Goal: Task Accomplishment & Management: Manage account settings

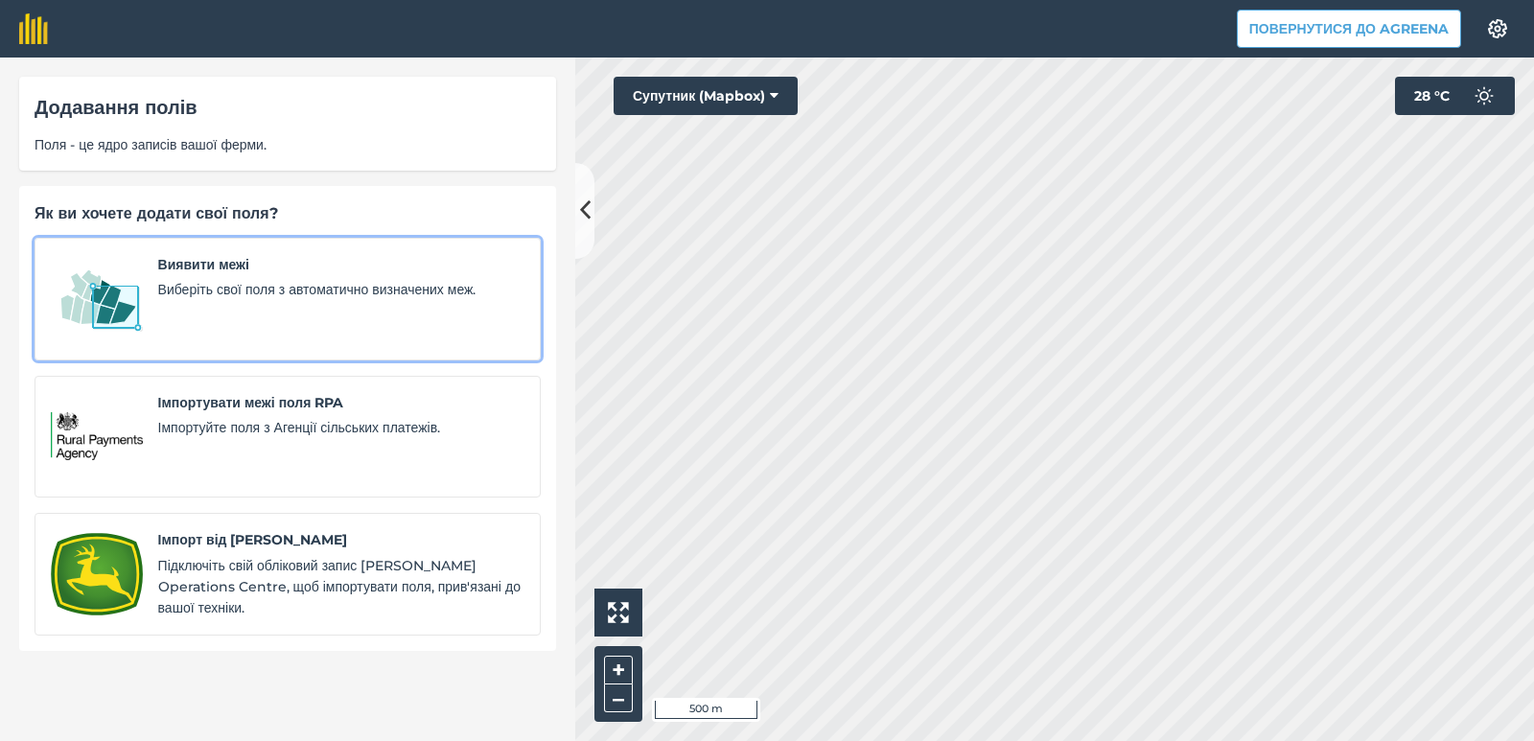
click at [158, 292] on span "Виберіть свої поля з автоматично визначених меж." at bounding box center [341, 289] width 366 height 21
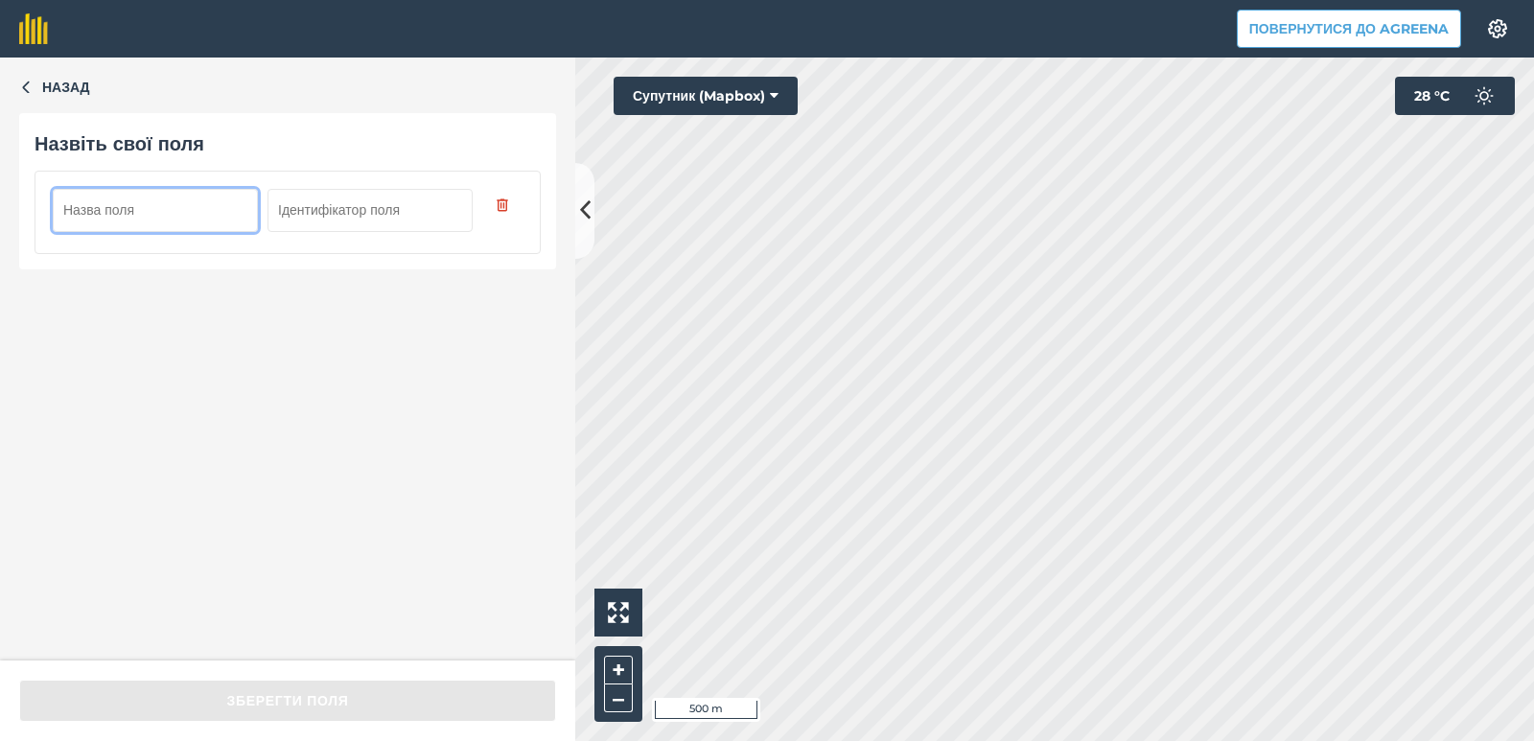
click at [88, 206] on input "text" at bounding box center [155, 210] width 205 height 42
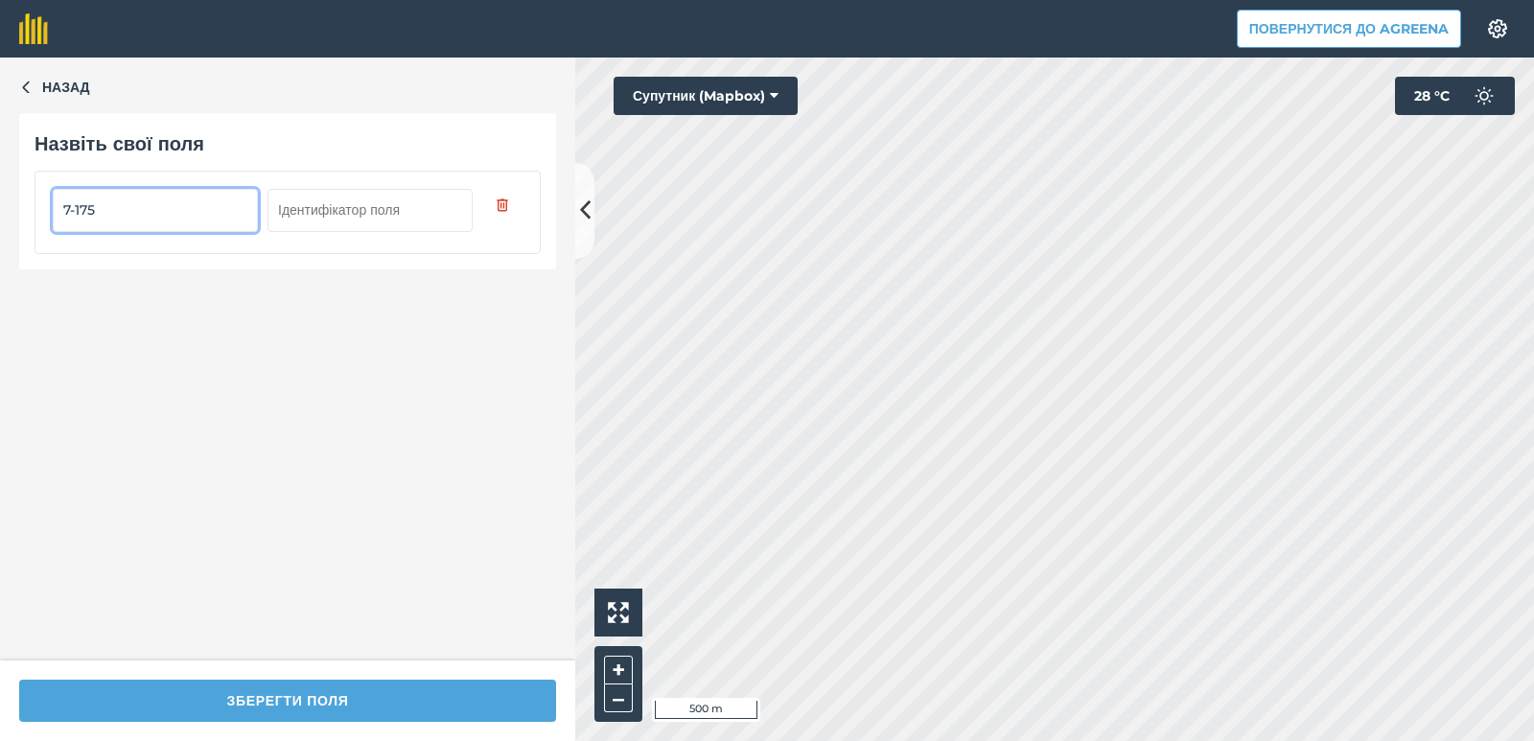
type input "7-175"
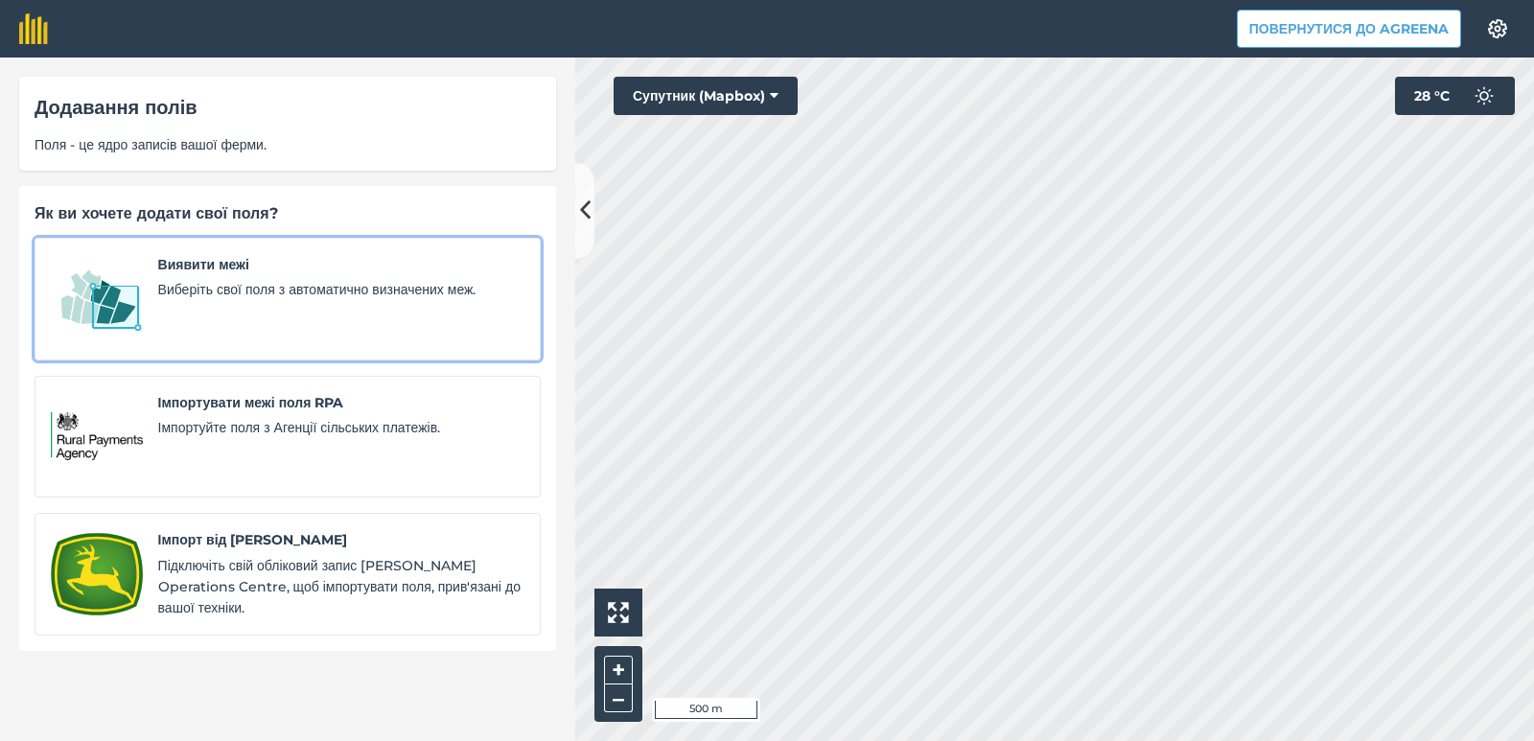
click at [255, 282] on span "Виберіть свої поля з автоматично визначених меж." at bounding box center [341, 289] width 366 height 21
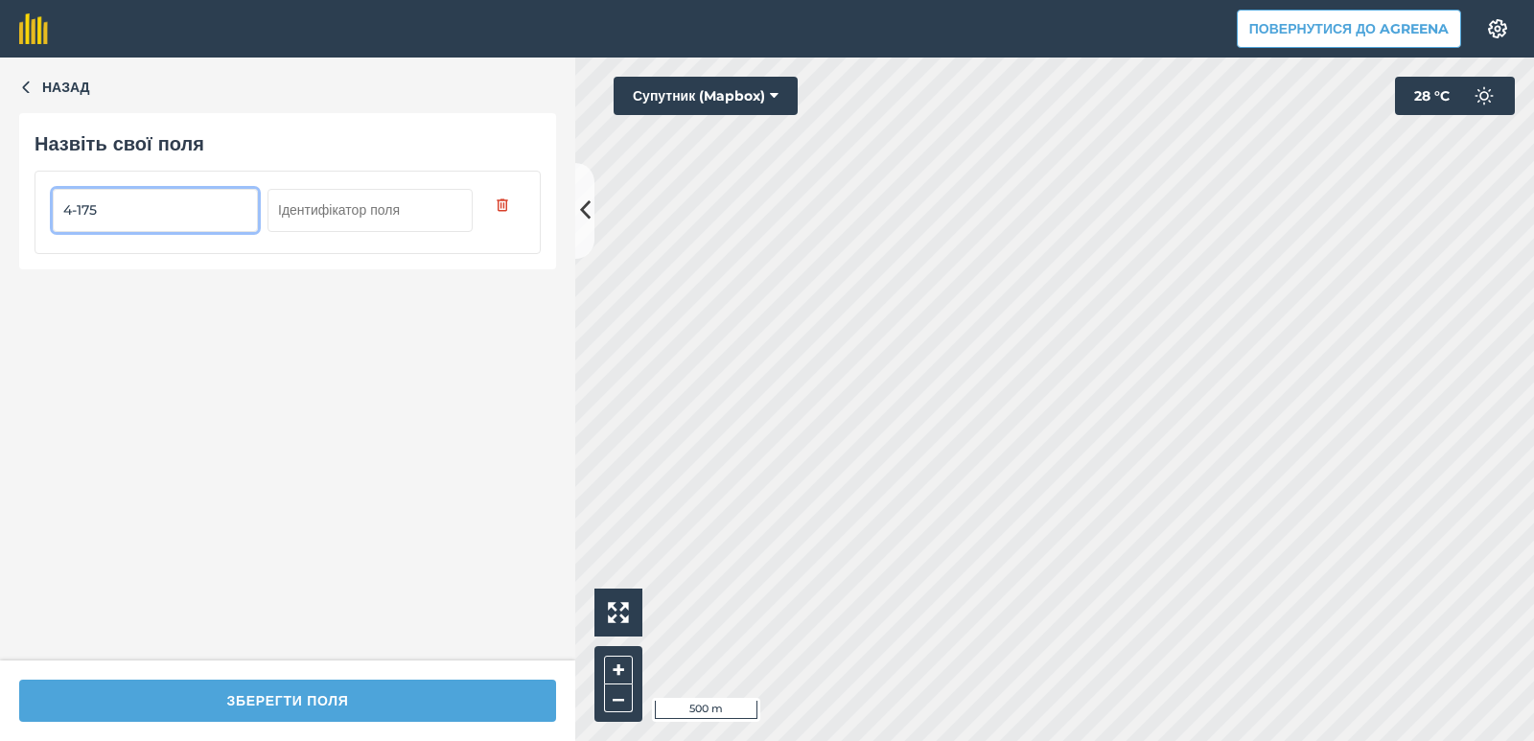
type input "4-175"
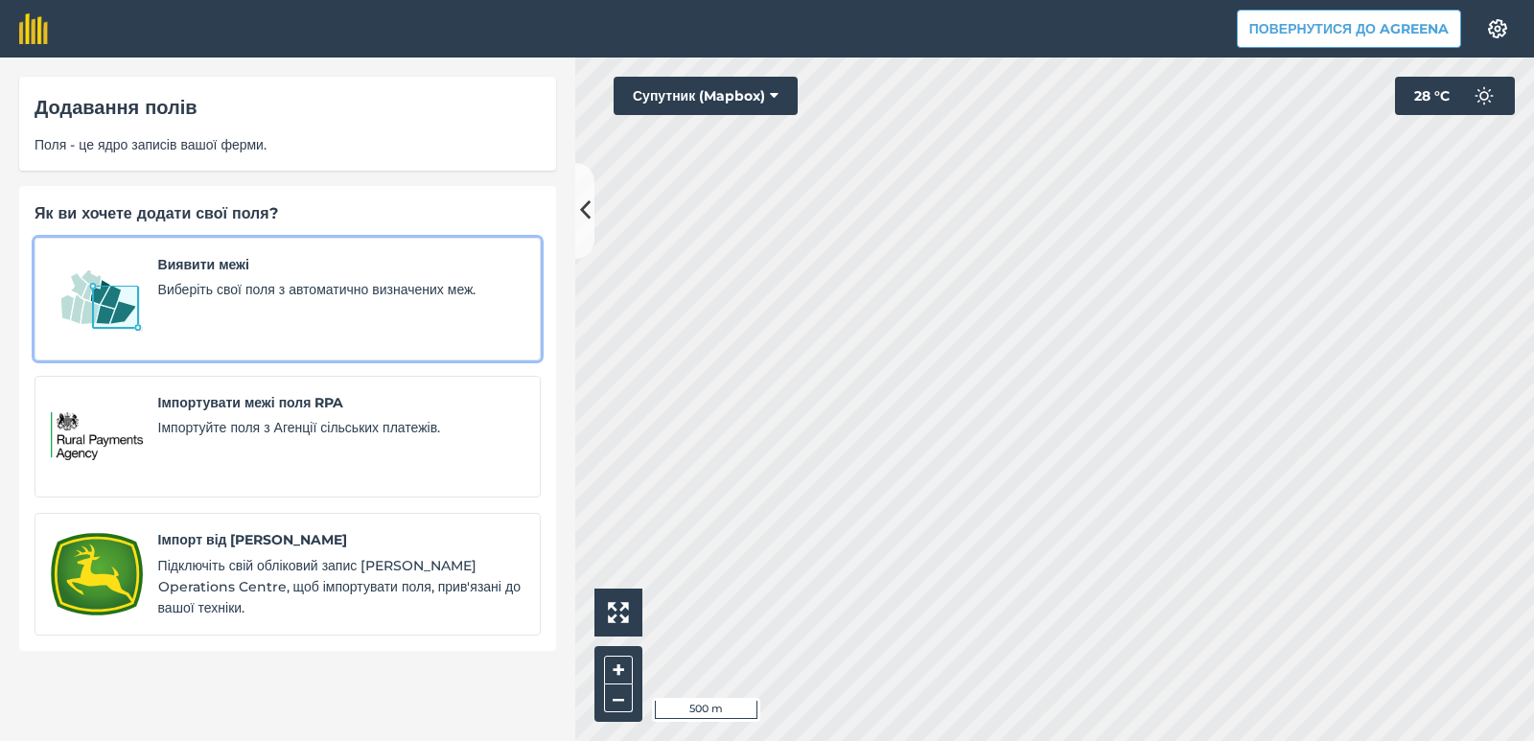
click at [273, 275] on span "Виявити межі" at bounding box center [341, 264] width 366 height 21
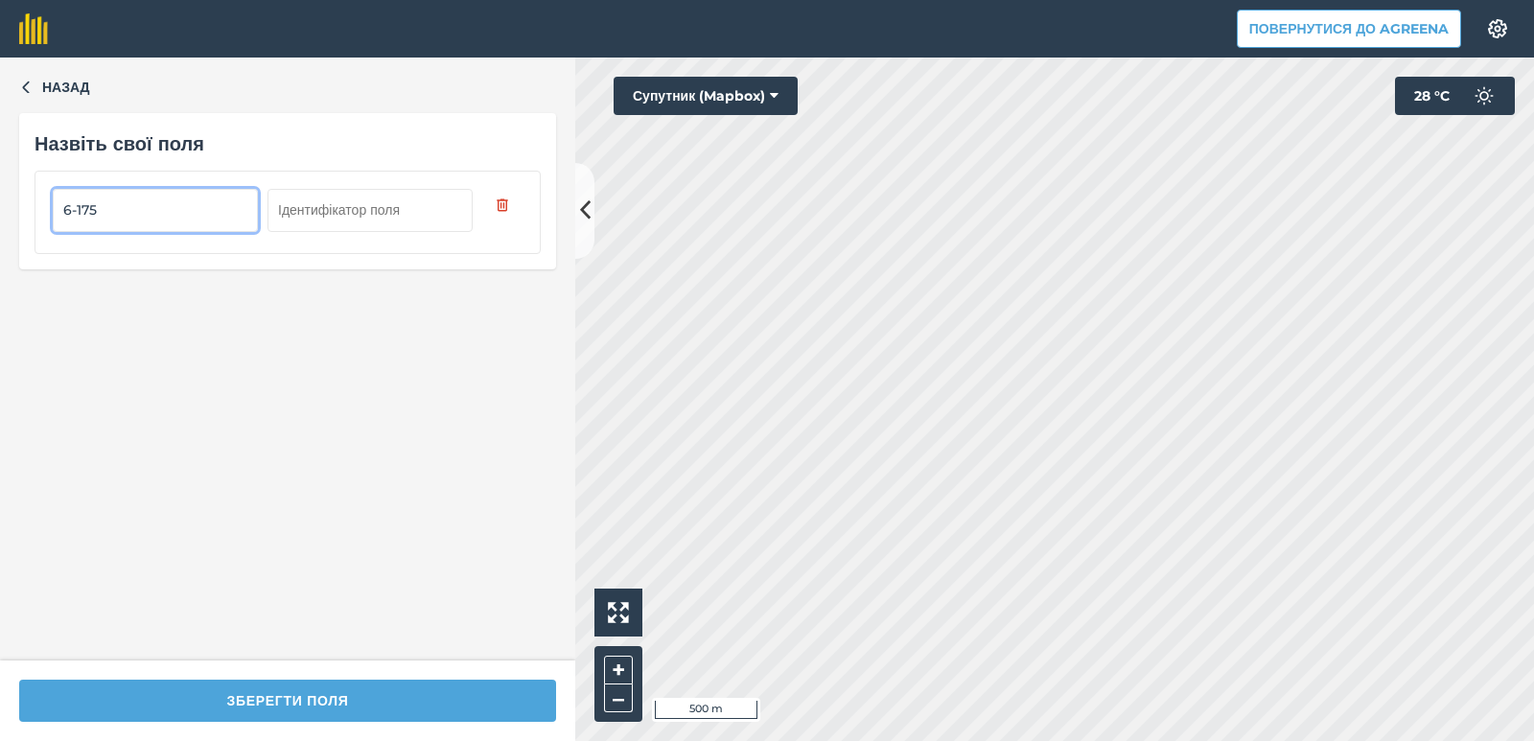
type input "6-175"
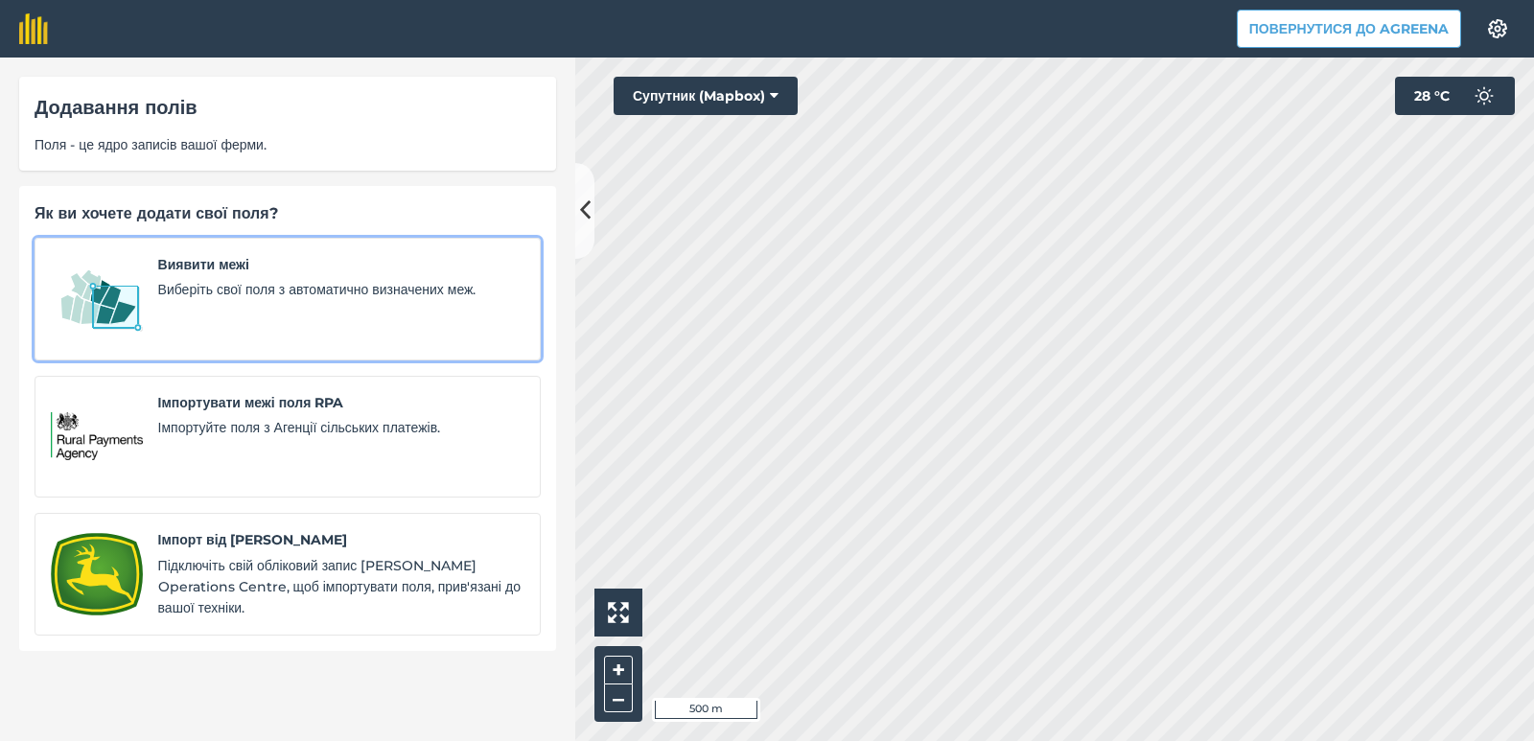
click at [335, 284] on span "Виберіть свої поля з автоматично визначених меж." at bounding box center [341, 289] width 366 height 21
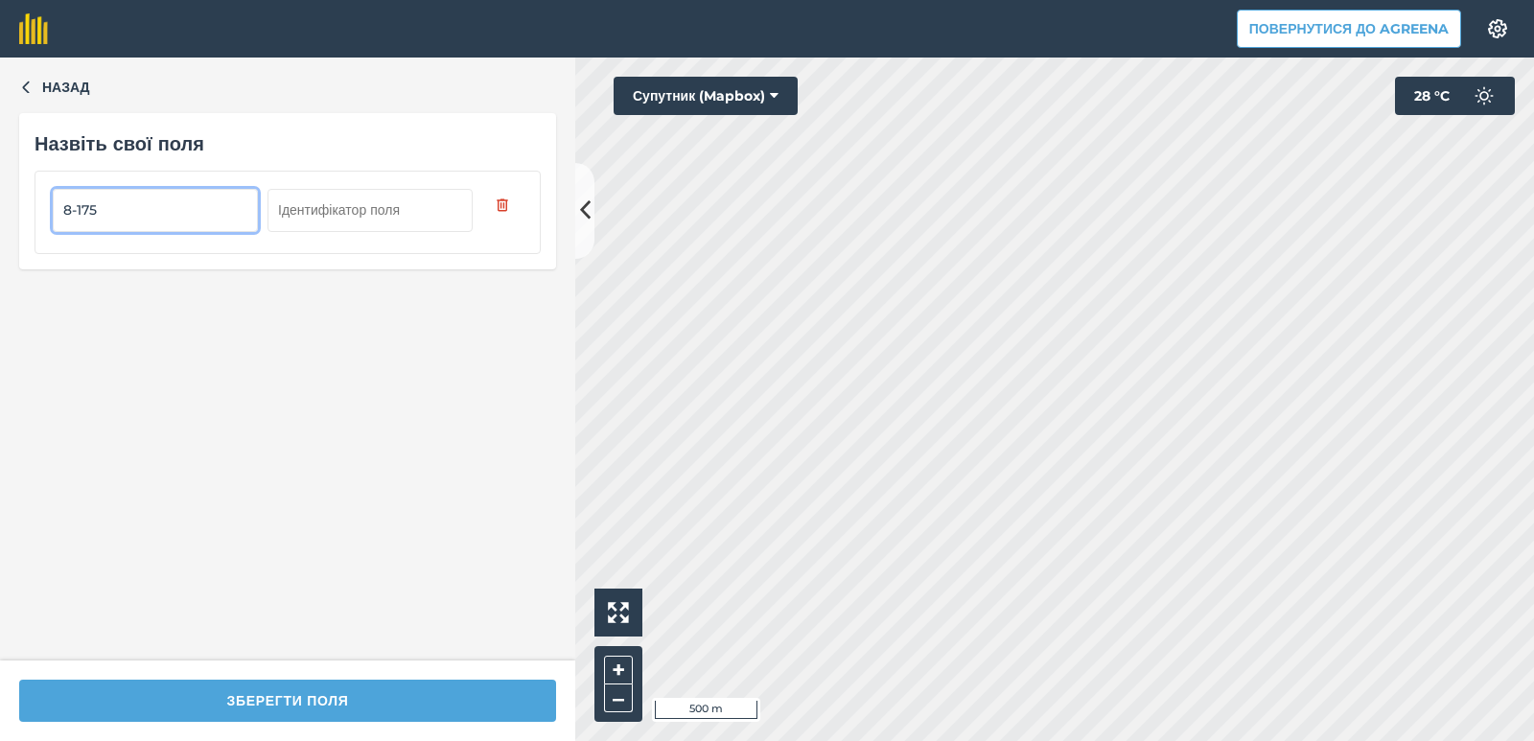
type input "8-175"
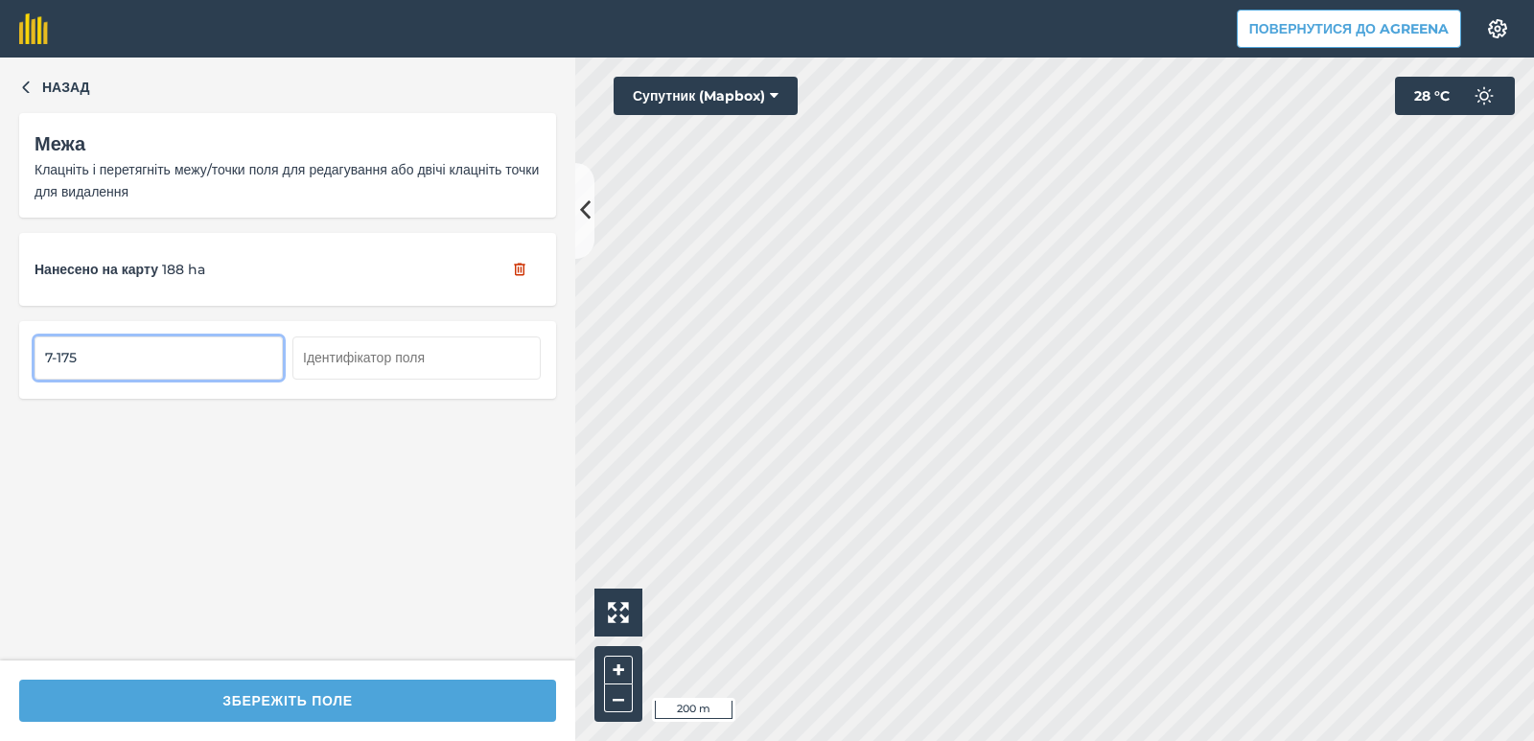
click at [53, 357] on input "7-175" at bounding box center [159, 358] width 248 height 42
type input "81-175"
click at [53, 355] on input "8-175" at bounding box center [159, 358] width 248 height 42
type input "7-175"
click at [57, 360] on input "81-175" at bounding box center [159, 358] width 248 height 42
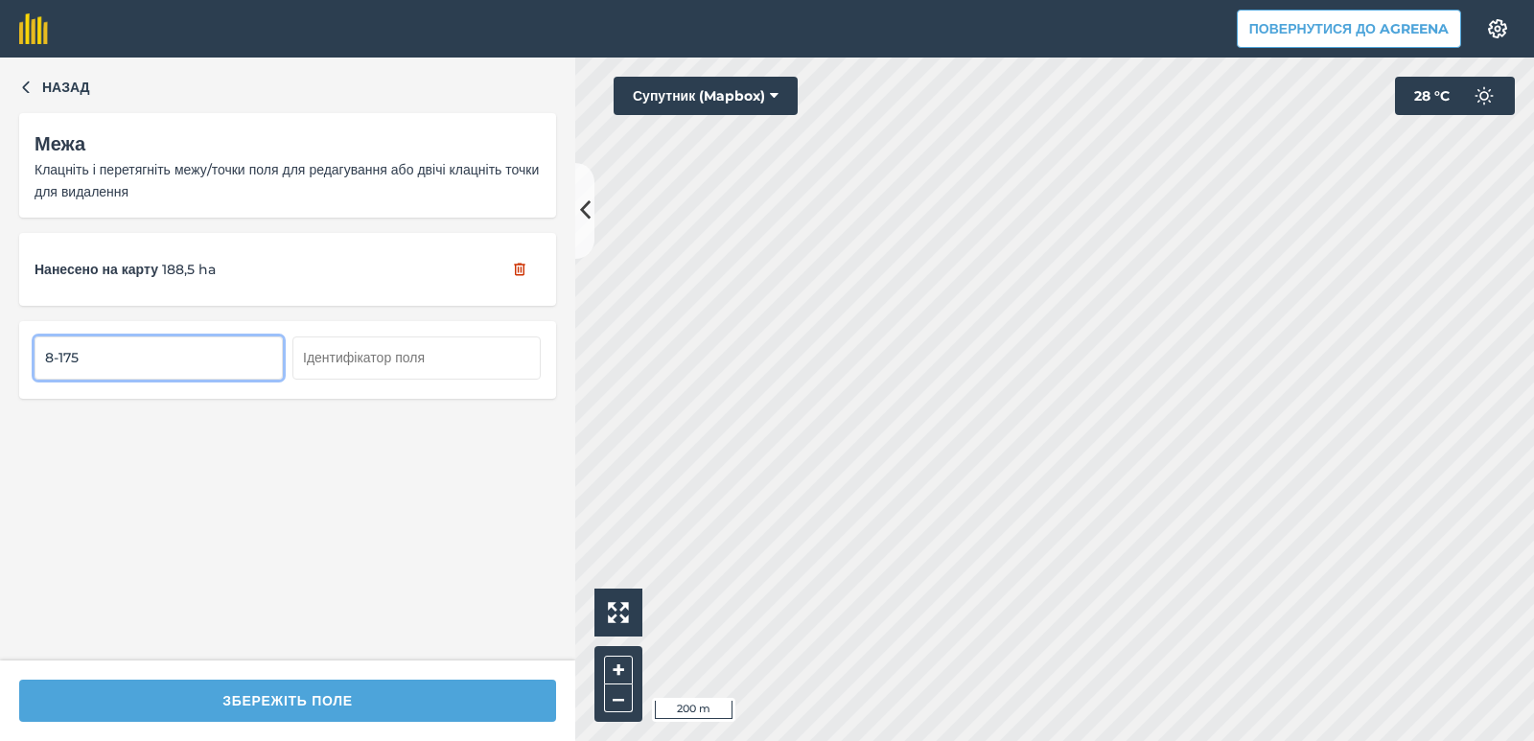
type input "8-175"
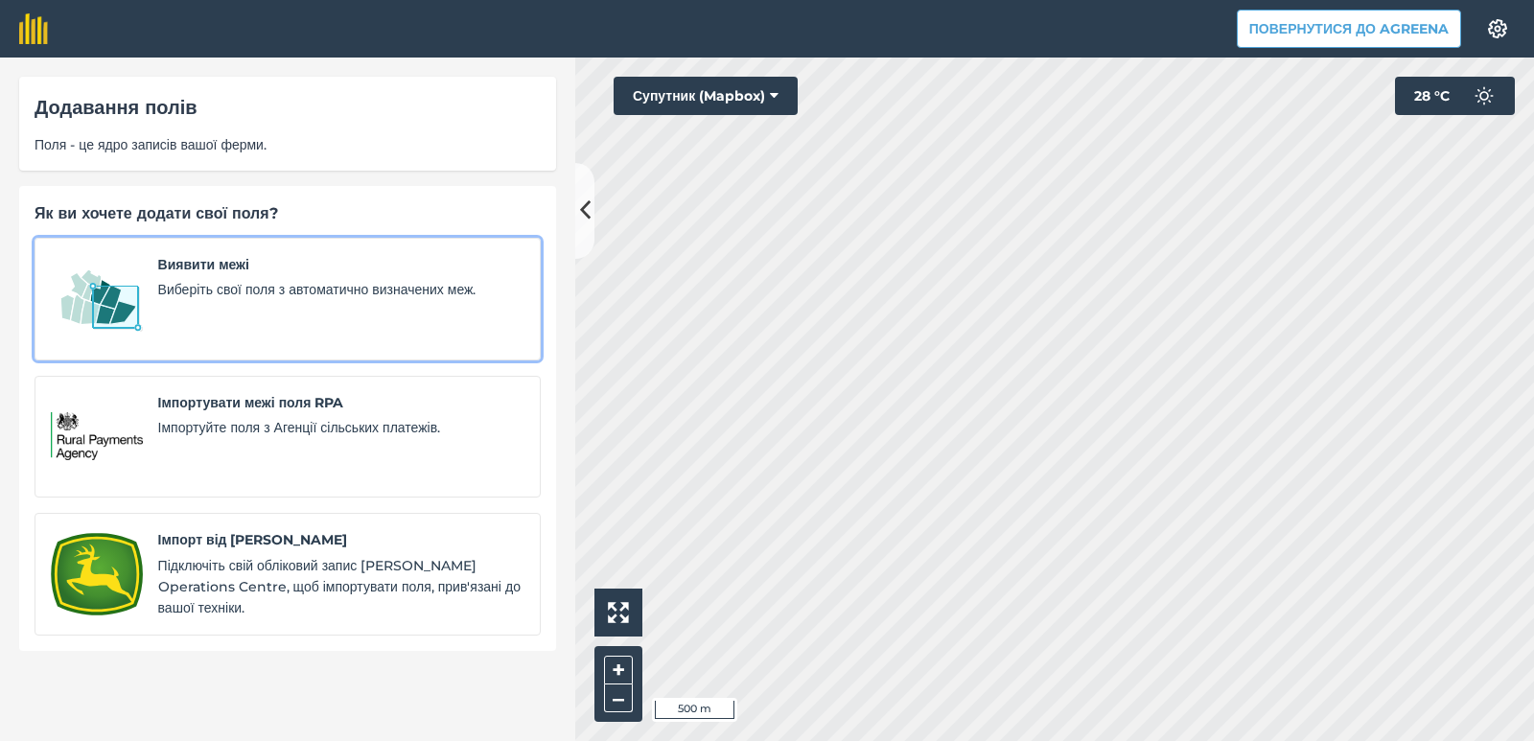
click at [236, 300] on div "Виявити межі Виберіть свої поля з автоматично визначених меж." at bounding box center [341, 299] width 366 height 90
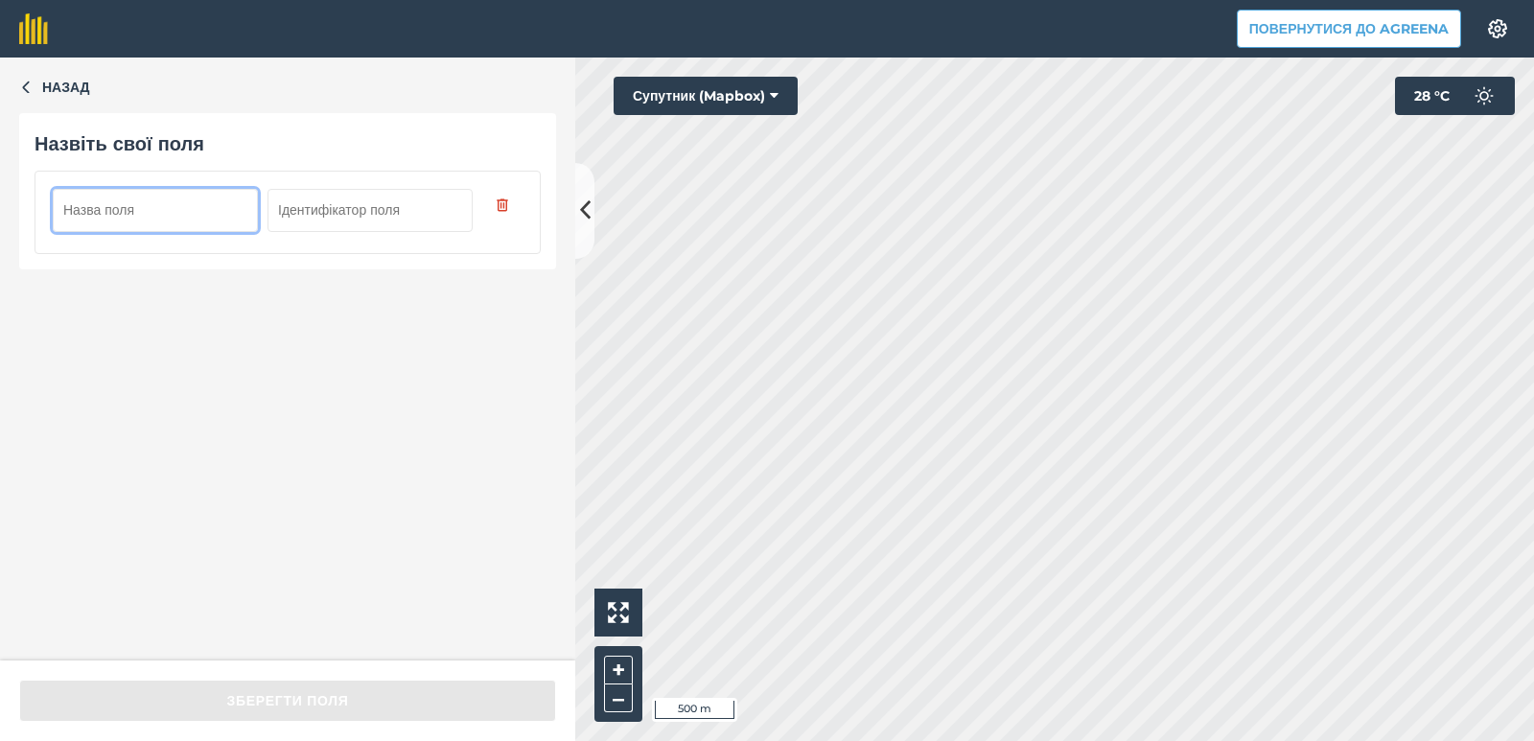
click at [236, 213] on input "text" at bounding box center [155, 210] width 205 height 42
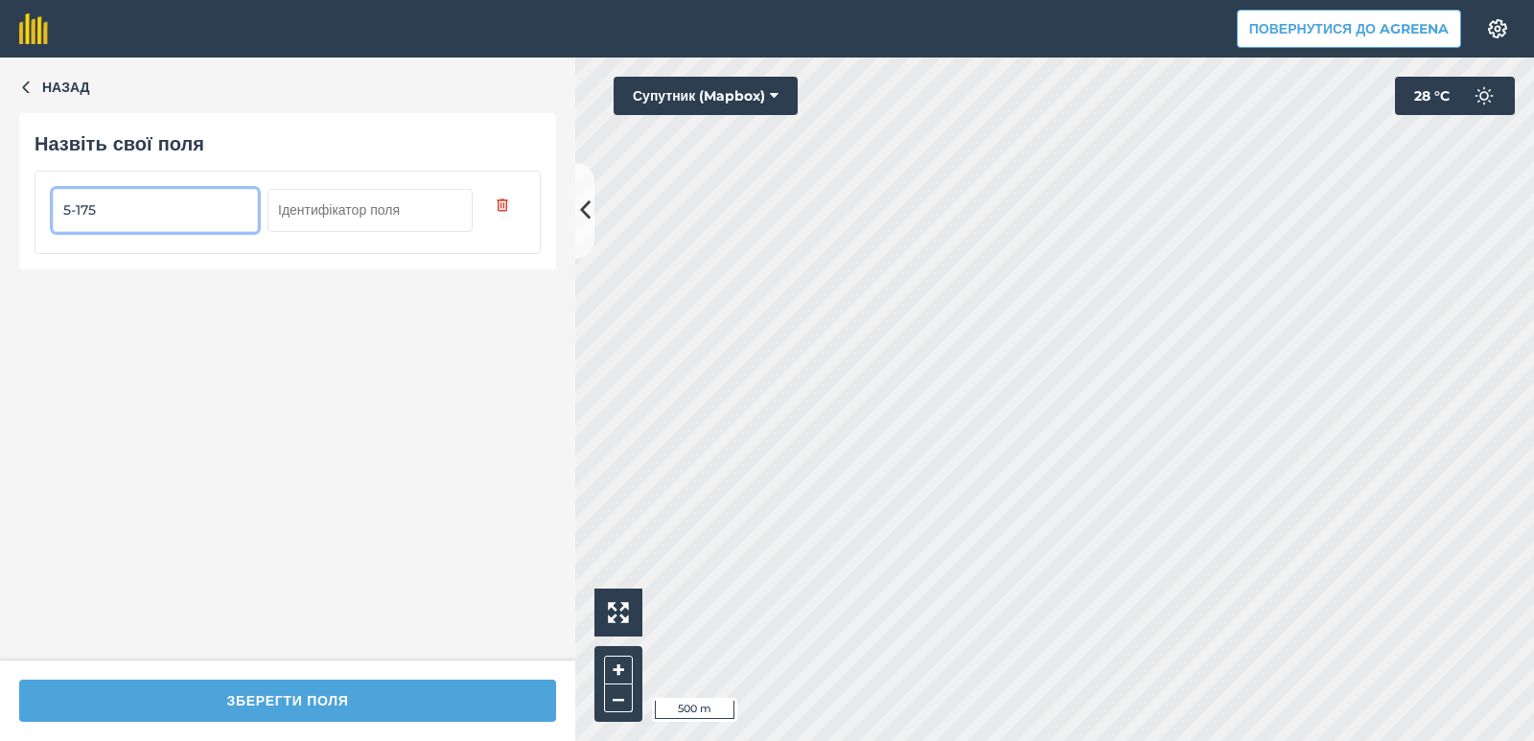
type input "5-175"
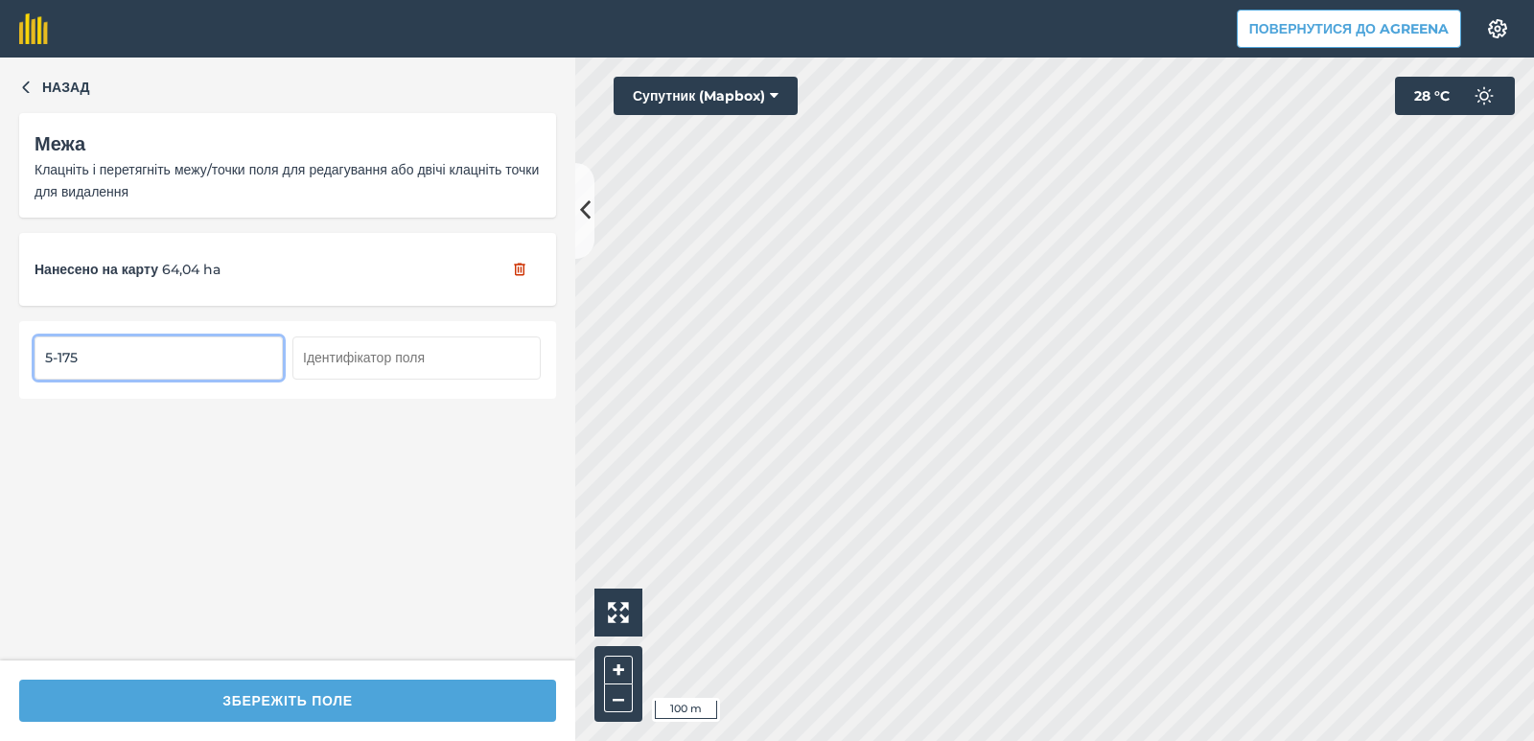
click at [48, 360] on input "5-175" at bounding box center [159, 358] width 248 height 42
type input "44-175"
drag, startPoint x: 54, startPoint y: 359, endPoint x: 41, endPoint y: 347, distance: 17.0
click at [48, 358] on input "4-175" at bounding box center [159, 358] width 248 height 42
type input "5-175"
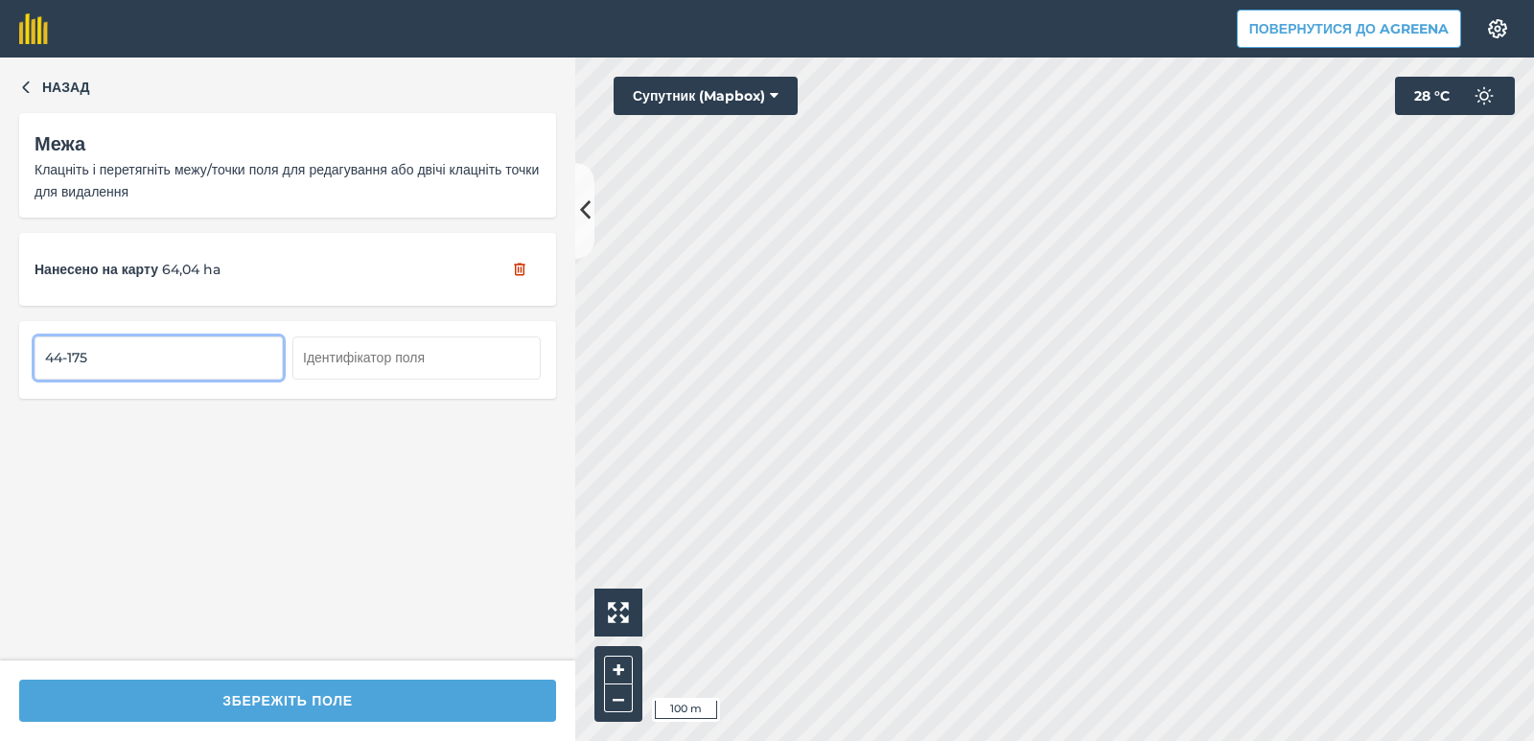
click at [54, 360] on input "44-175" at bounding box center [159, 358] width 248 height 42
type input "4-175"
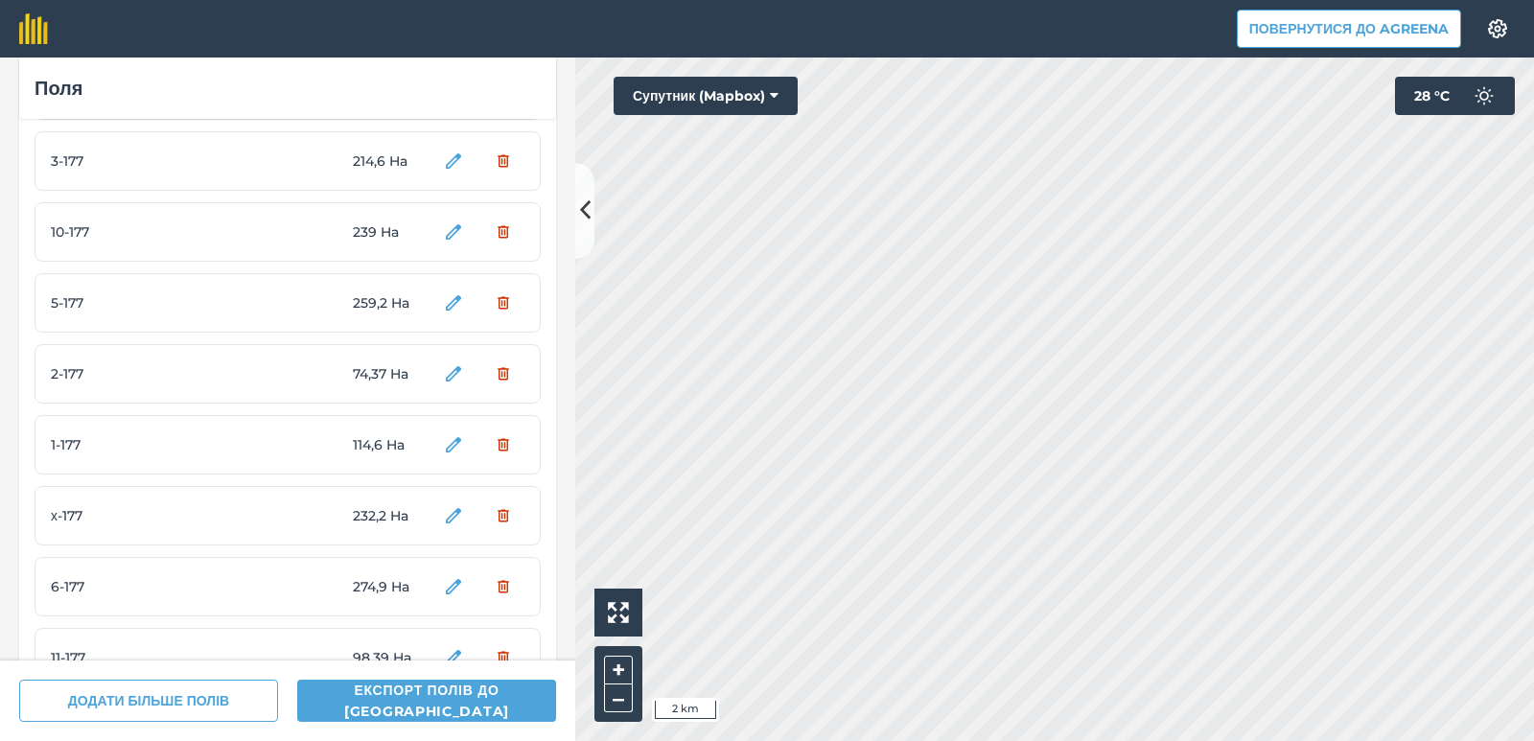
scroll to position [3647, 0]
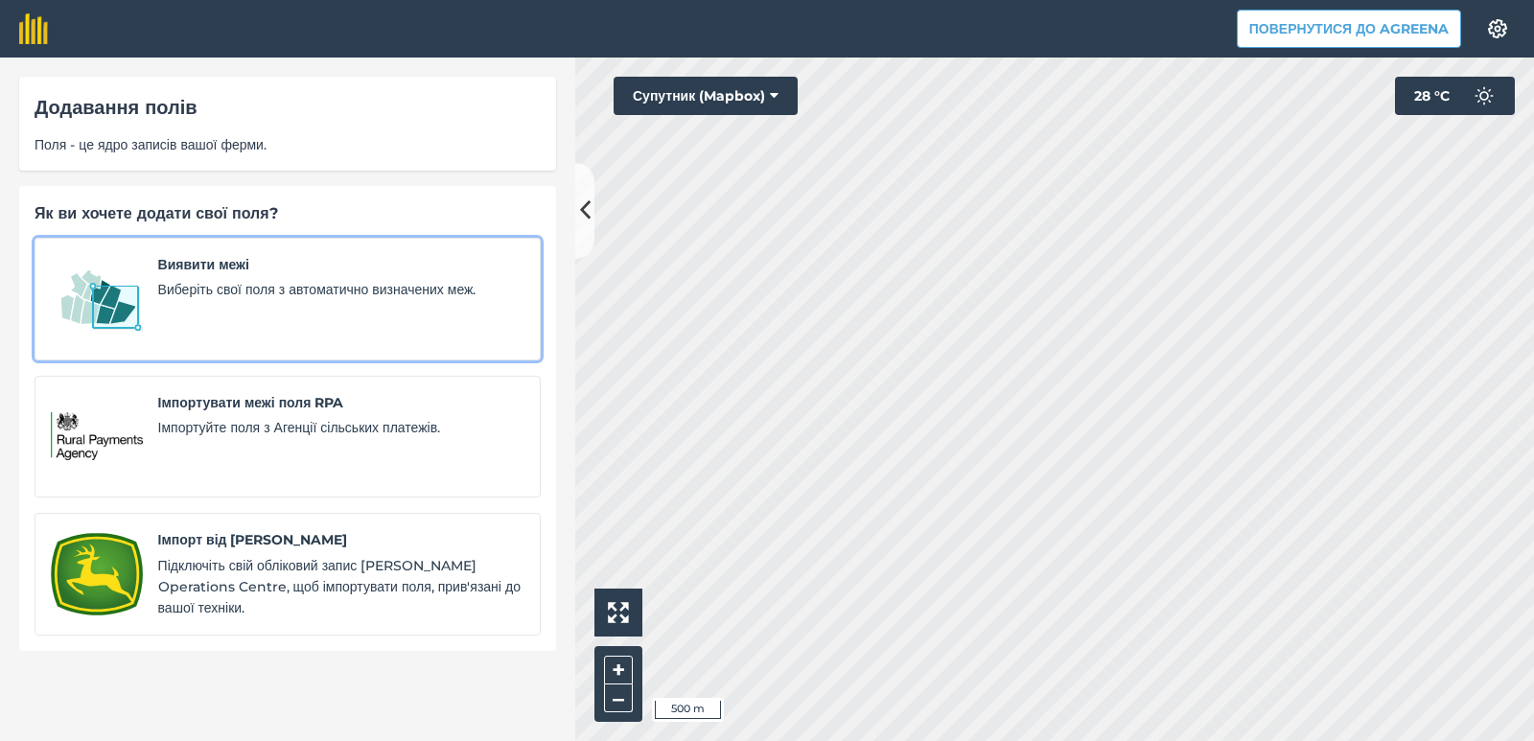
click at [205, 285] on span "Виберіть свої поля з автоматично визначених меж." at bounding box center [341, 289] width 366 height 21
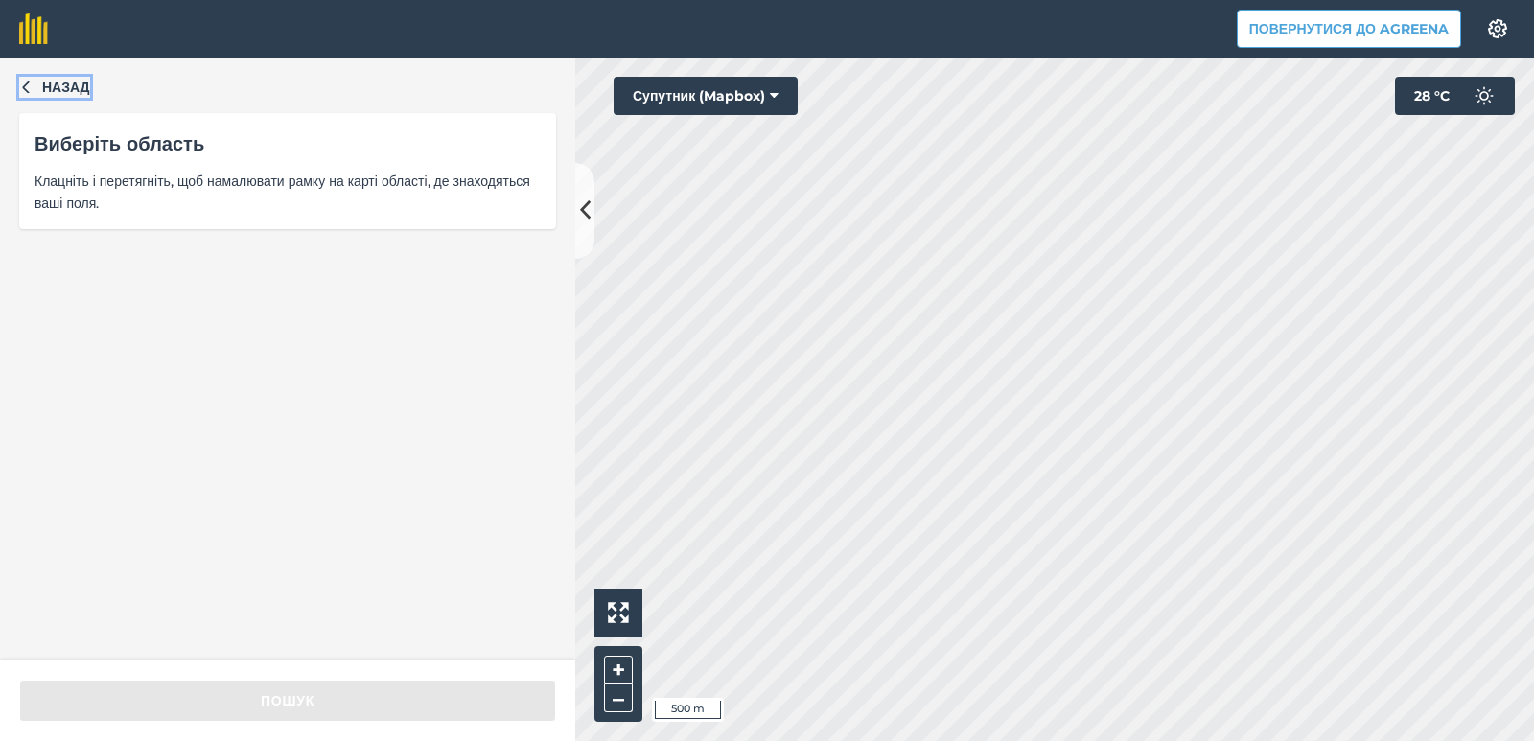
click at [32, 85] on icon "button" at bounding box center [25, 86] width 13 height 13
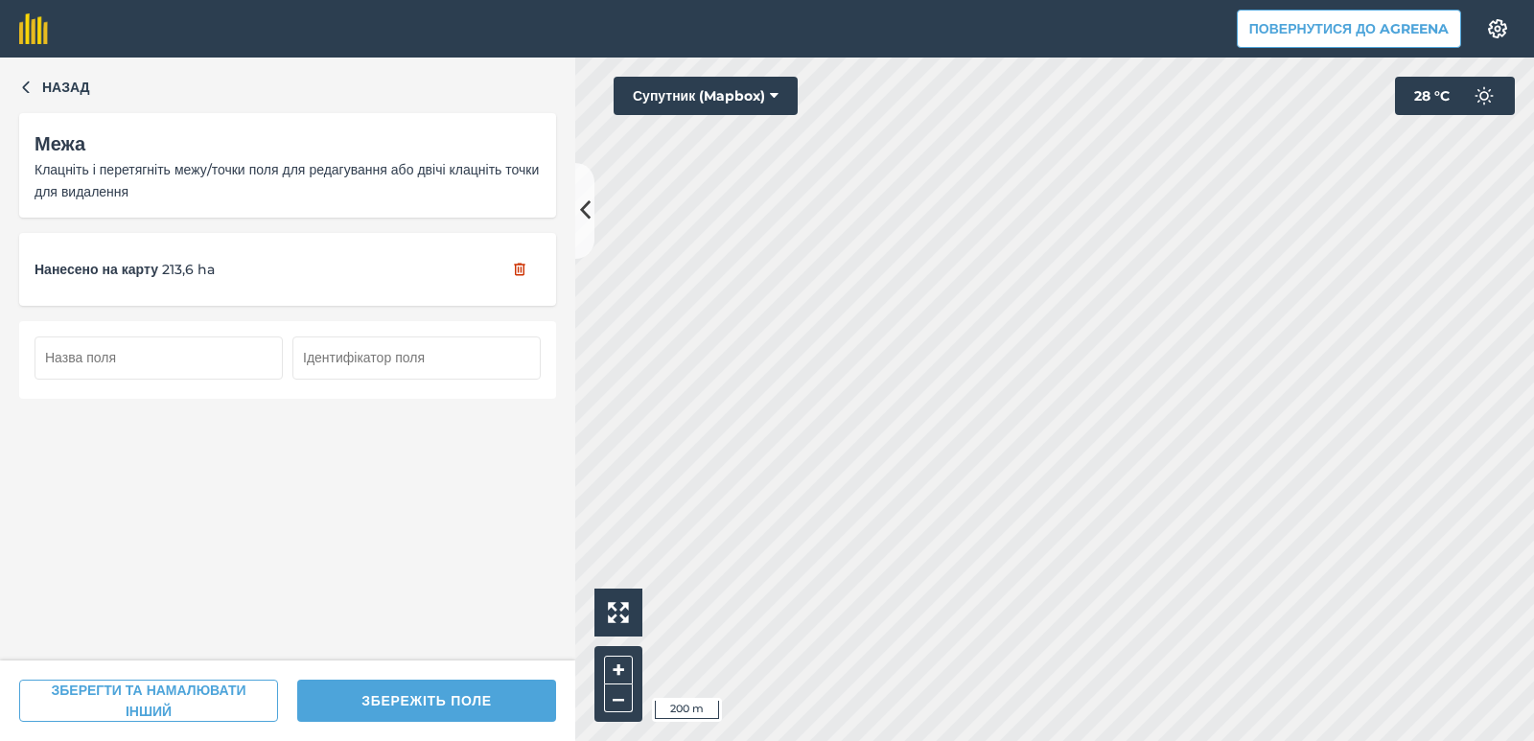
click at [100, 365] on input "text" at bounding box center [159, 358] width 248 height 42
type input "11-174"
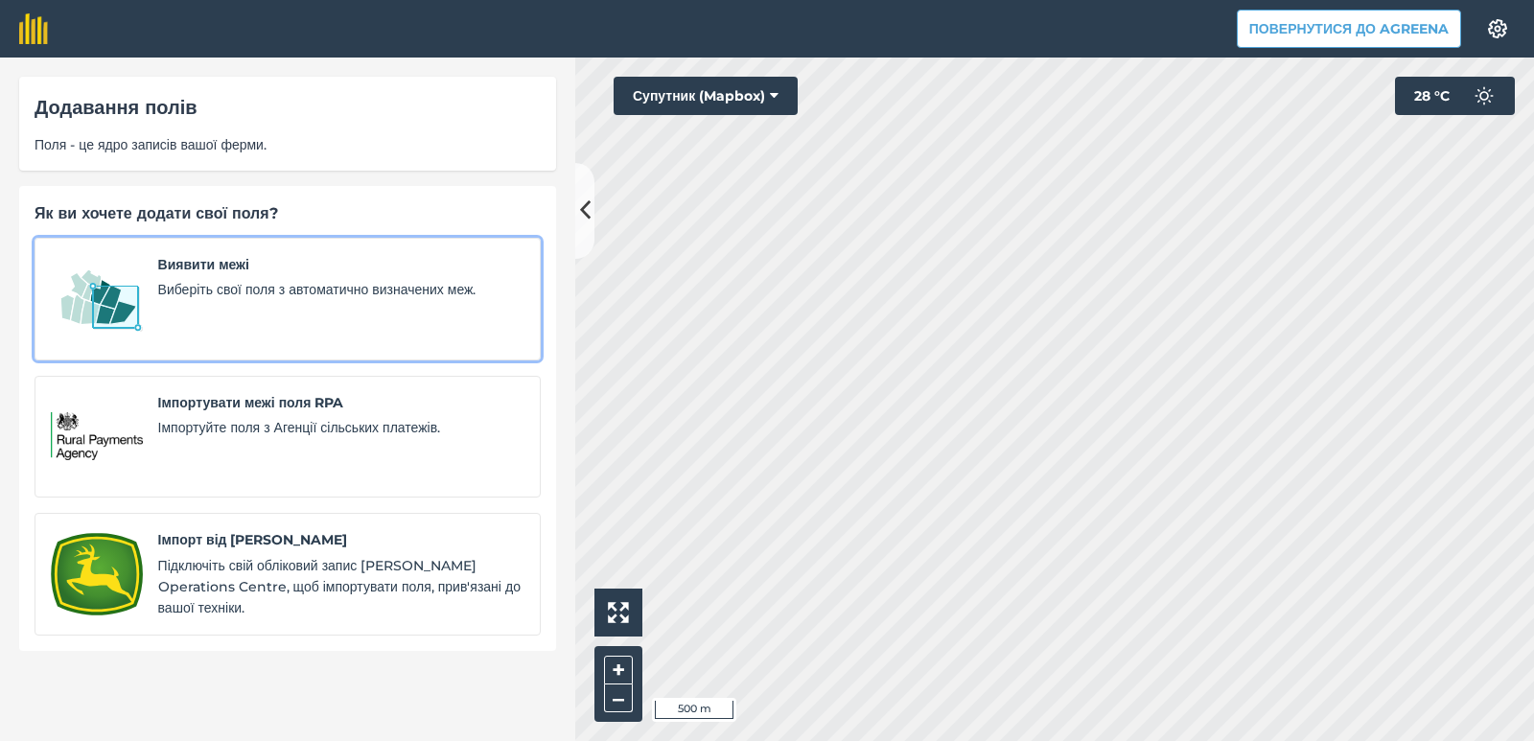
click at [180, 288] on span "Виберіть свої поля з автоматично визначених меж." at bounding box center [341, 289] width 366 height 21
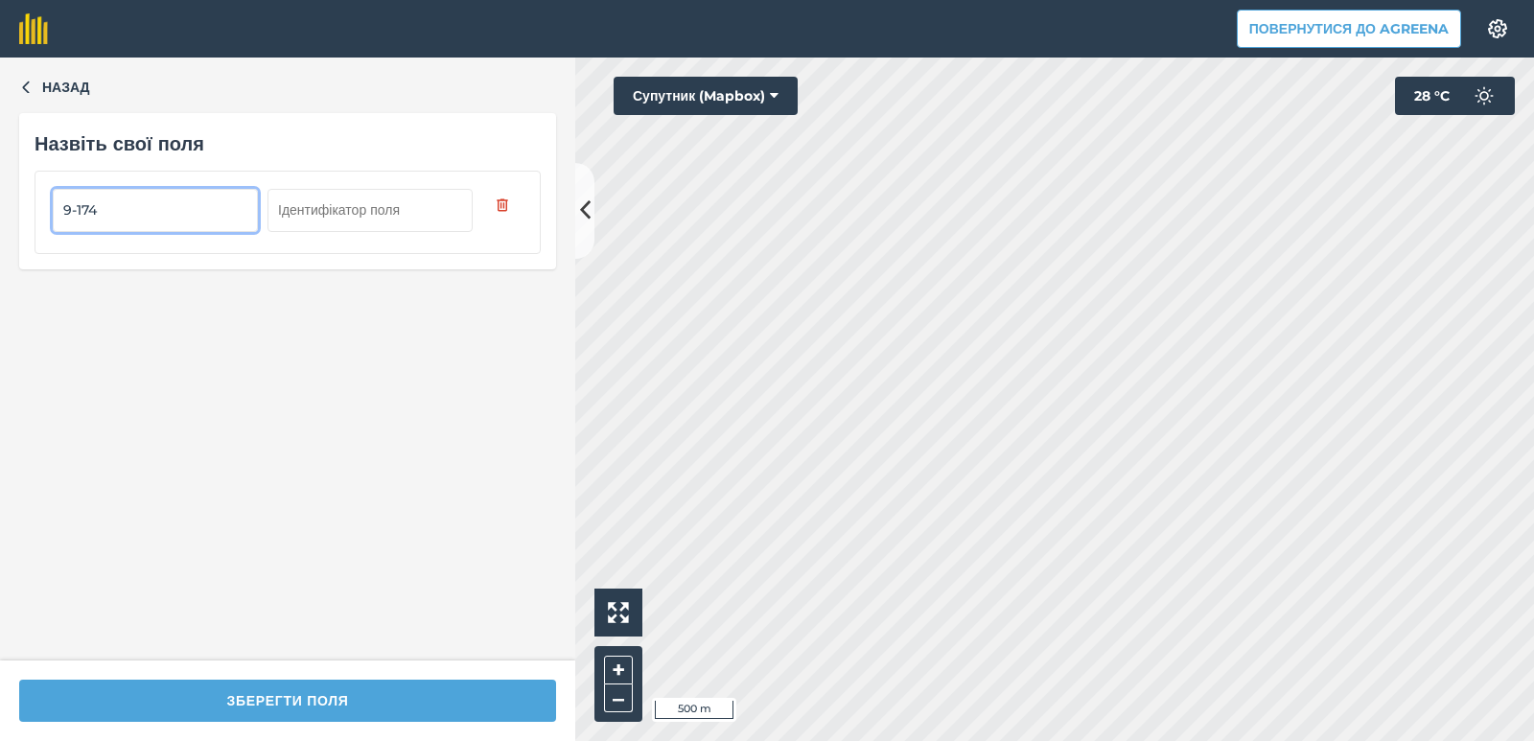
type input "9-174"
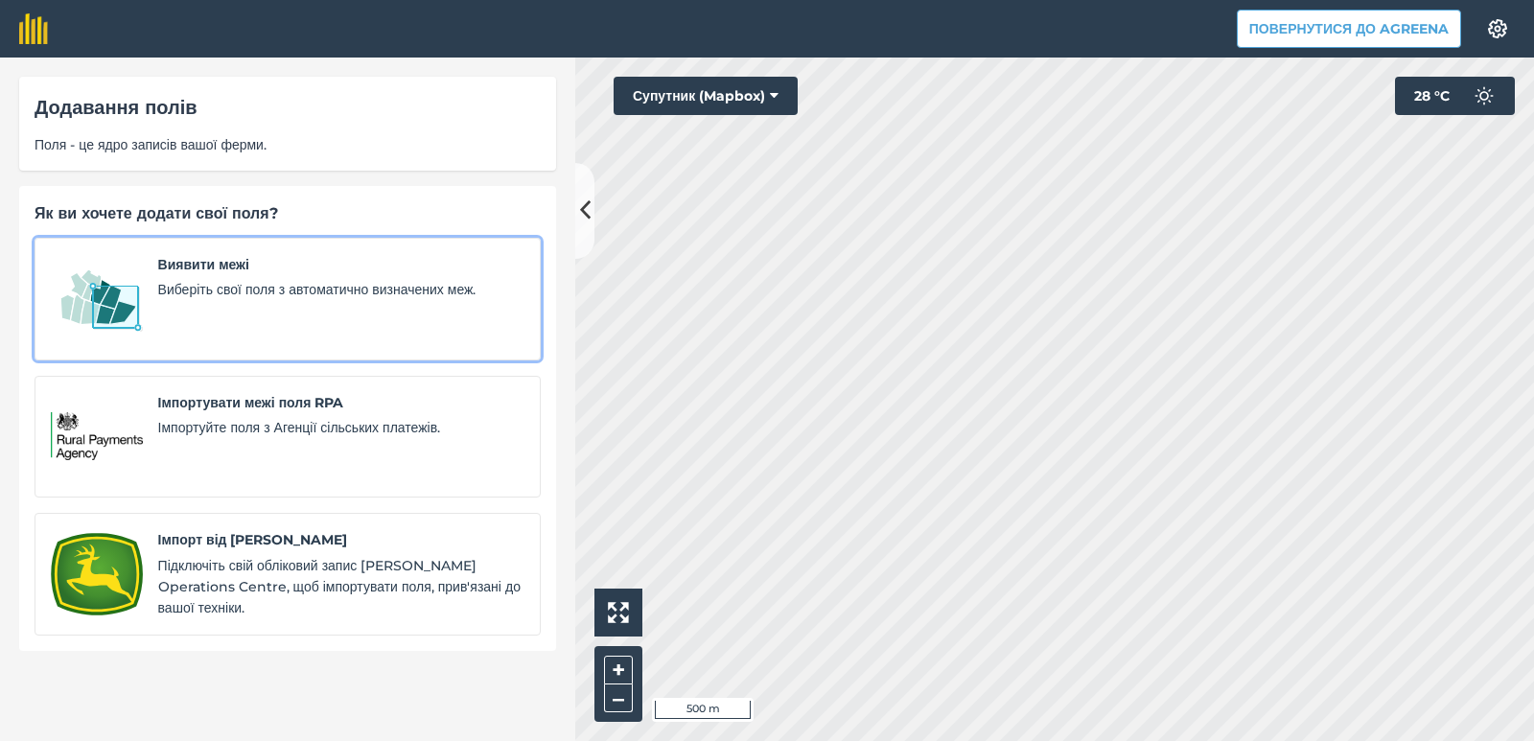
click at [118, 296] on img at bounding box center [97, 299] width 92 height 90
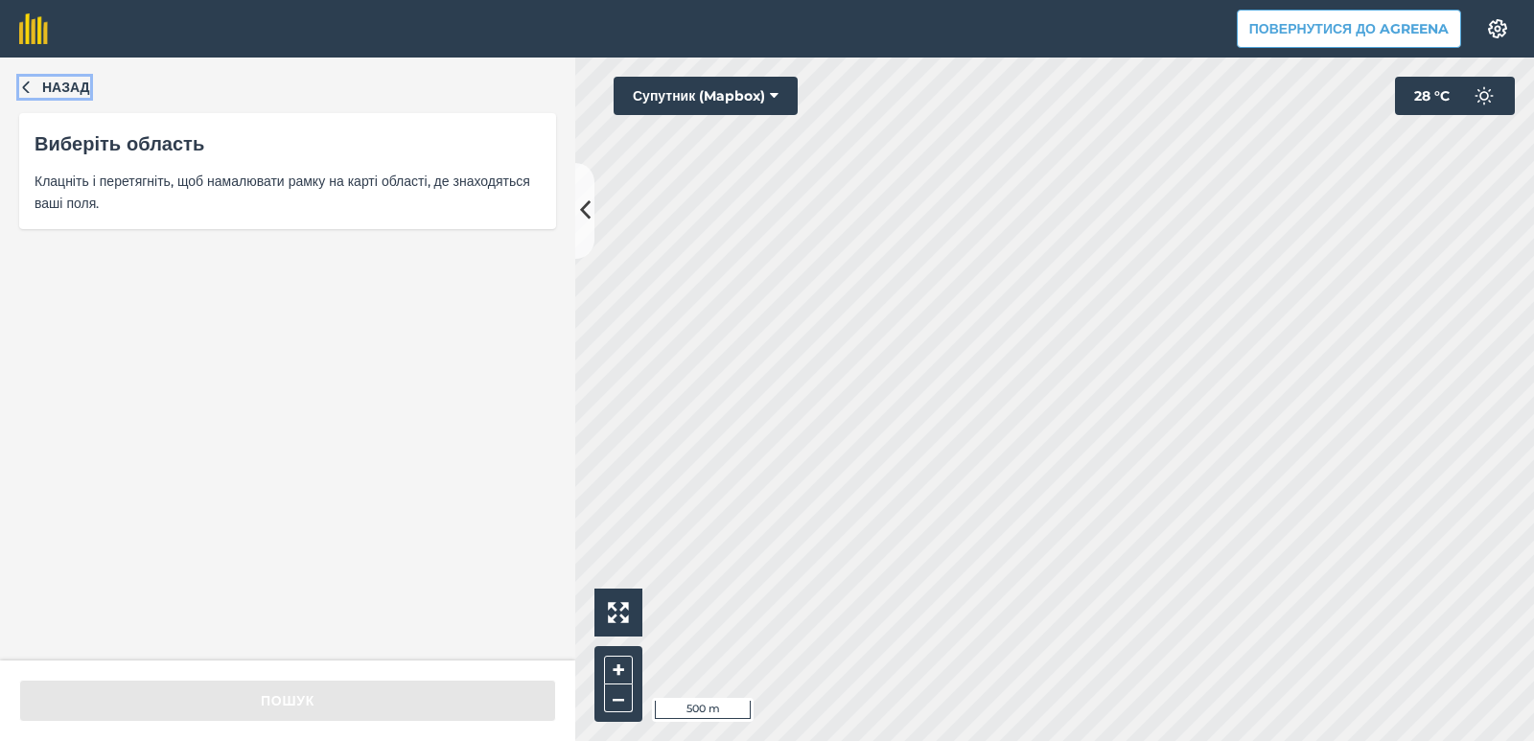
click at [25, 82] on icon "button" at bounding box center [25, 86] width 13 height 13
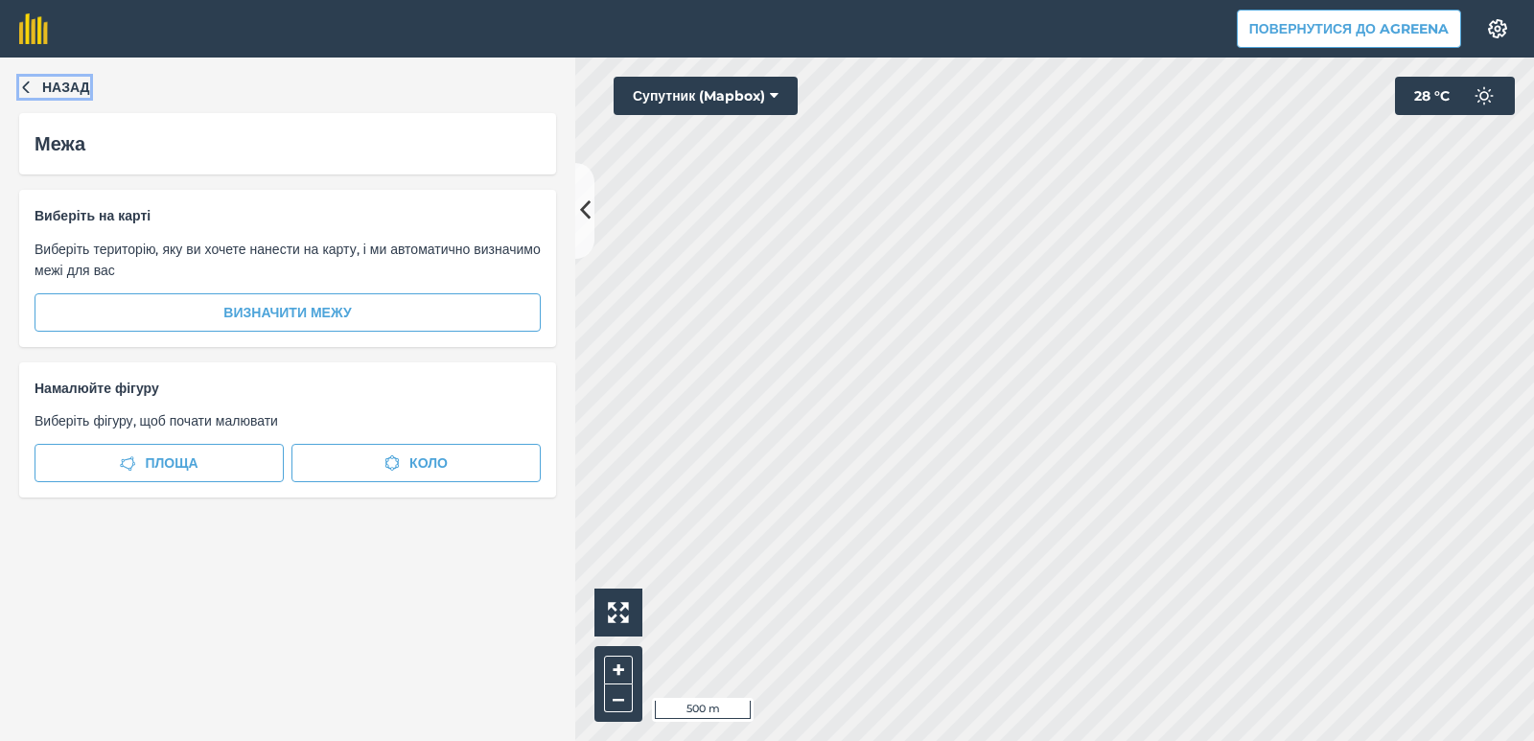
click at [29, 94] on button "Назад" at bounding box center [54, 87] width 71 height 21
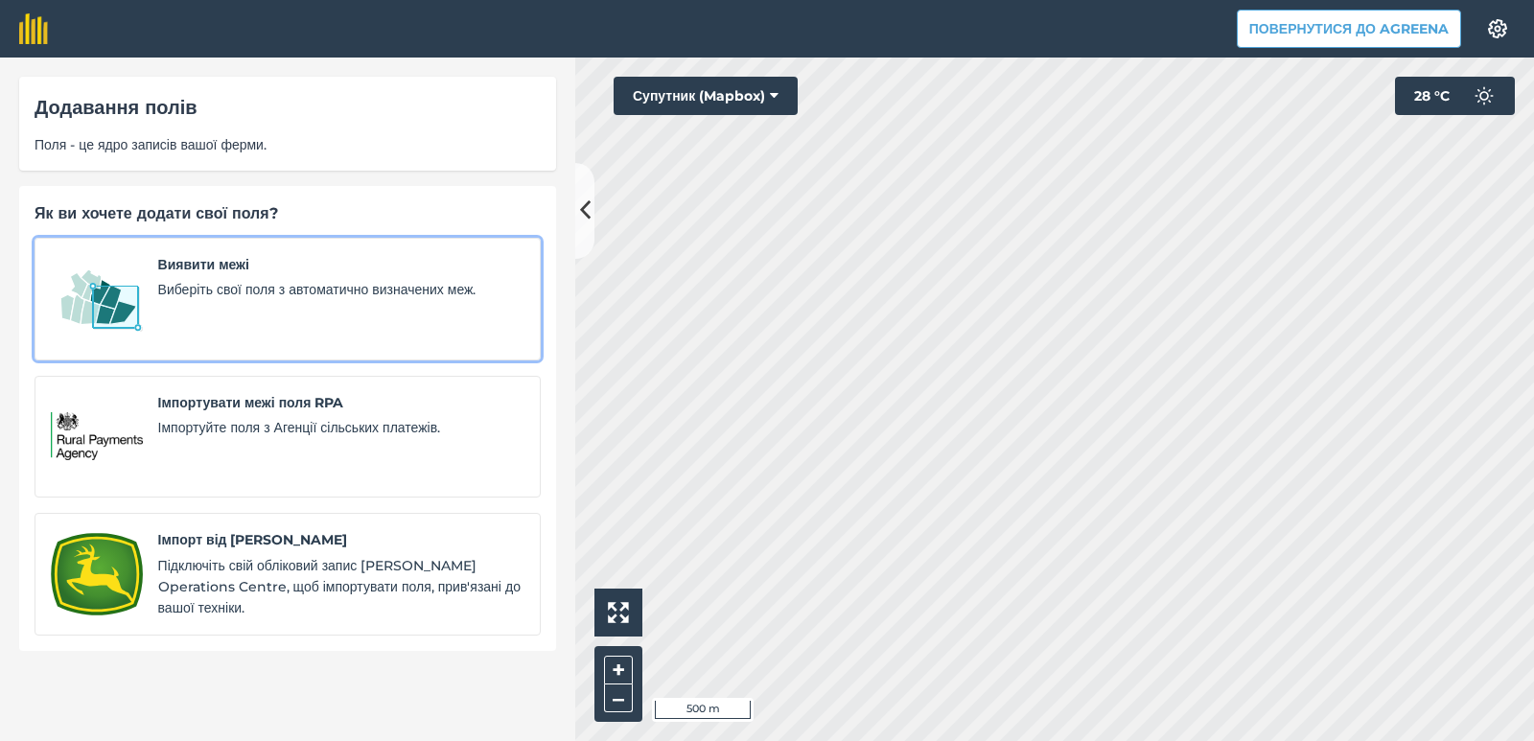
click at [277, 314] on div "Виявити межі Виберіть свої поля з автоматично визначених меж." at bounding box center [341, 299] width 366 height 90
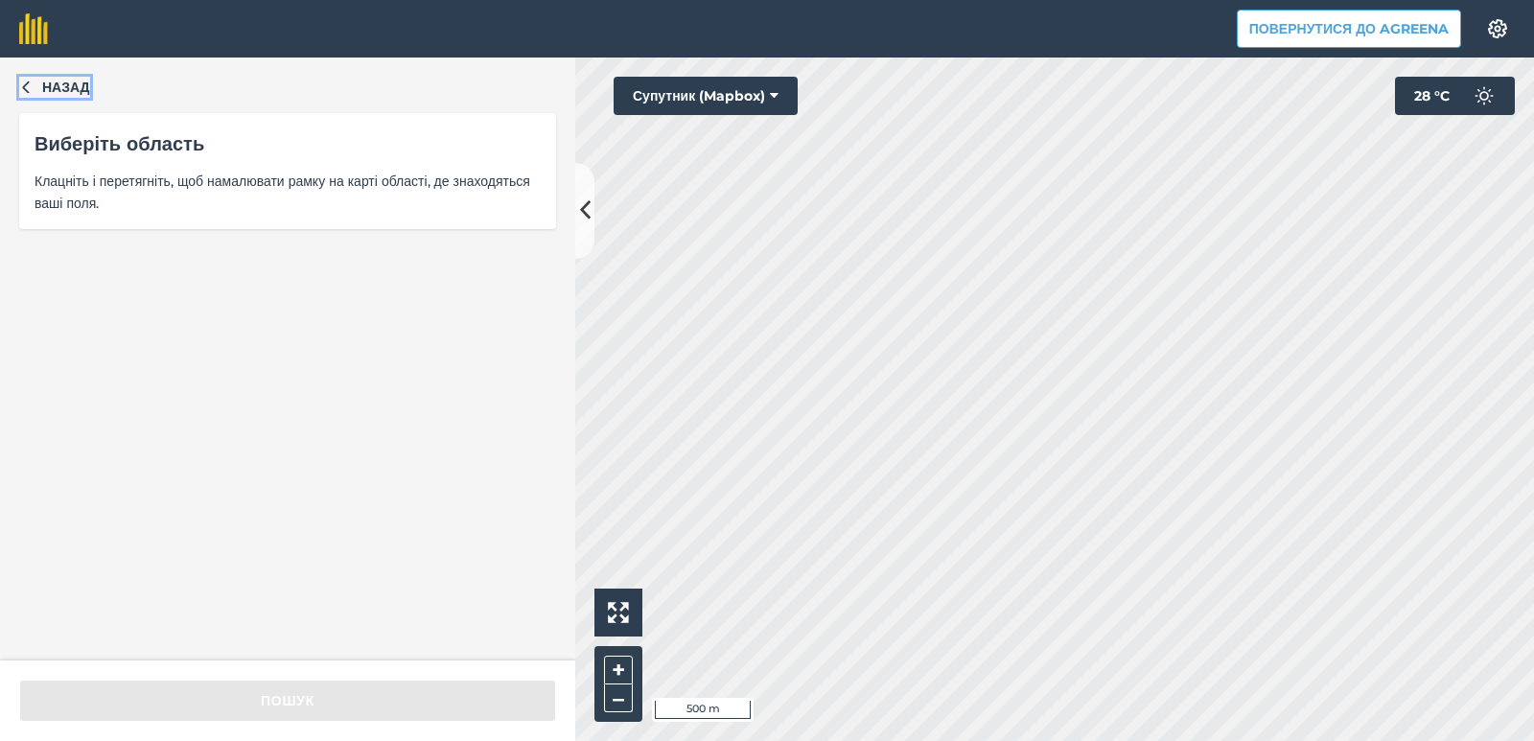
click at [47, 82] on span "Назад" at bounding box center [66, 87] width 48 height 21
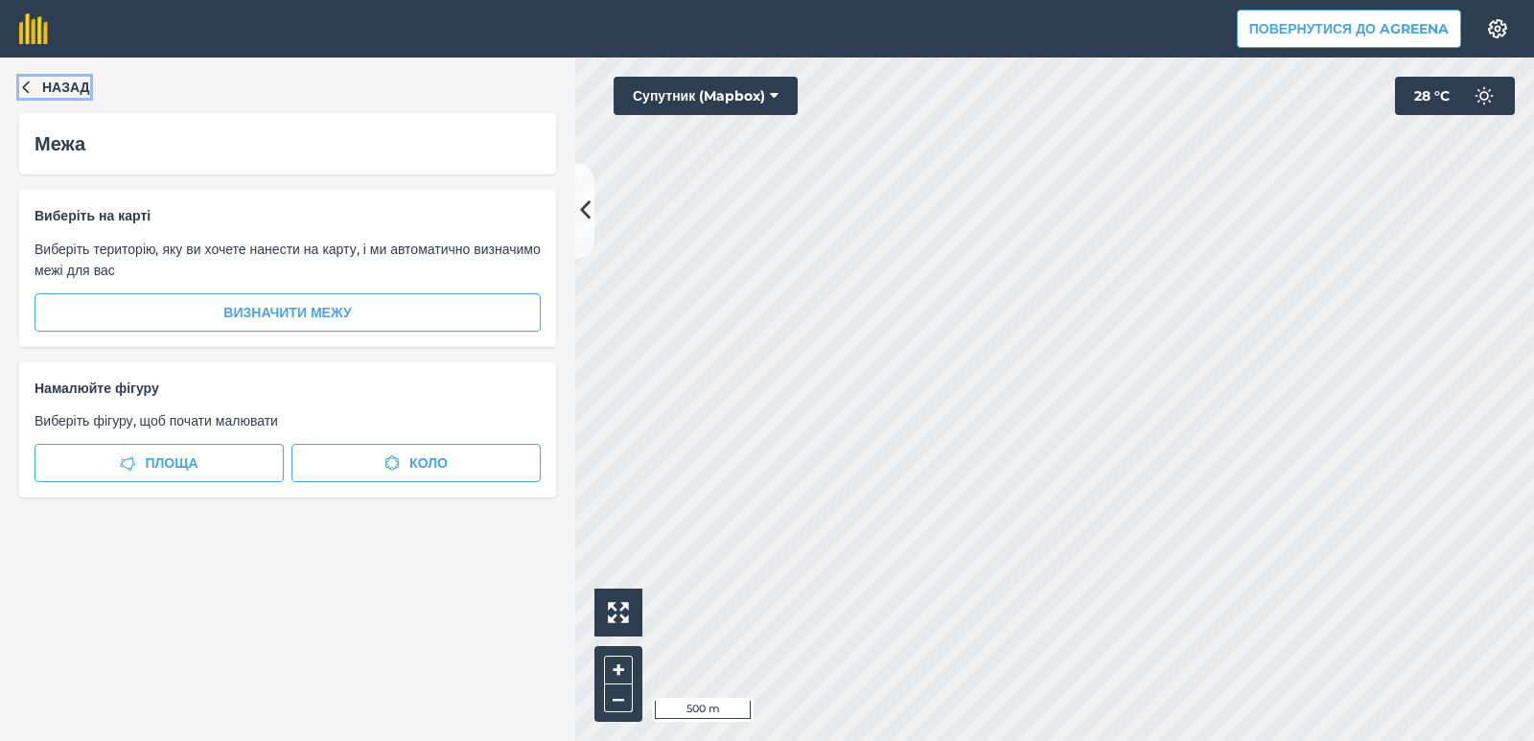
click at [36, 82] on button "Назад" at bounding box center [54, 87] width 71 height 21
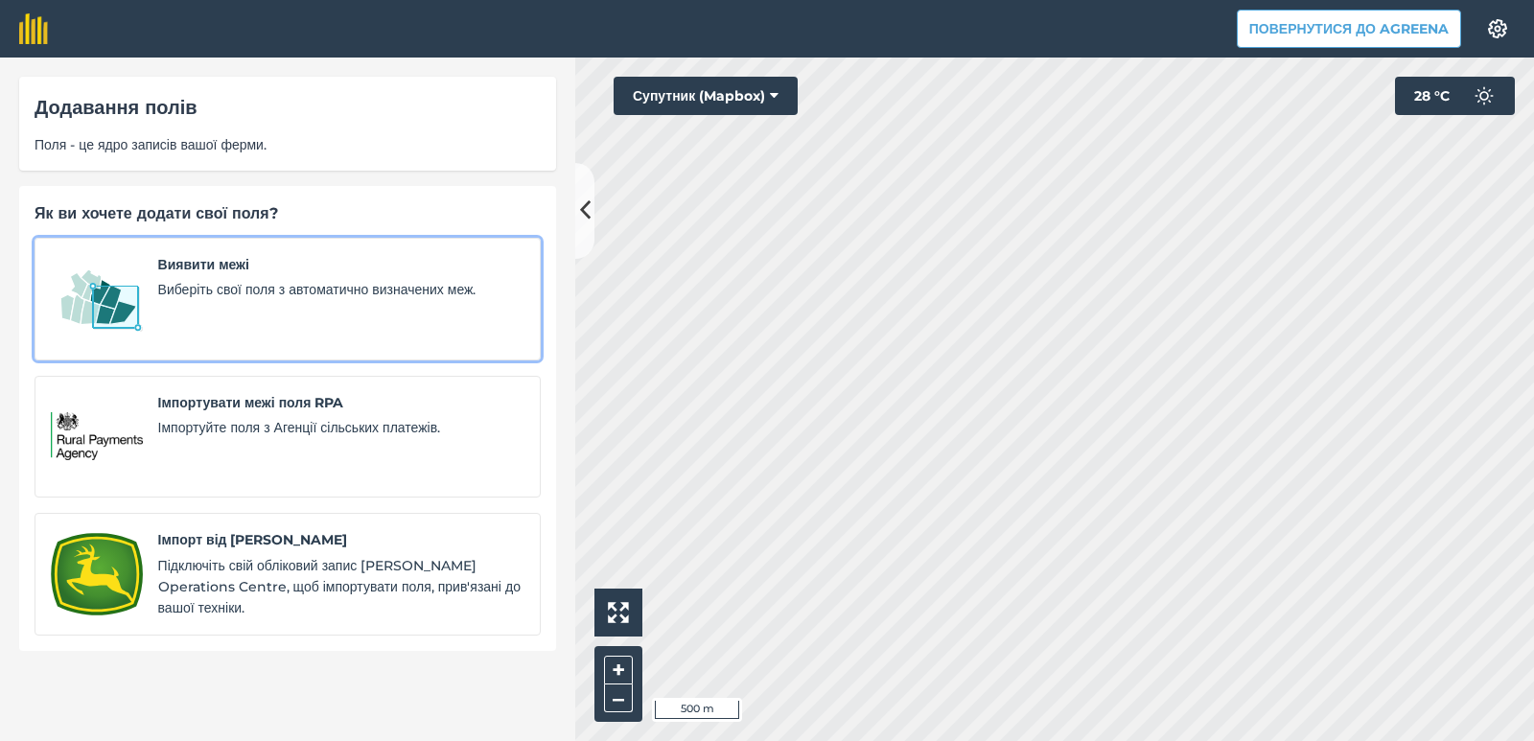
click at [268, 292] on span "Виберіть свої поля з автоматично визначених меж." at bounding box center [341, 289] width 366 height 21
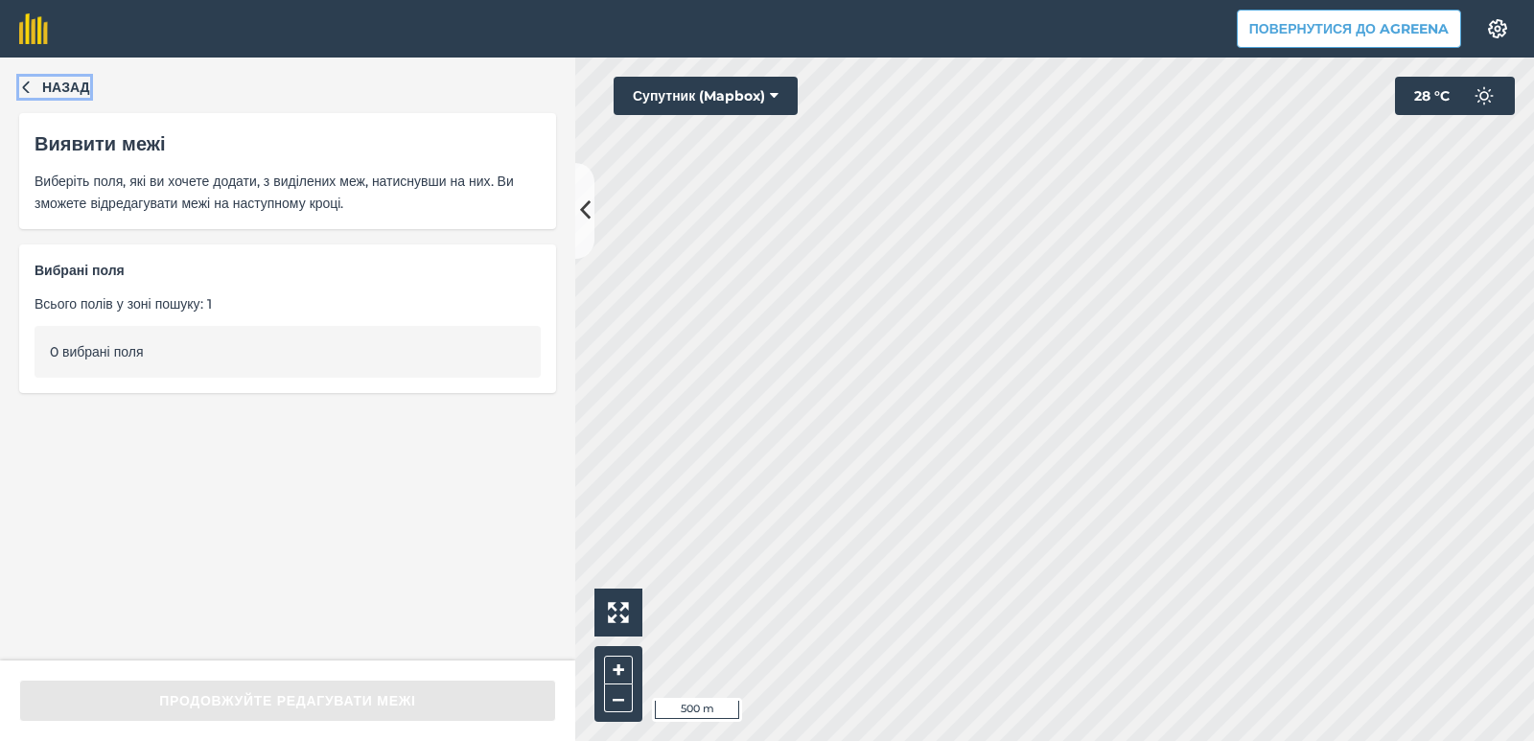
click at [34, 82] on button "Назад" at bounding box center [54, 87] width 71 height 21
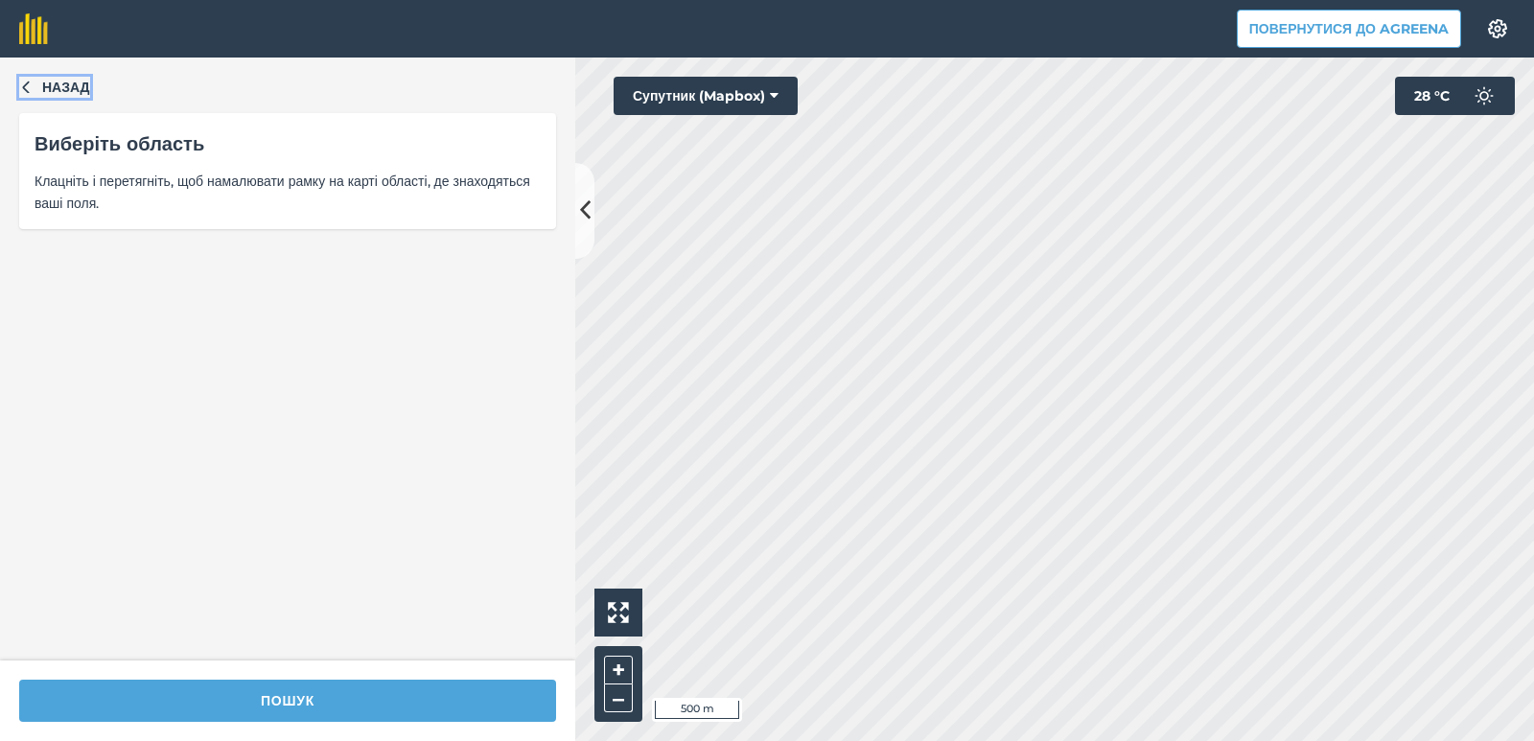
click at [32, 83] on icon "button" at bounding box center [25, 86] width 13 height 13
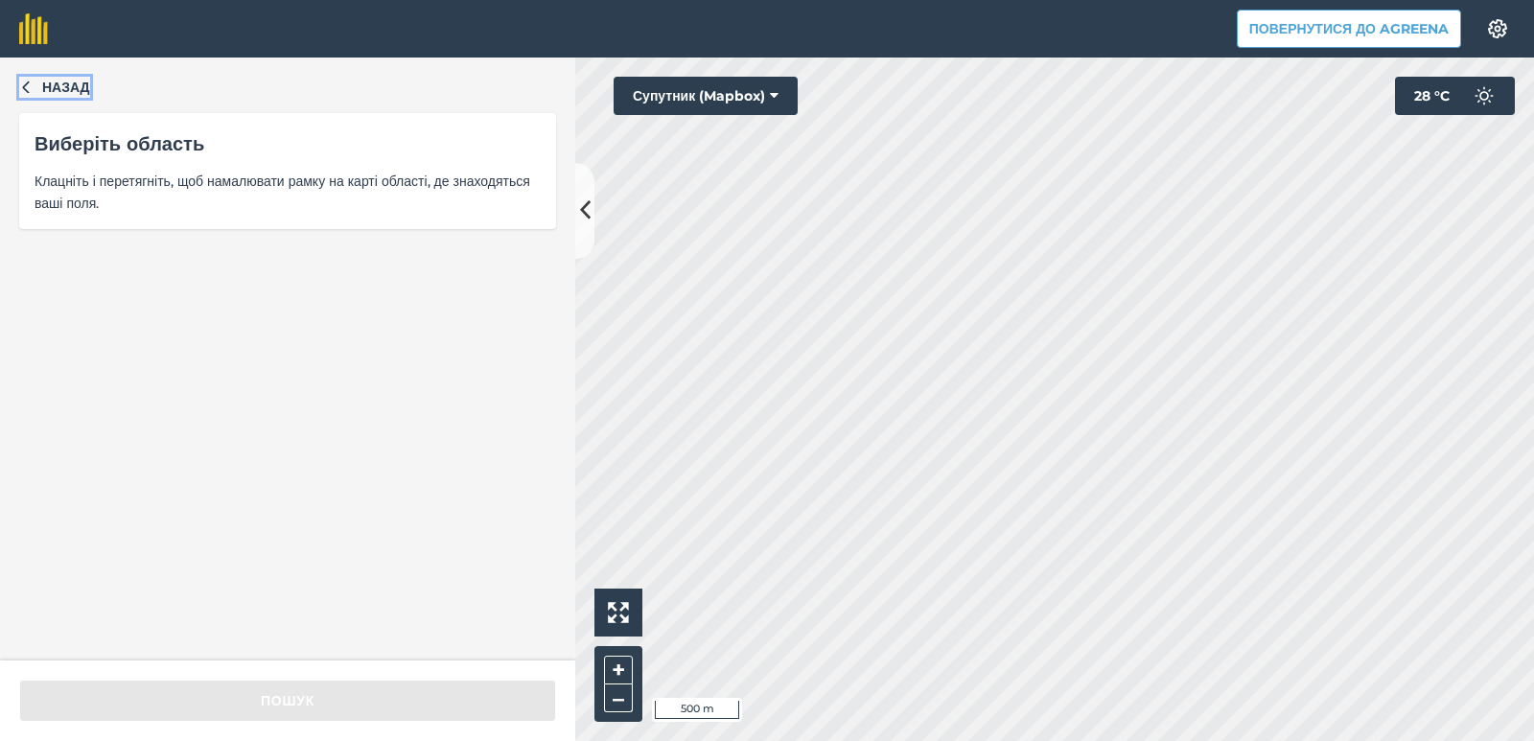
click at [23, 90] on icon "button" at bounding box center [25, 86] width 13 height 13
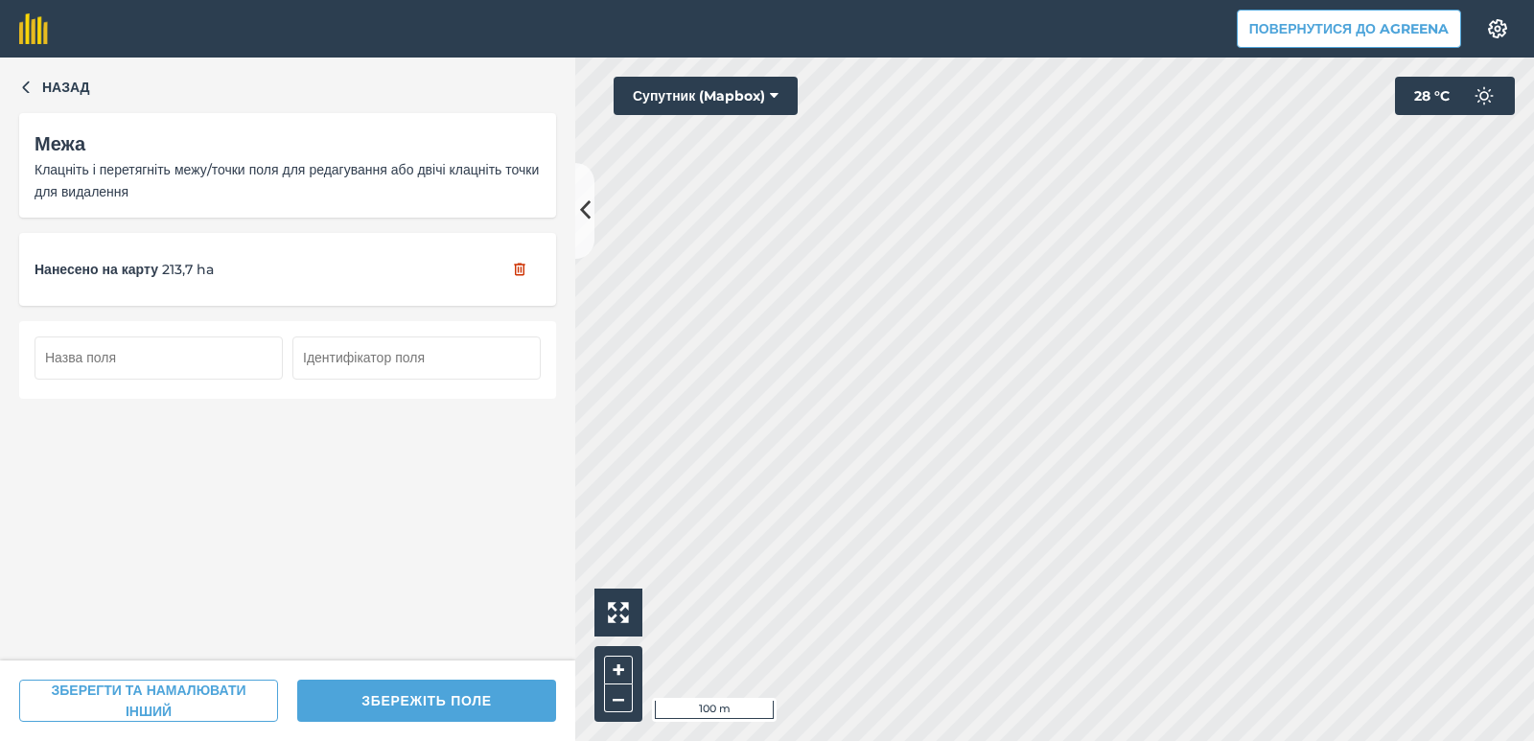
click at [80, 345] on input "text" at bounding box center [159, 358] width 248 height 42
type input "10-174"
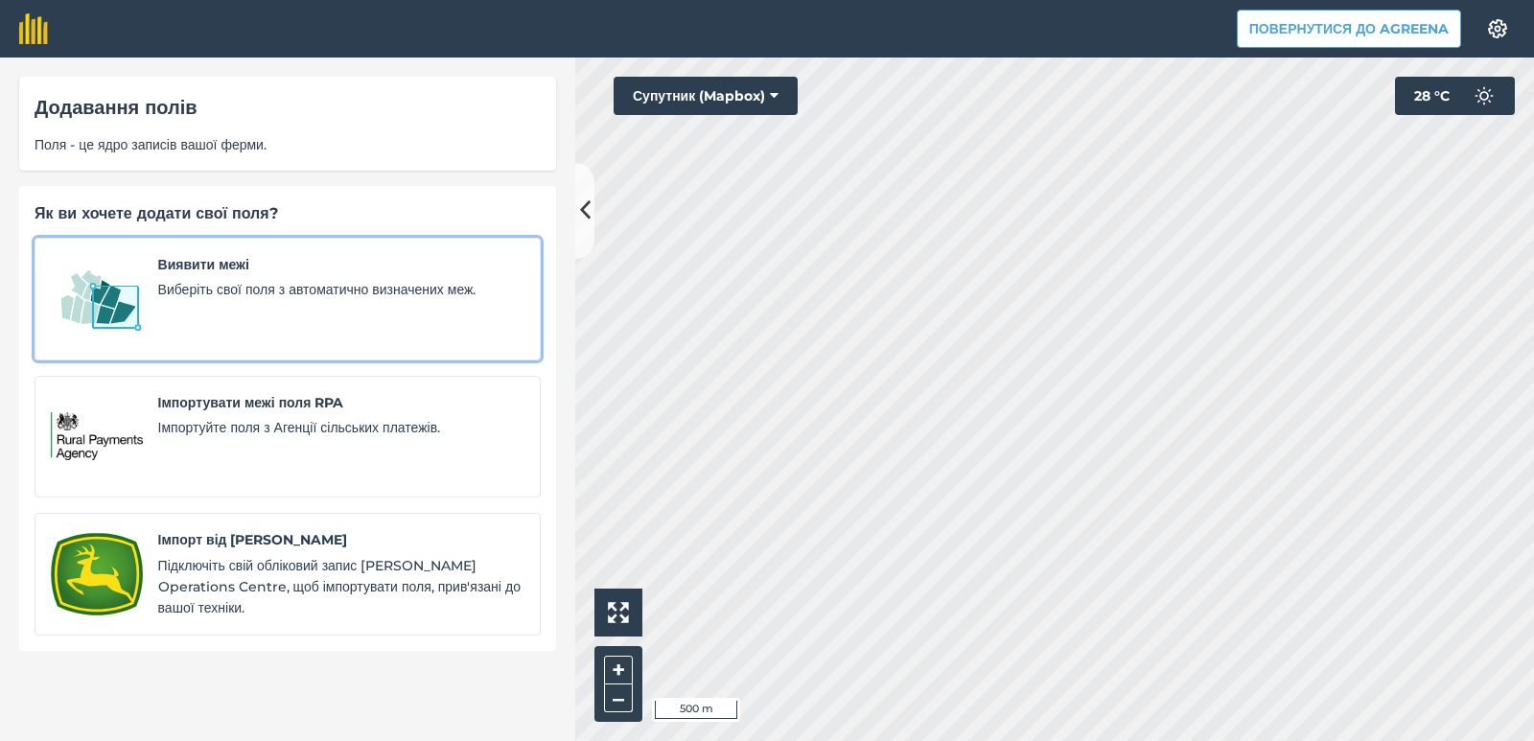
click at [127, 292] on img at bounding box center [97, 299] width 92 height 90
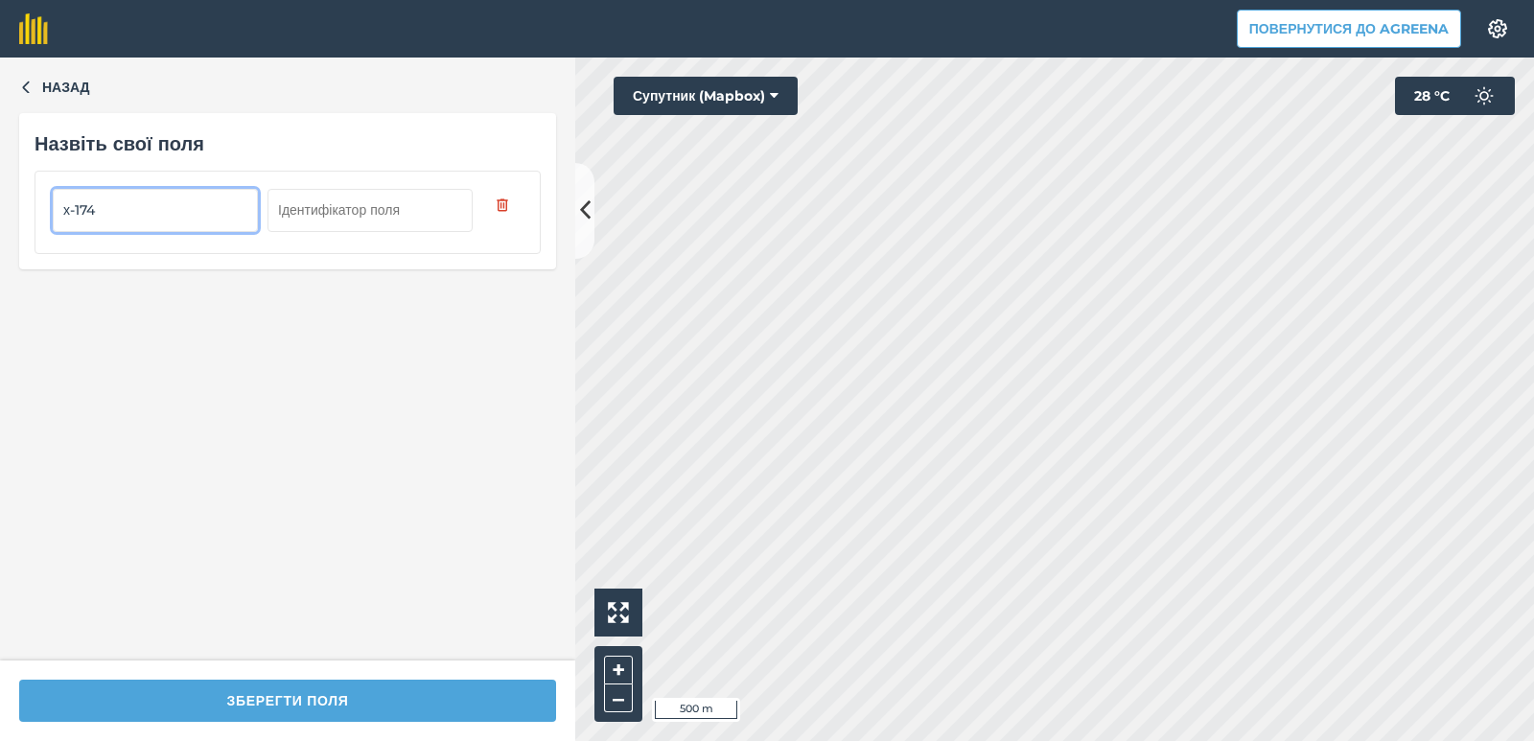
type input "х-174"
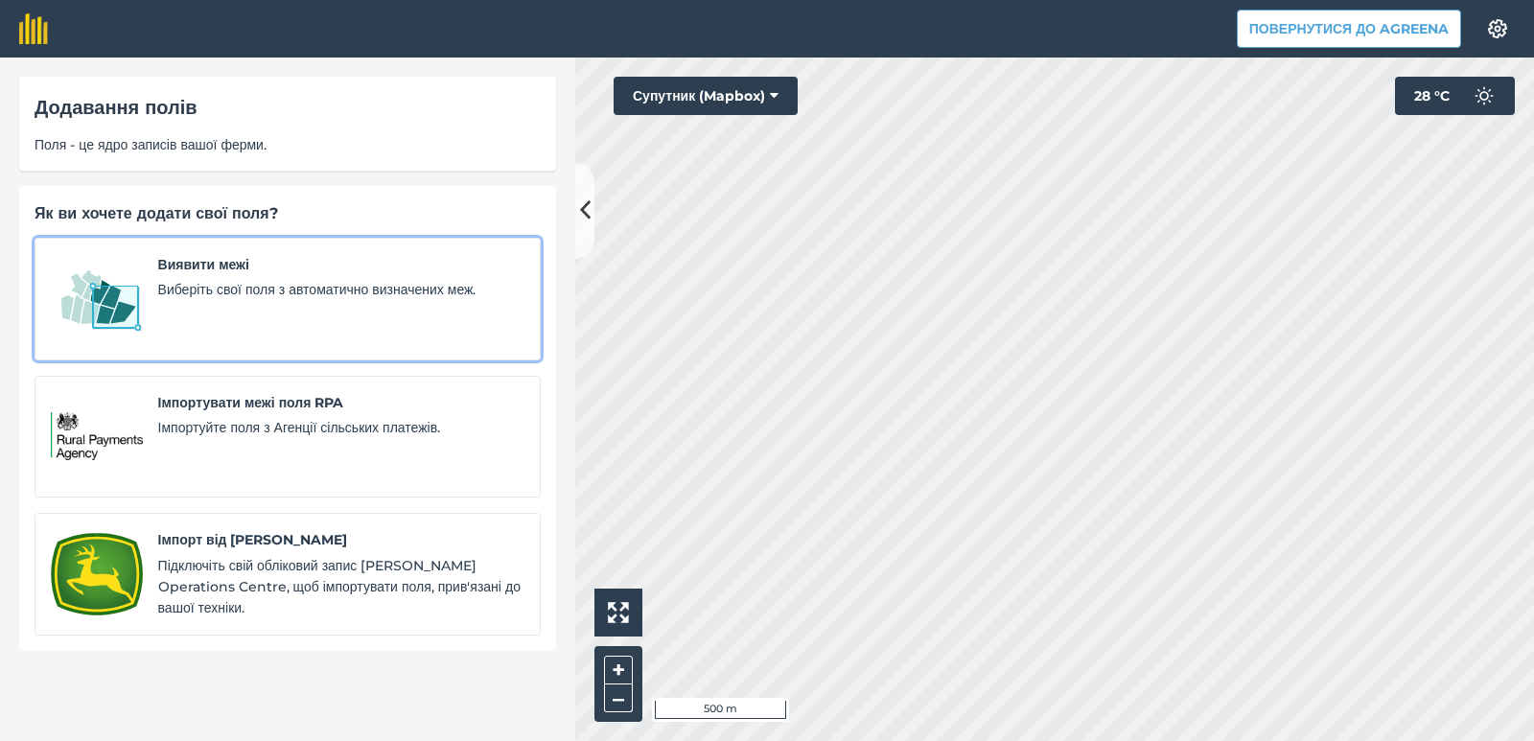
click at [218, 294] on span "Виберіть свої поля з автоматично визначених меж." at bounding box center [341, 289] width 366 height 21
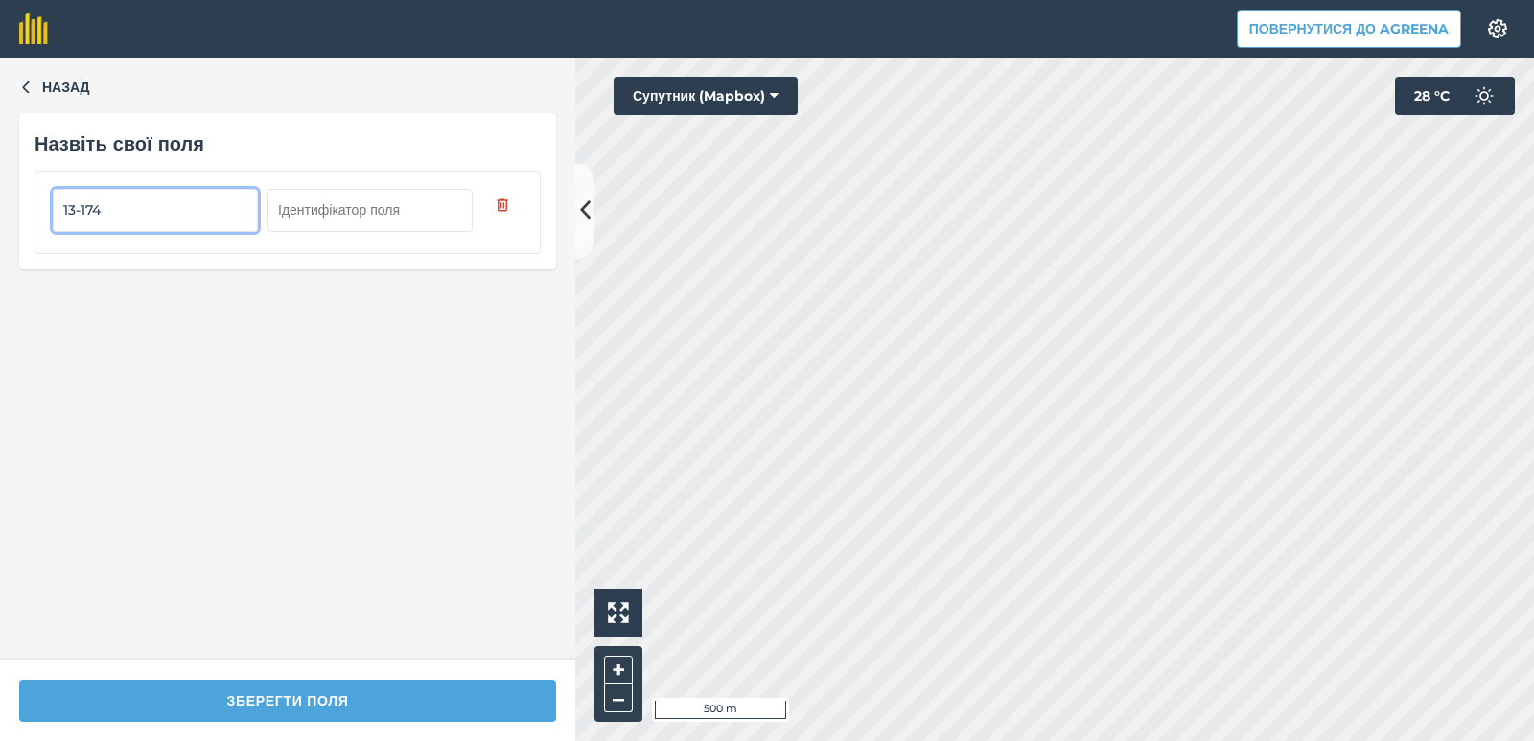
type input "13-174"
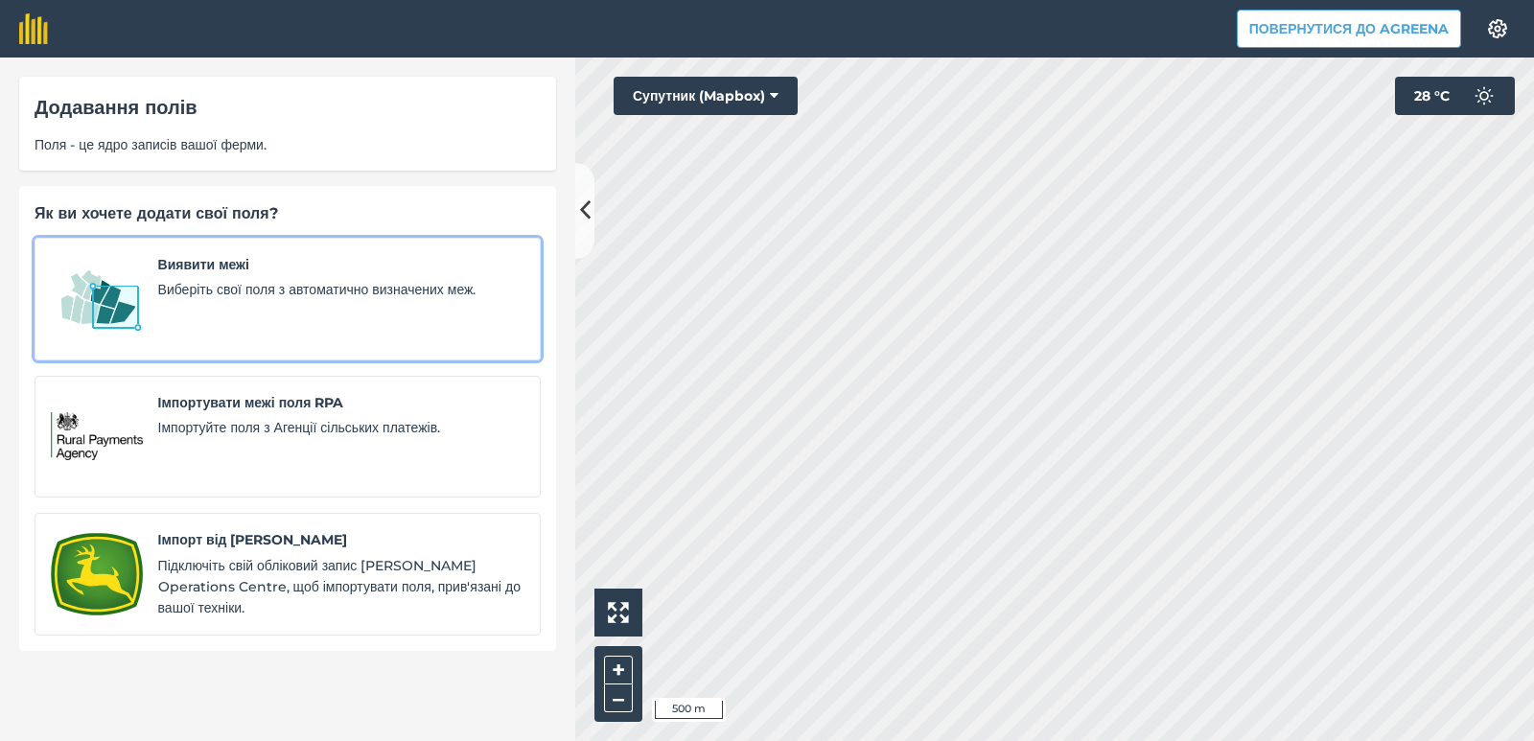
click at [292, 299] on span "Виберіть свої поля з автоматично визначених меж." at bounding box center [341, 289] width 366 height 21
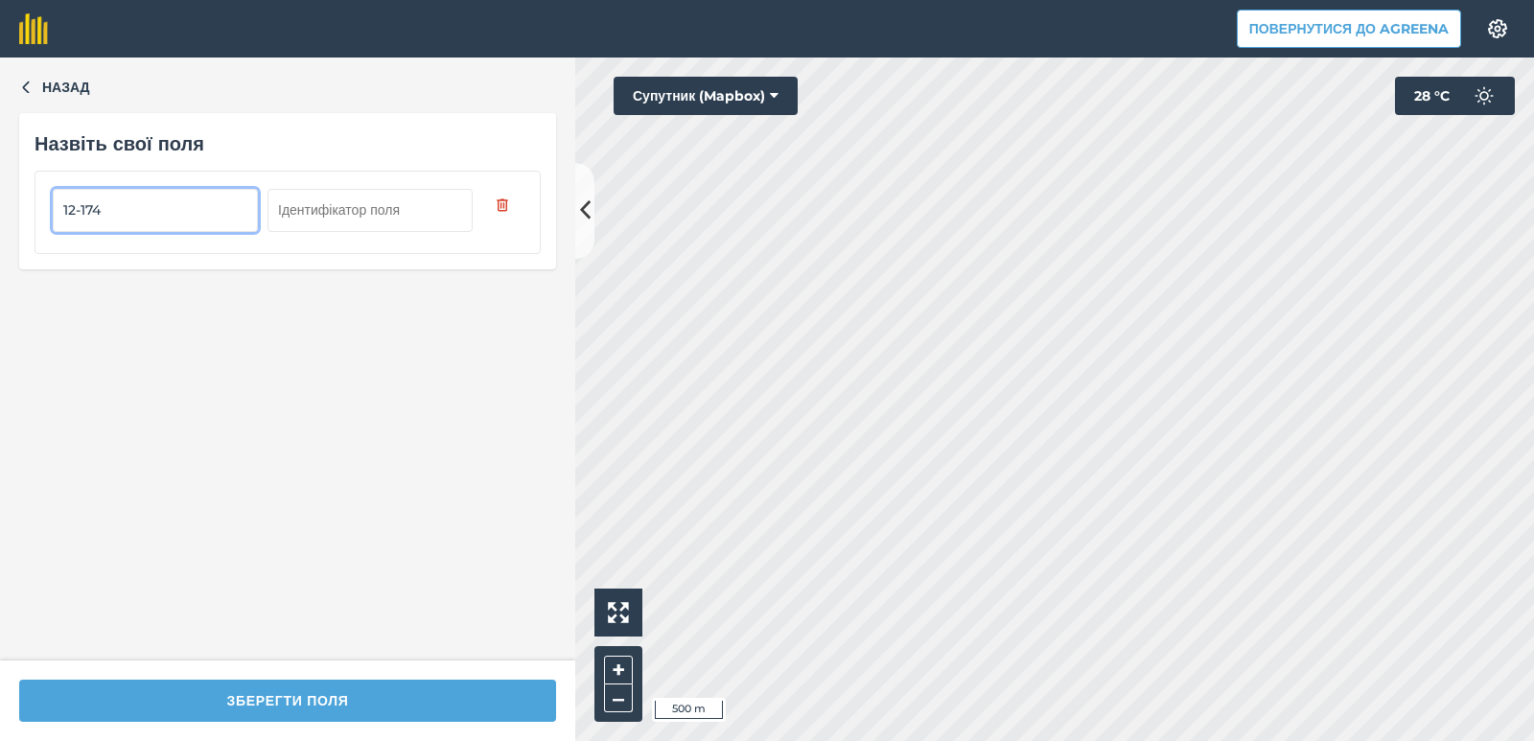
type input "12-174"
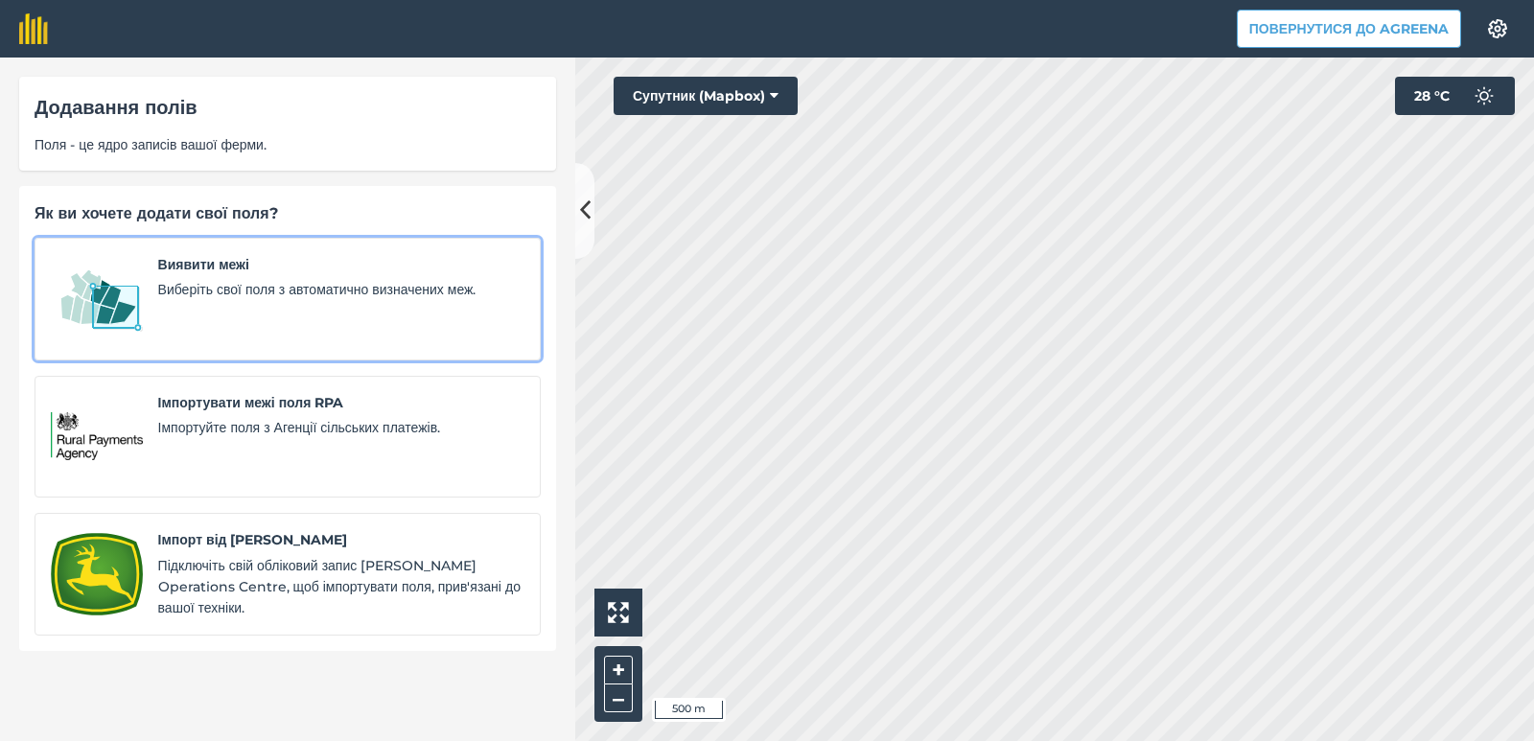
click at [347, 276] on div "Виявити межі Виберіть свої поля з автоматично визначених меж." at bounding box center [341, 299] width 366 height 90
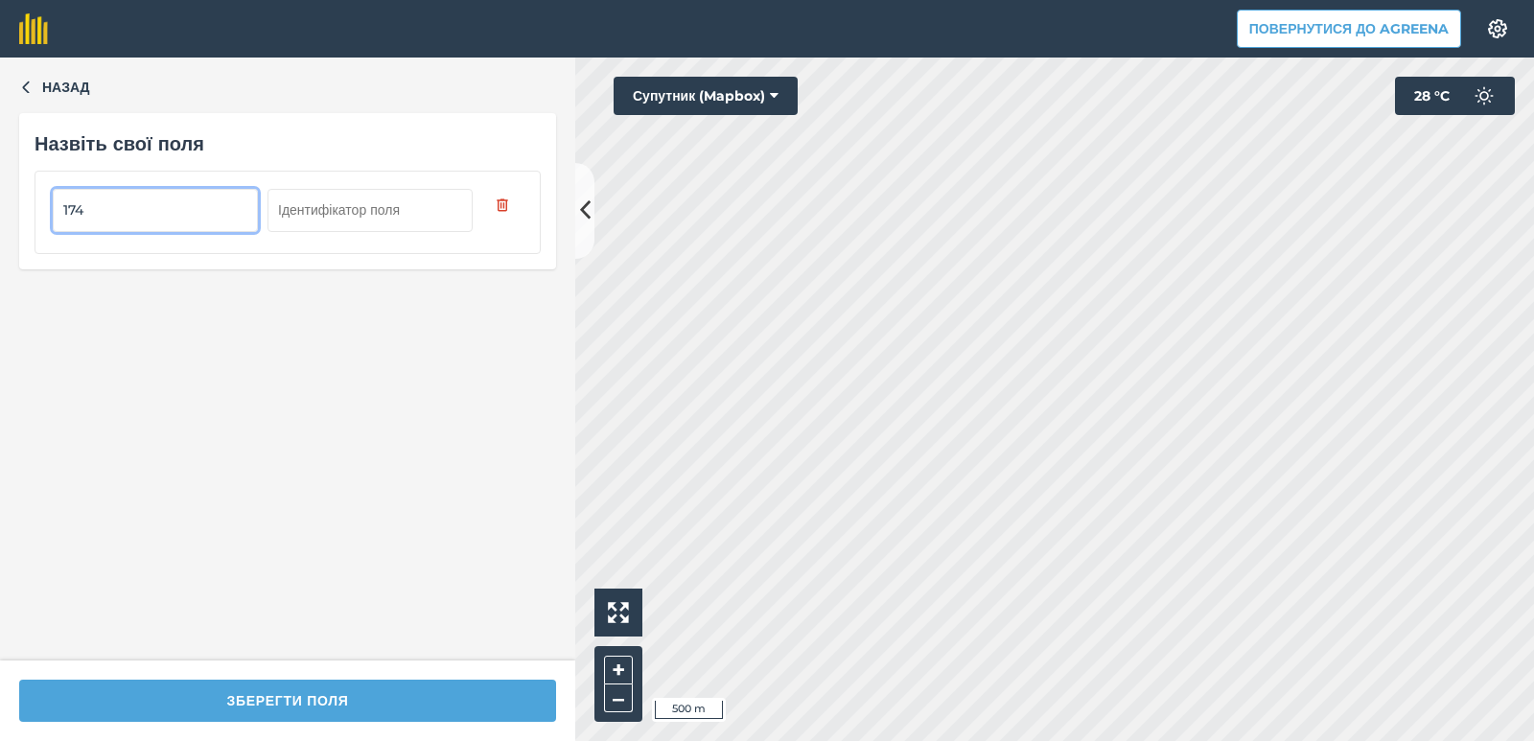
type input "174"
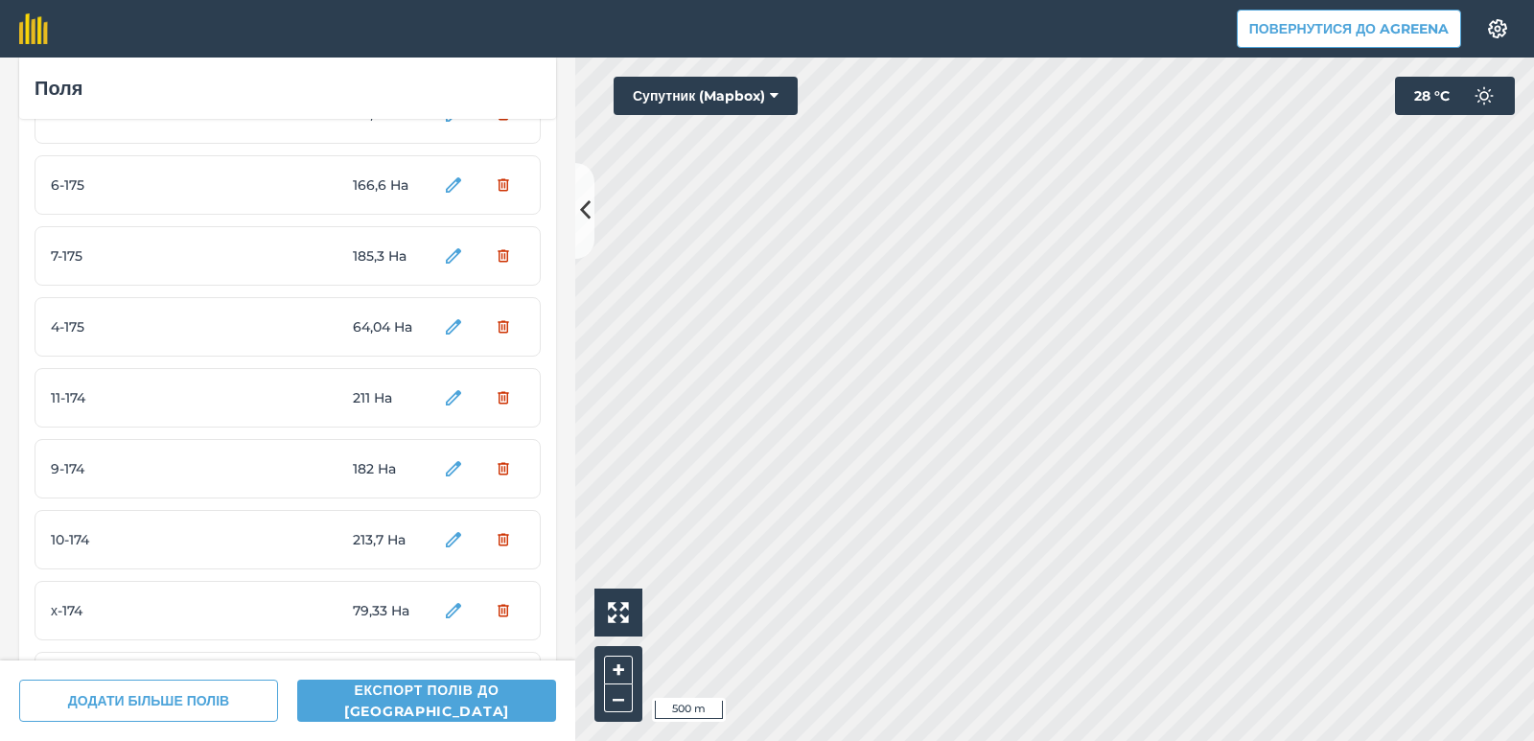
scroll to position [4143, 0]
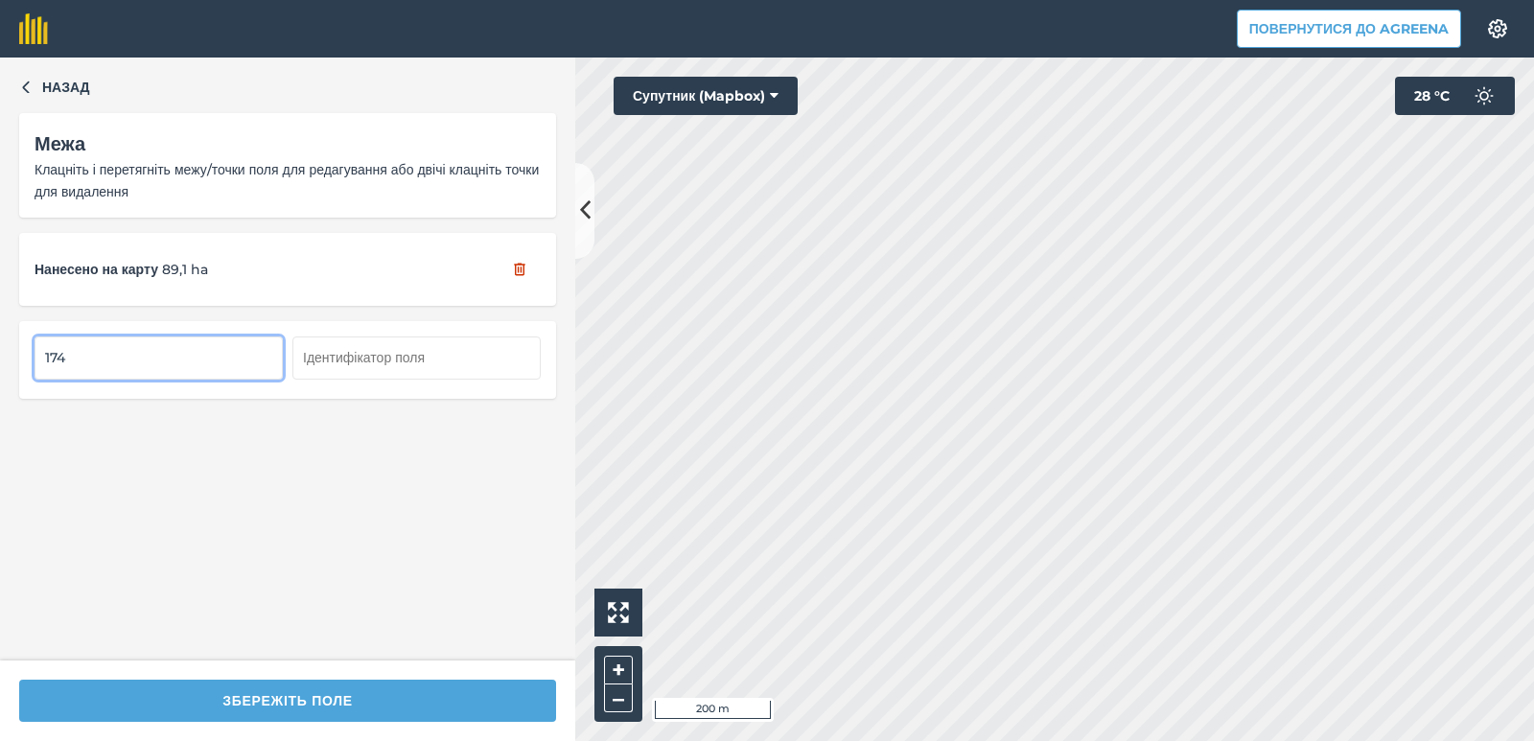
click at [40, 353] on input "174" at bounding box center [159, 358] width 248 height 42
type input "14-174"
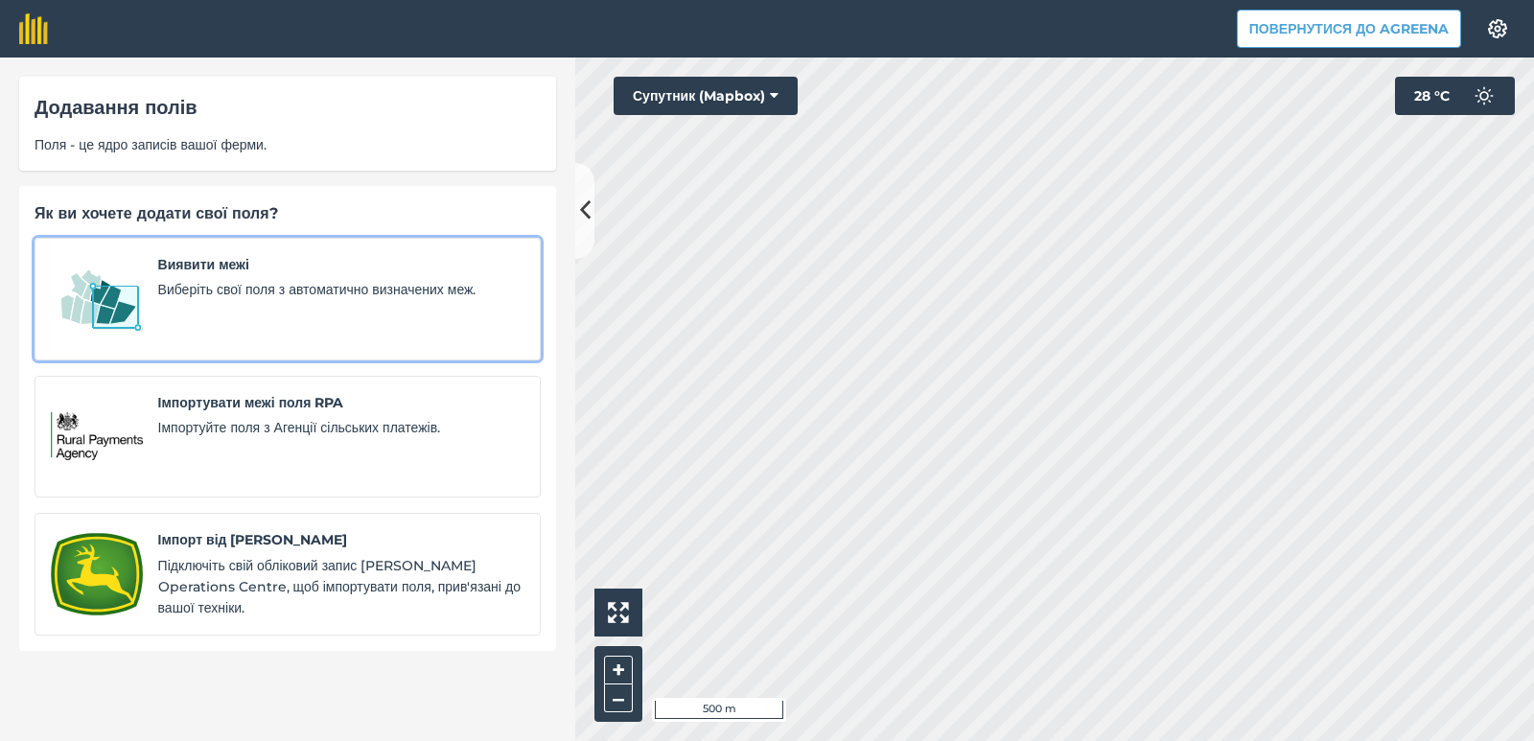
click at [165, 288] on span "Виберіть свої поля з автоматично визначених меж." at bounding box center [341, 289] width 366 height 21
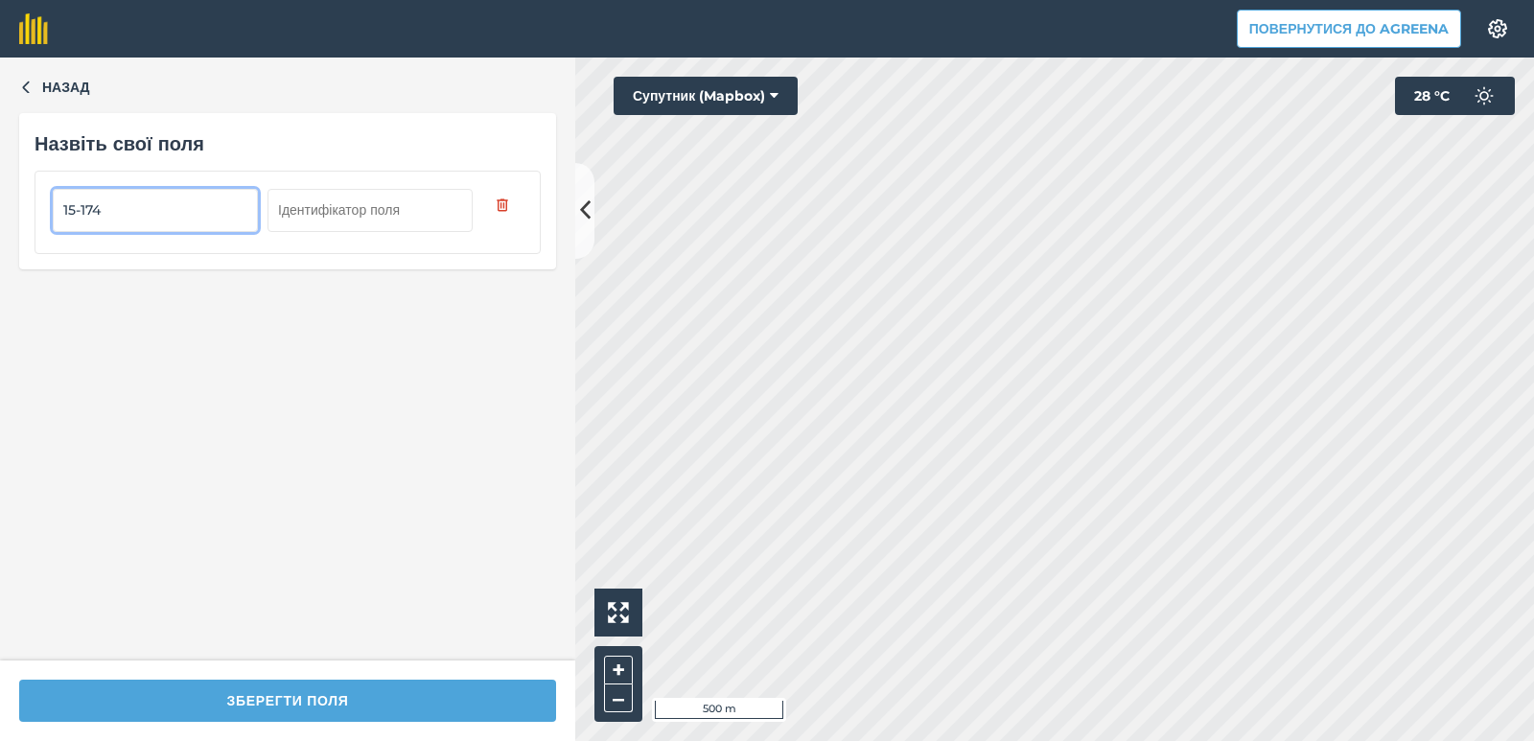
type input "15-174"
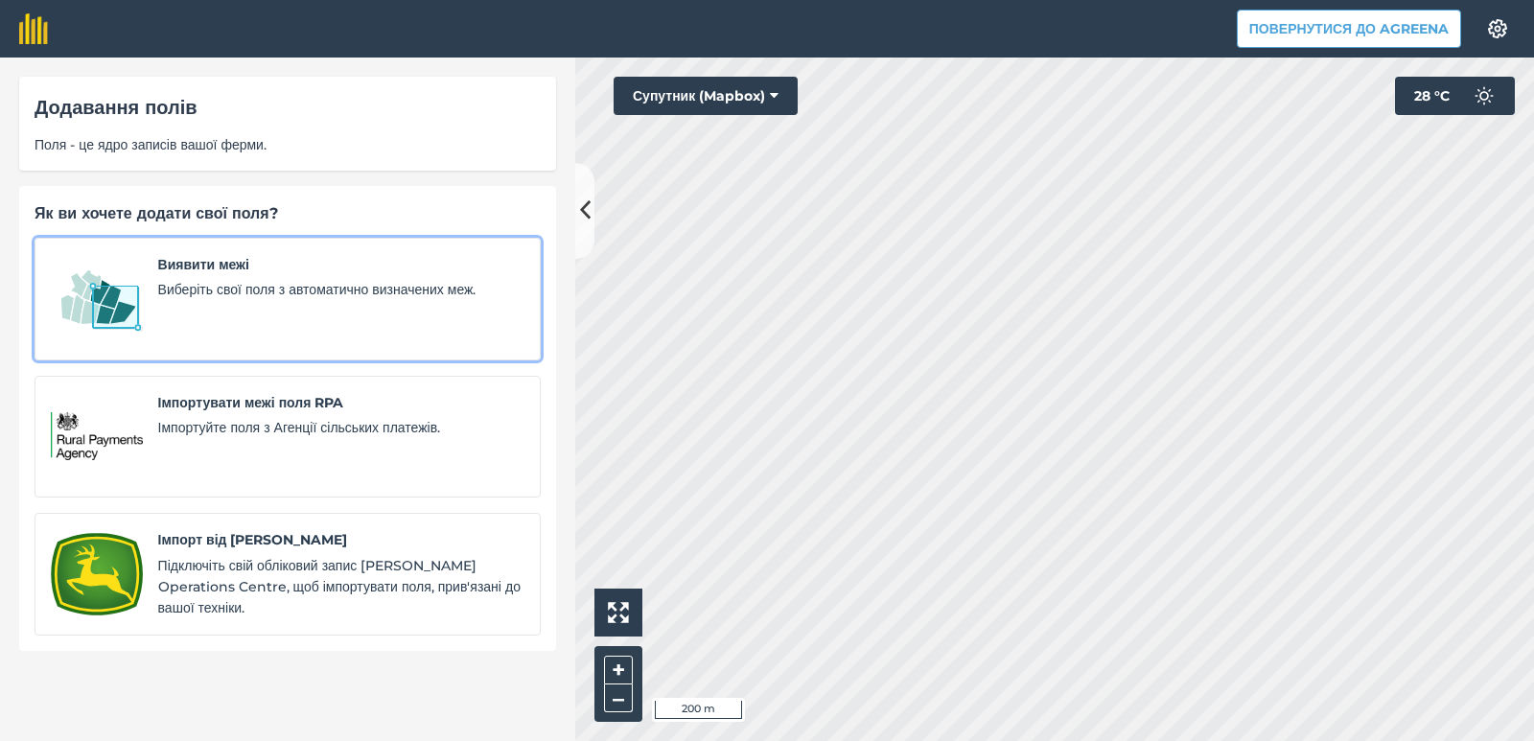
click at [133, 298] on img at bounding box center [97, 299] width 92 height 90
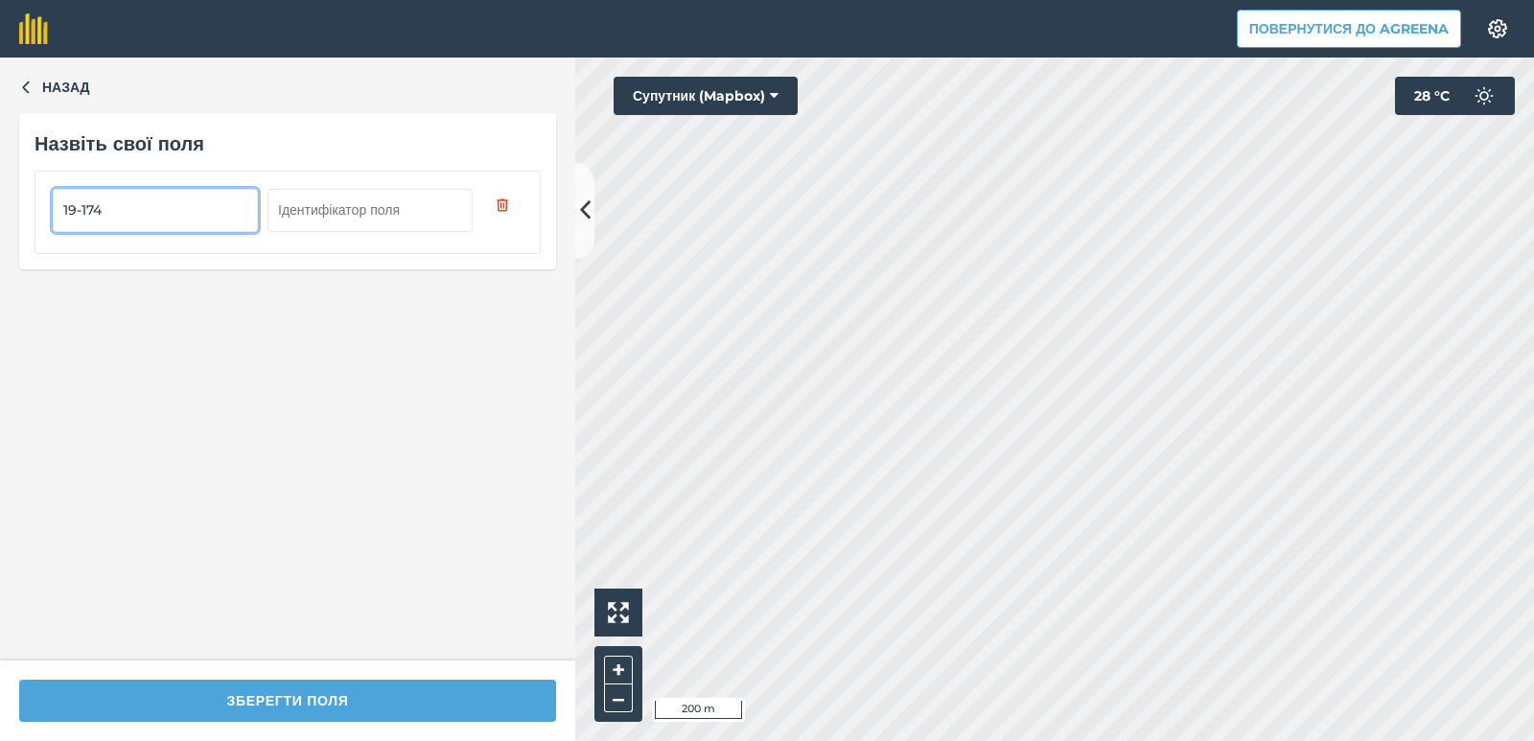
type input "19-174"
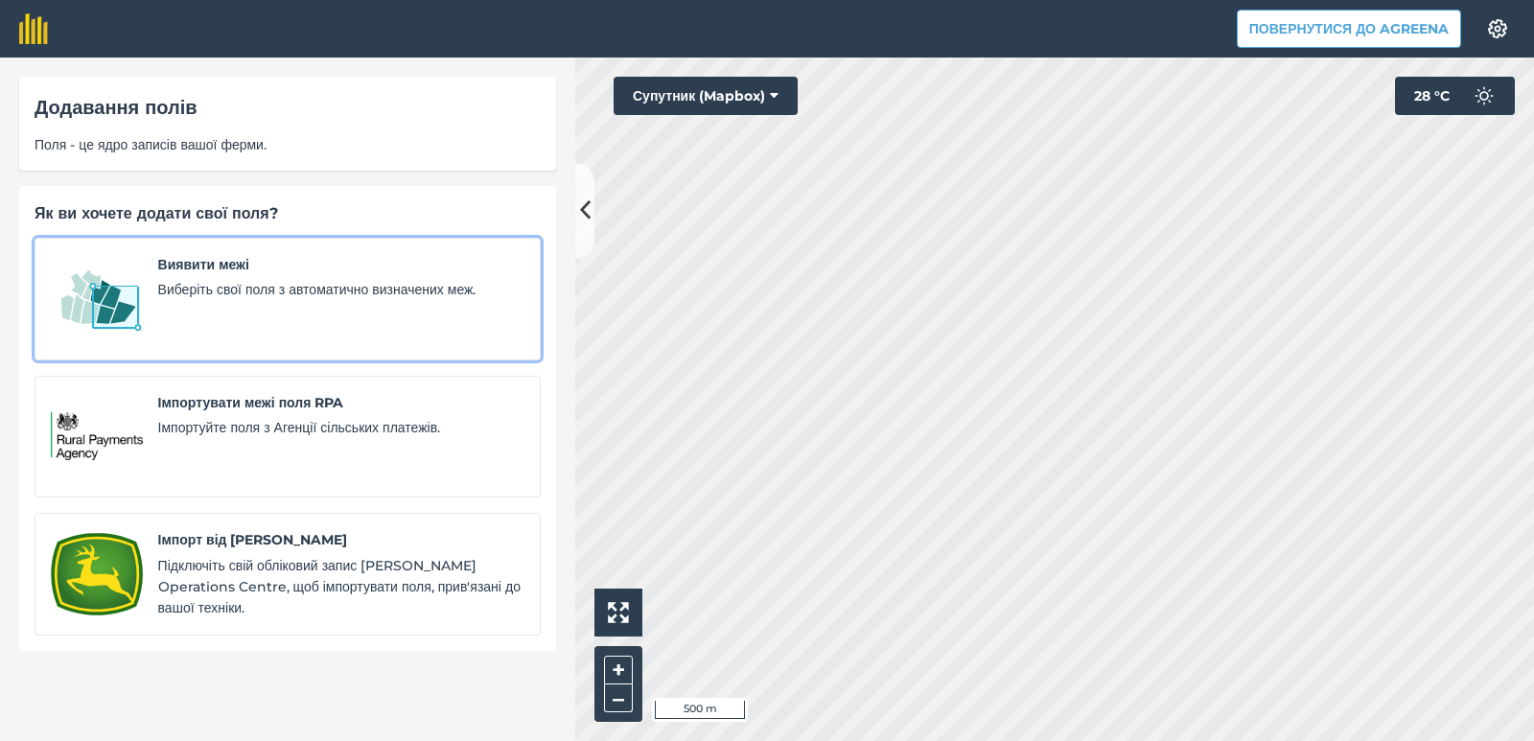
click at [201, 317] on div "Виявити межі Виберіть свої поля з автоматично визначених меж." at bounding box center [341, 299] width 366 height 90
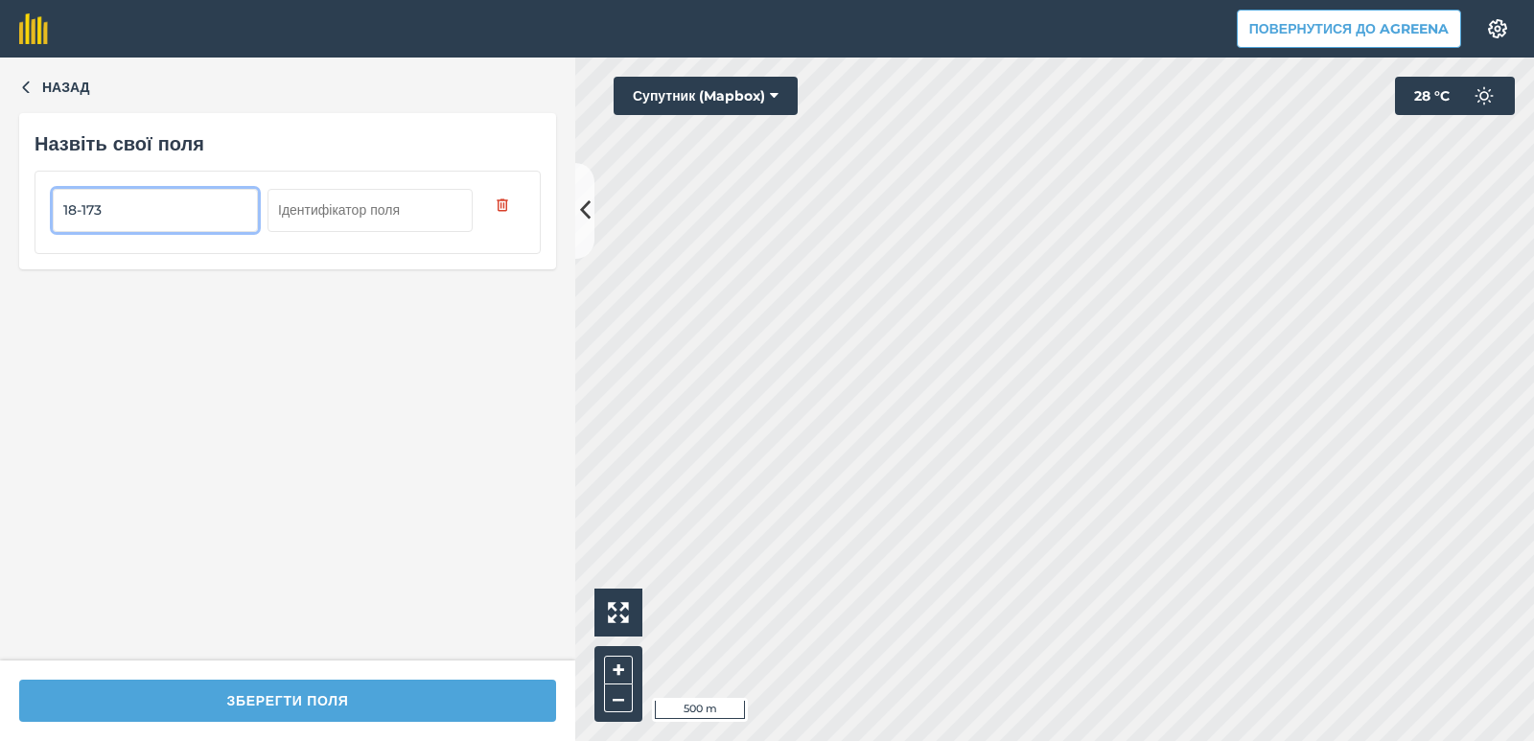
type input "18-173"
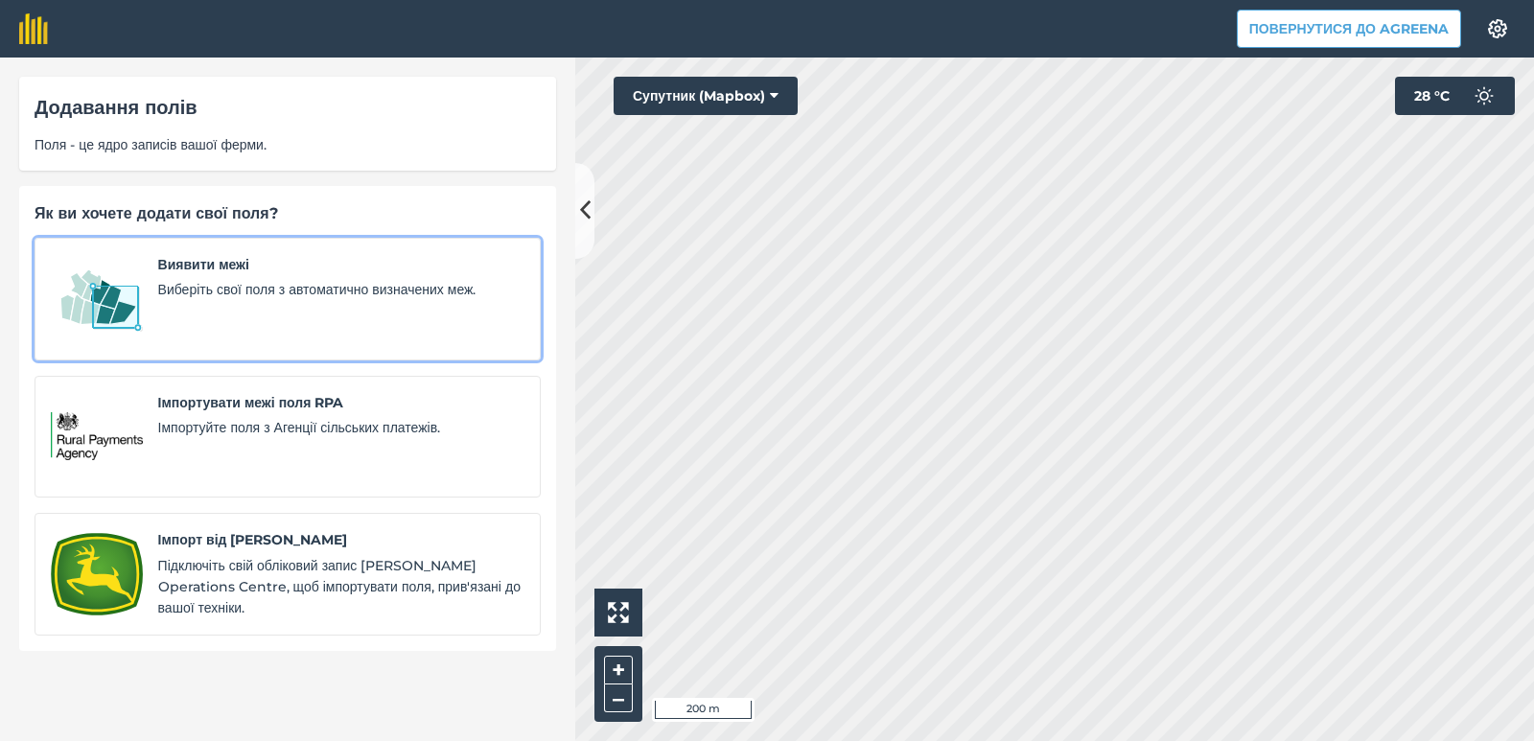
click at [186, 313] on div "Виявити межі Виберіть свої поля з автоматично визначених меж." at bounding box center [341, 299] width 366 height 90
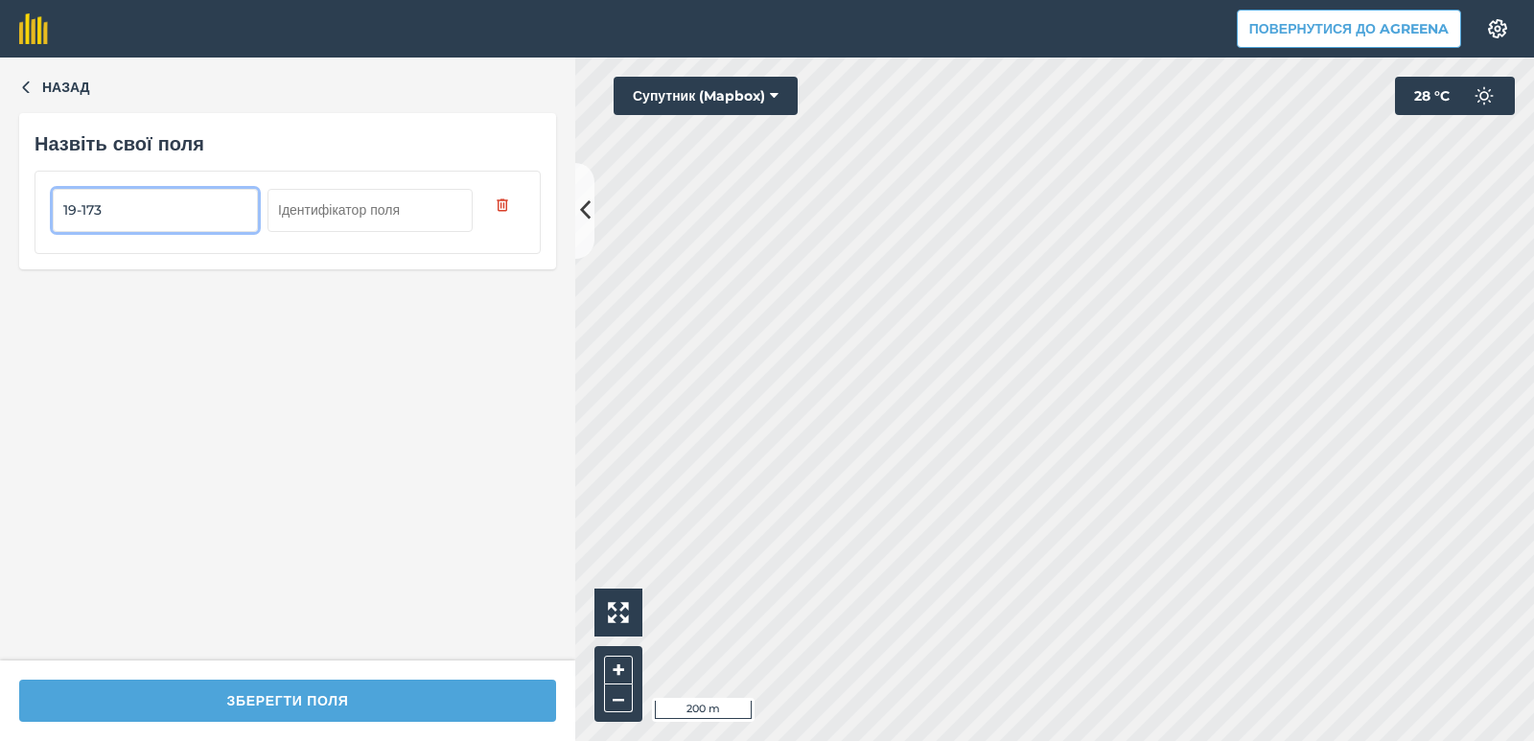
type input "19-173"
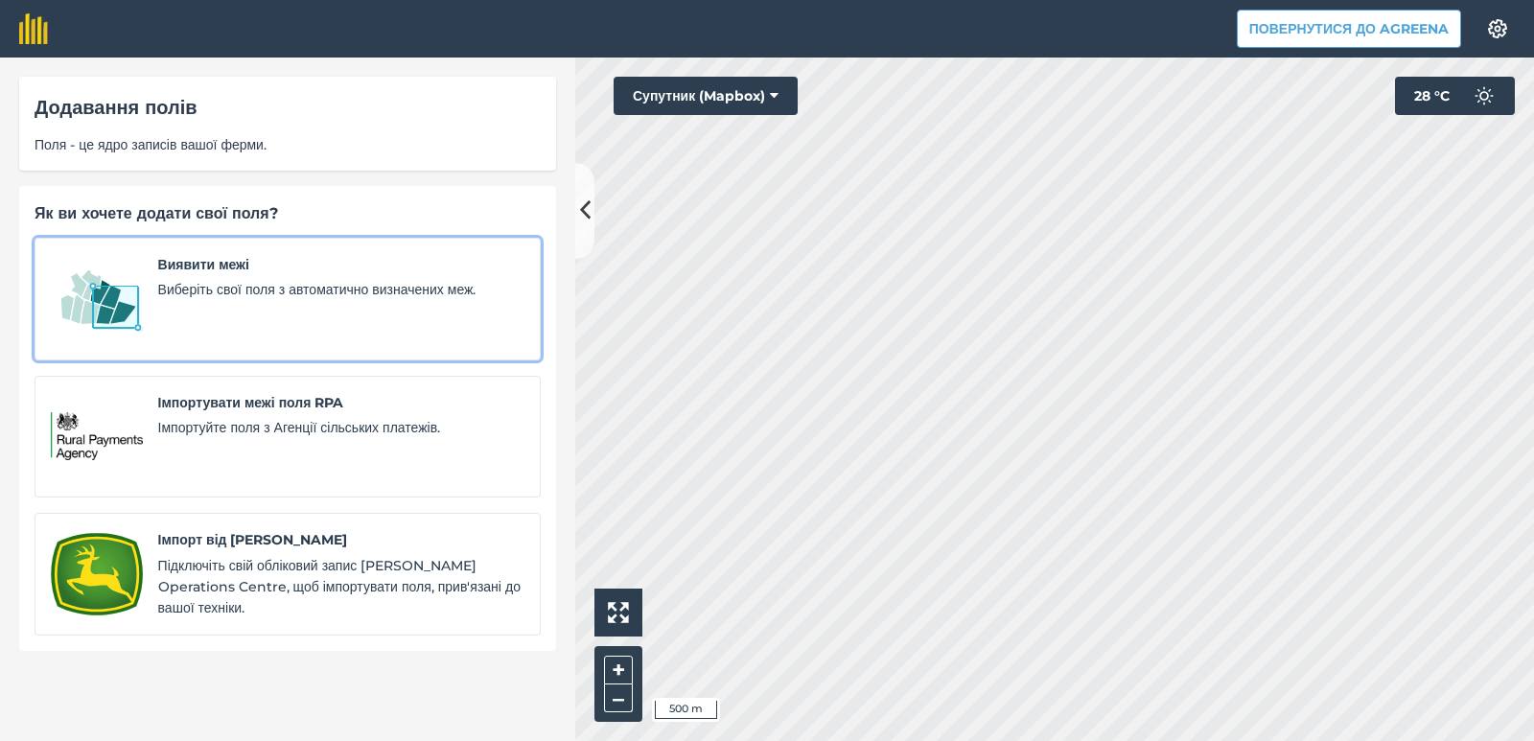
click at [181, 292] on span "Виберіть свої поля з автоматично визначених меж." at bounding box center [341, 289] width 366 height 21
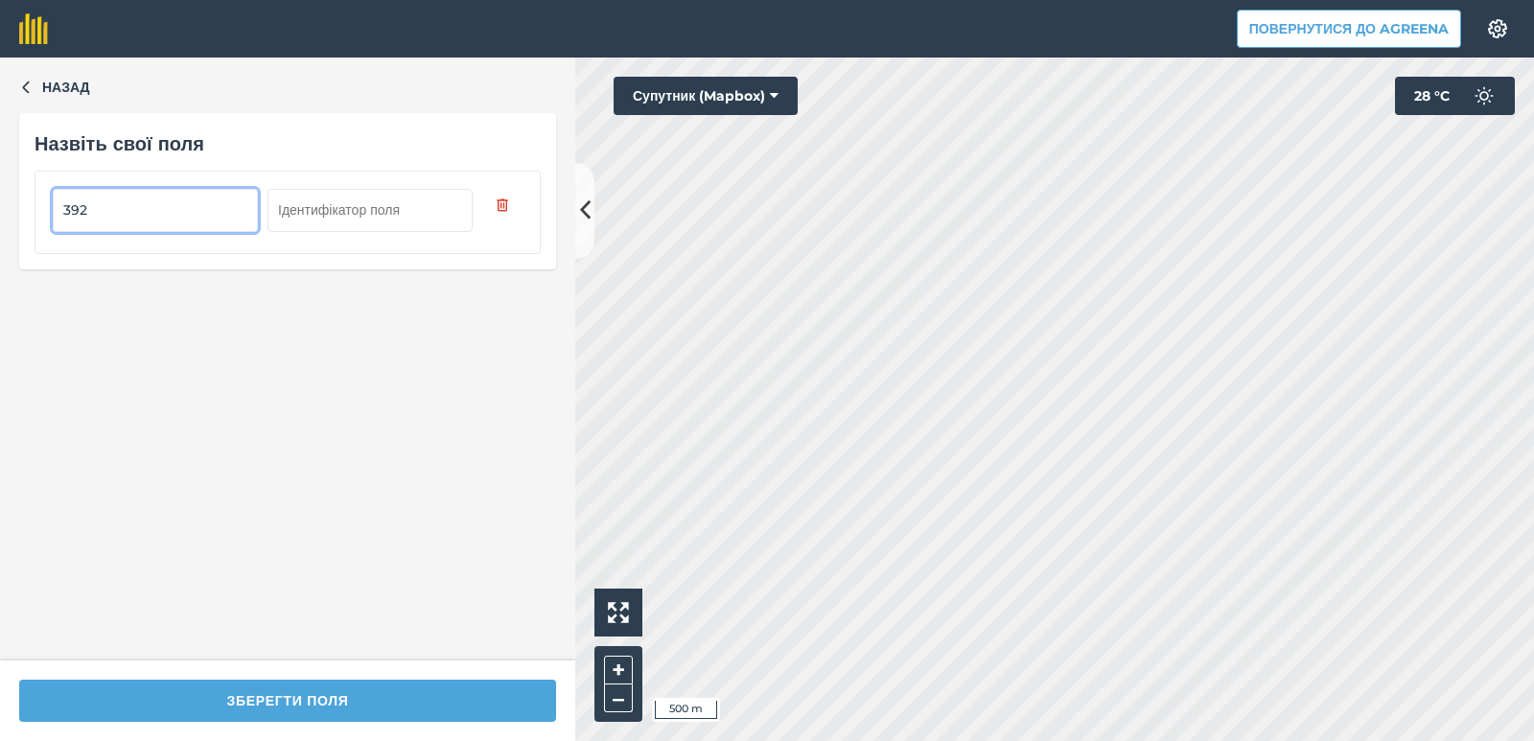
type input "392"
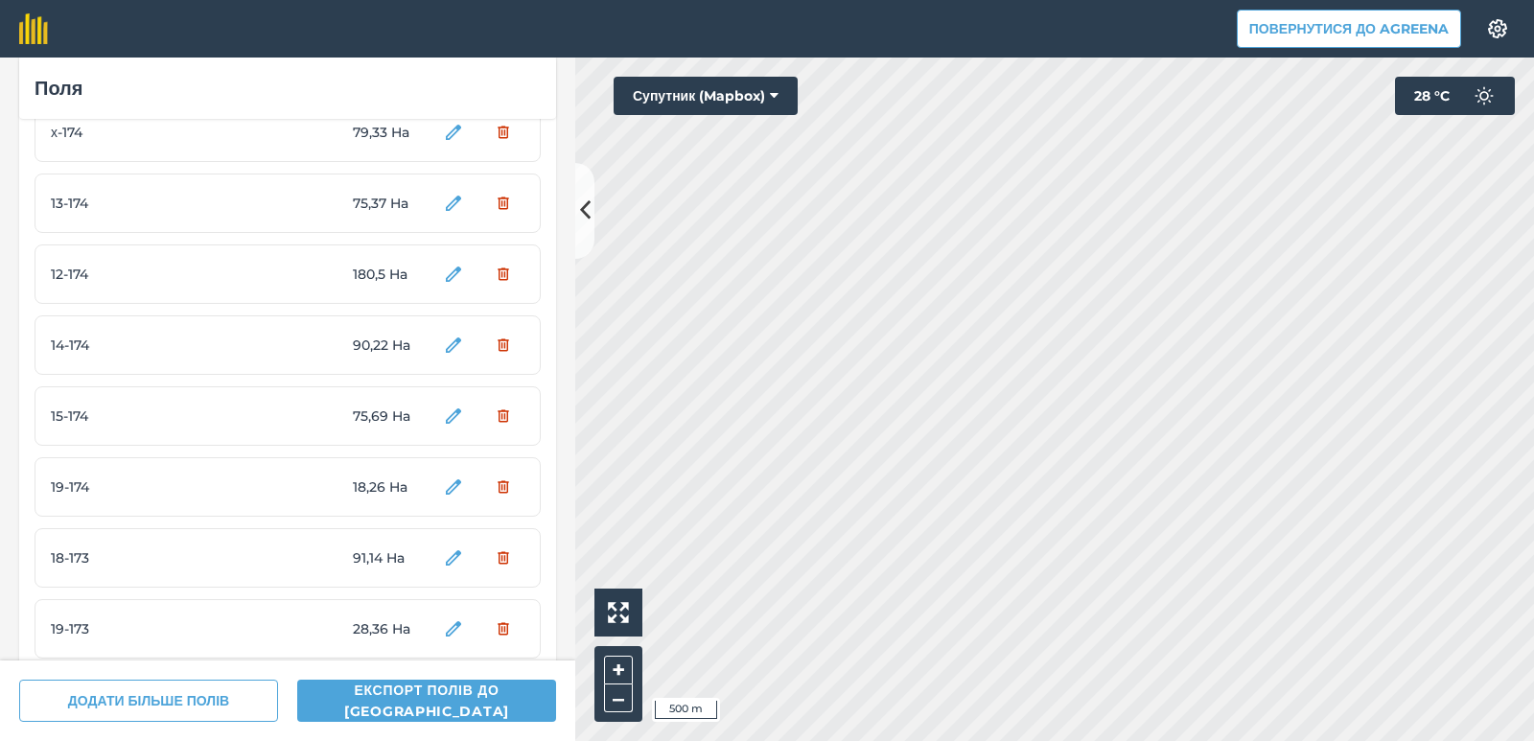
scroll to position [4498, 0]
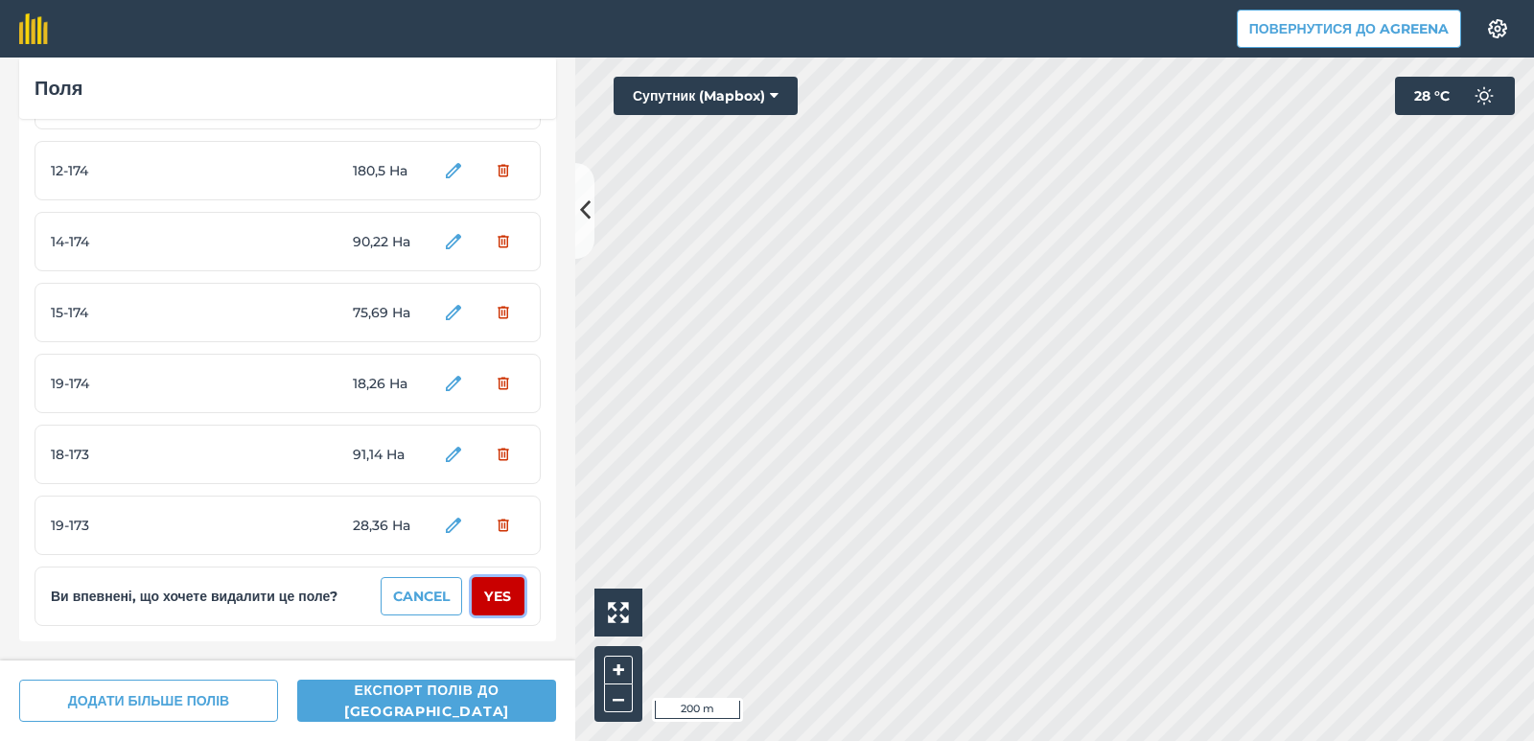
click at [485, 598] on button "Yes" at bounding box center [498, 596] width 53 height 38
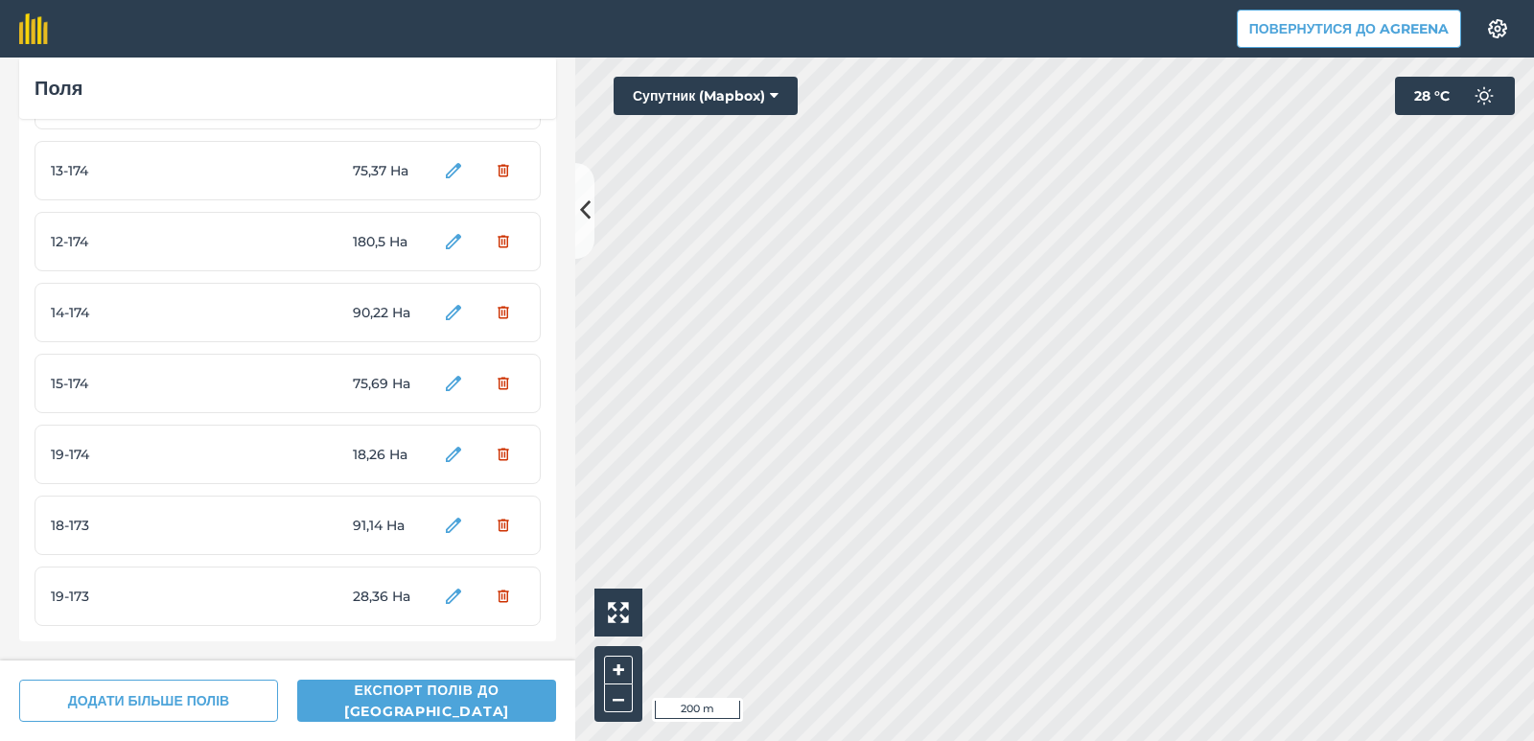
scroll to position [4427, 0]
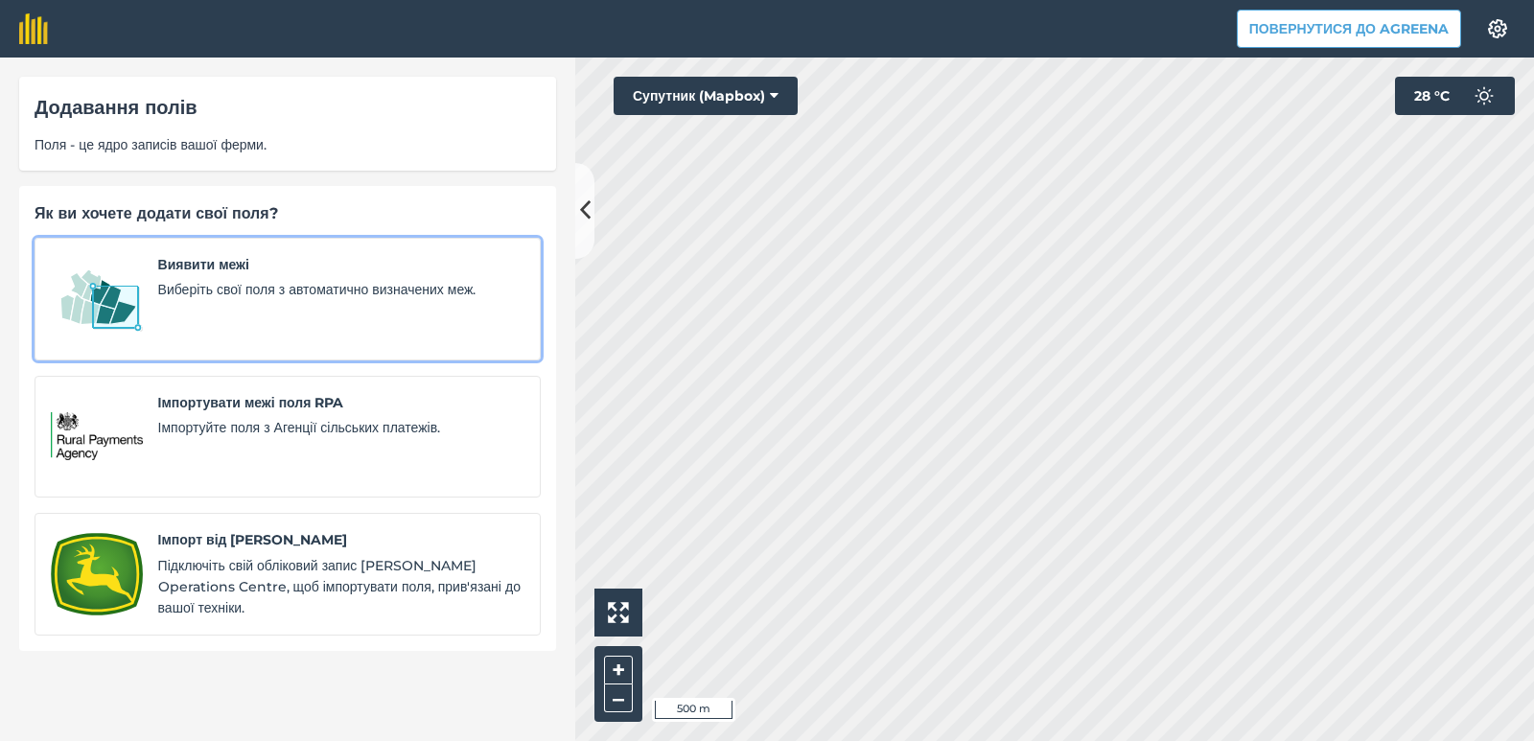
click at [197, 292] on span "Виберіть свої поля з автоматично визначених меж." at bounding box center [341, 289] width 366 height 21
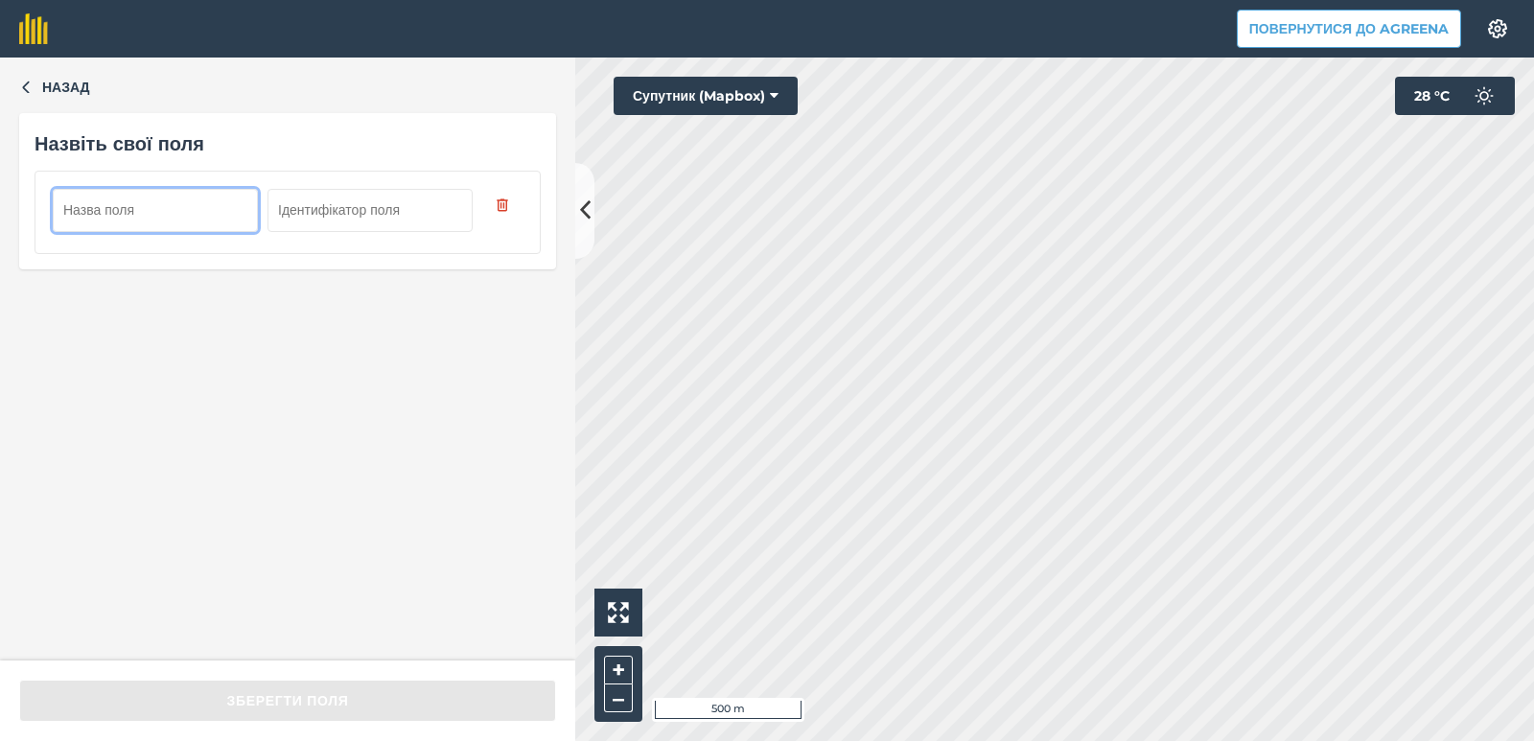
click at [127, 221] on input "text" at bounding box center [155, 210] width 205 height 42
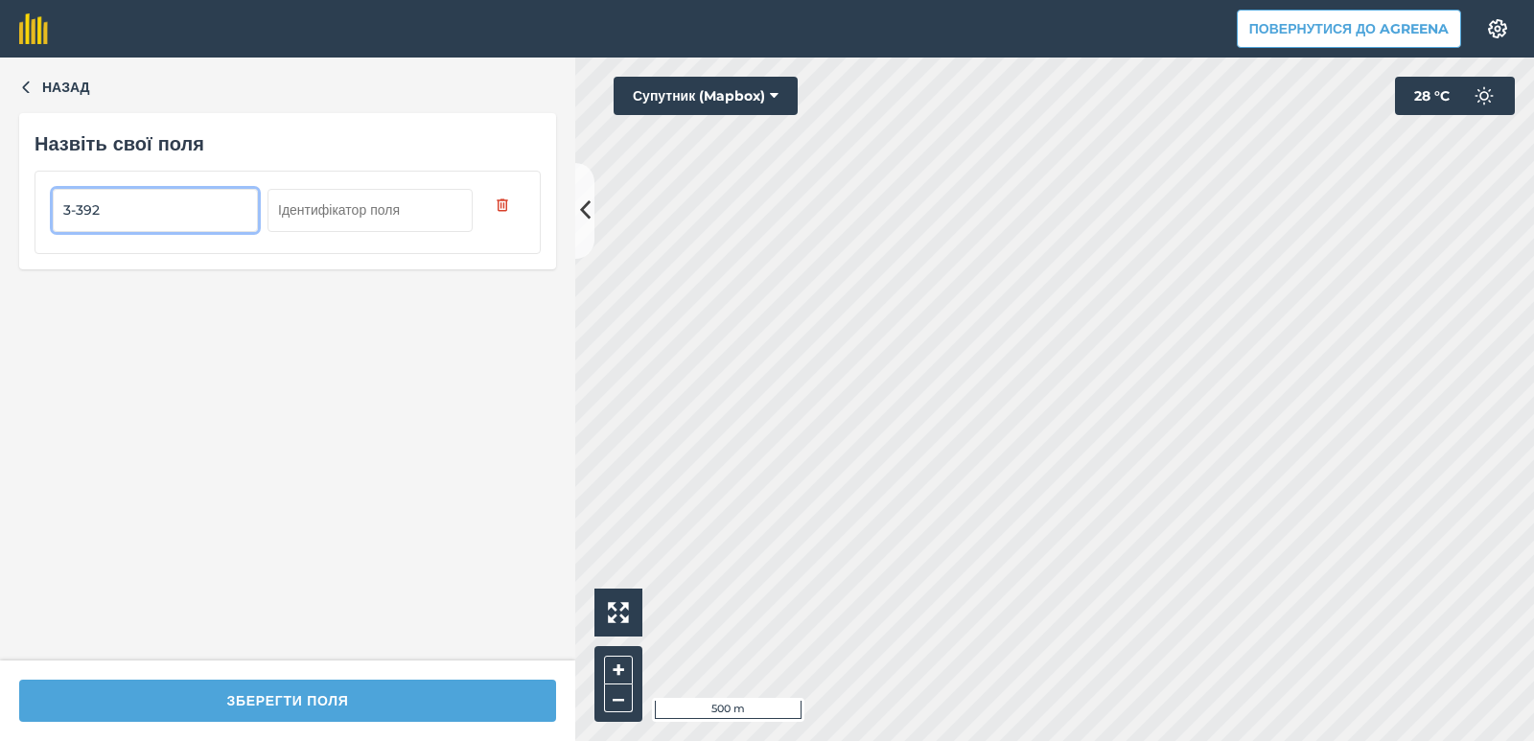
type input "3-392"
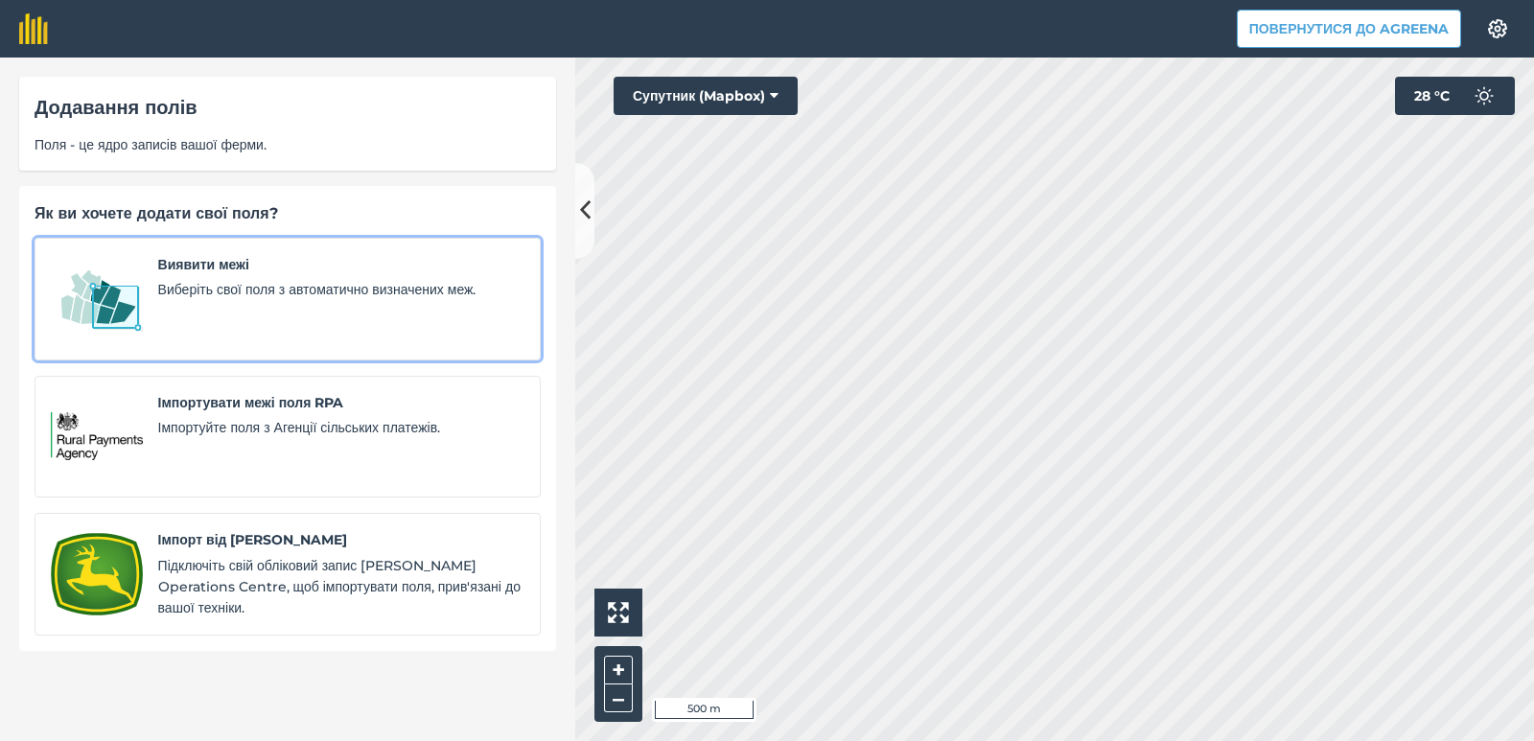
click at [138, 294] on img at bounding box center [97, 299] width 92 height 90
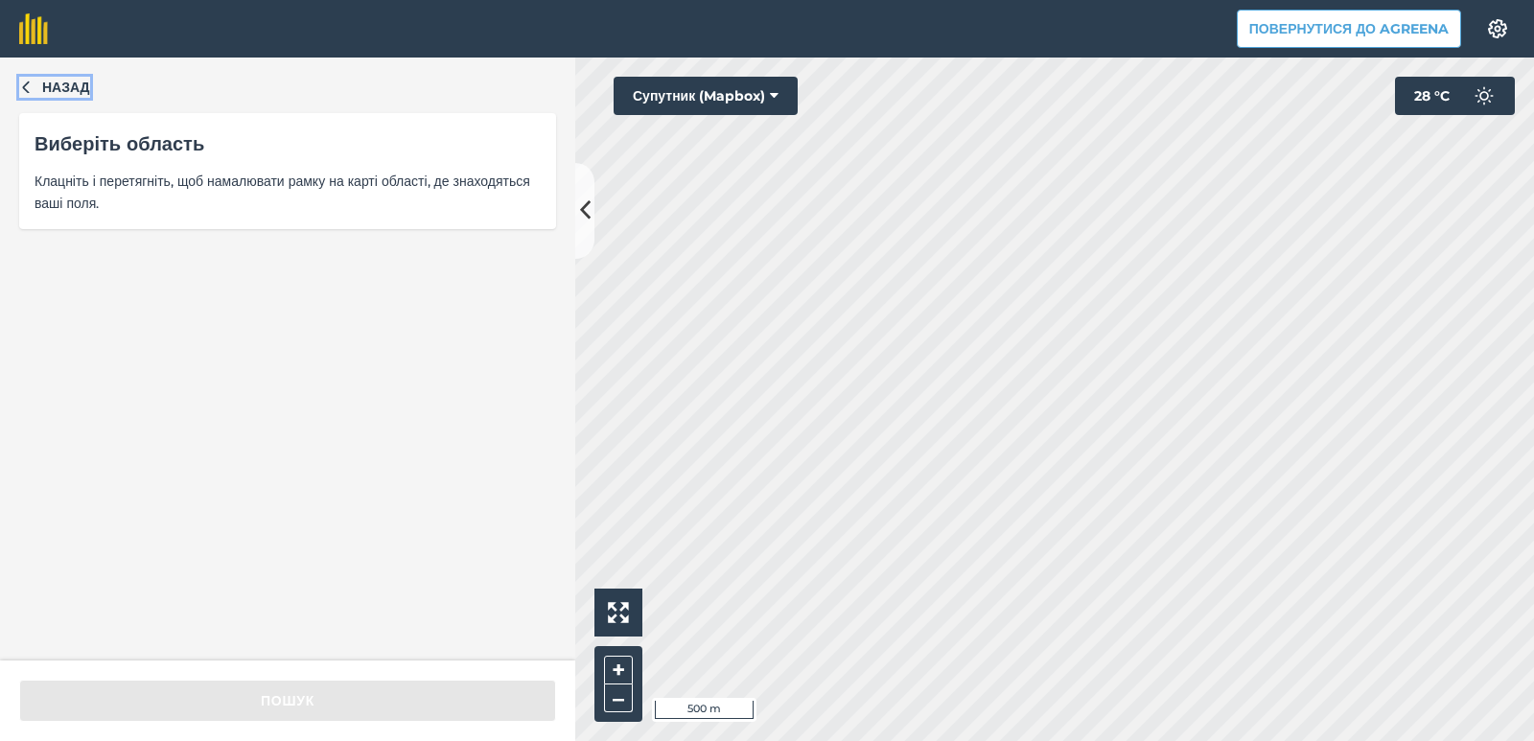
click at [21, 84] on icon "button" at bounding box center [25, 86] width 13 height 13
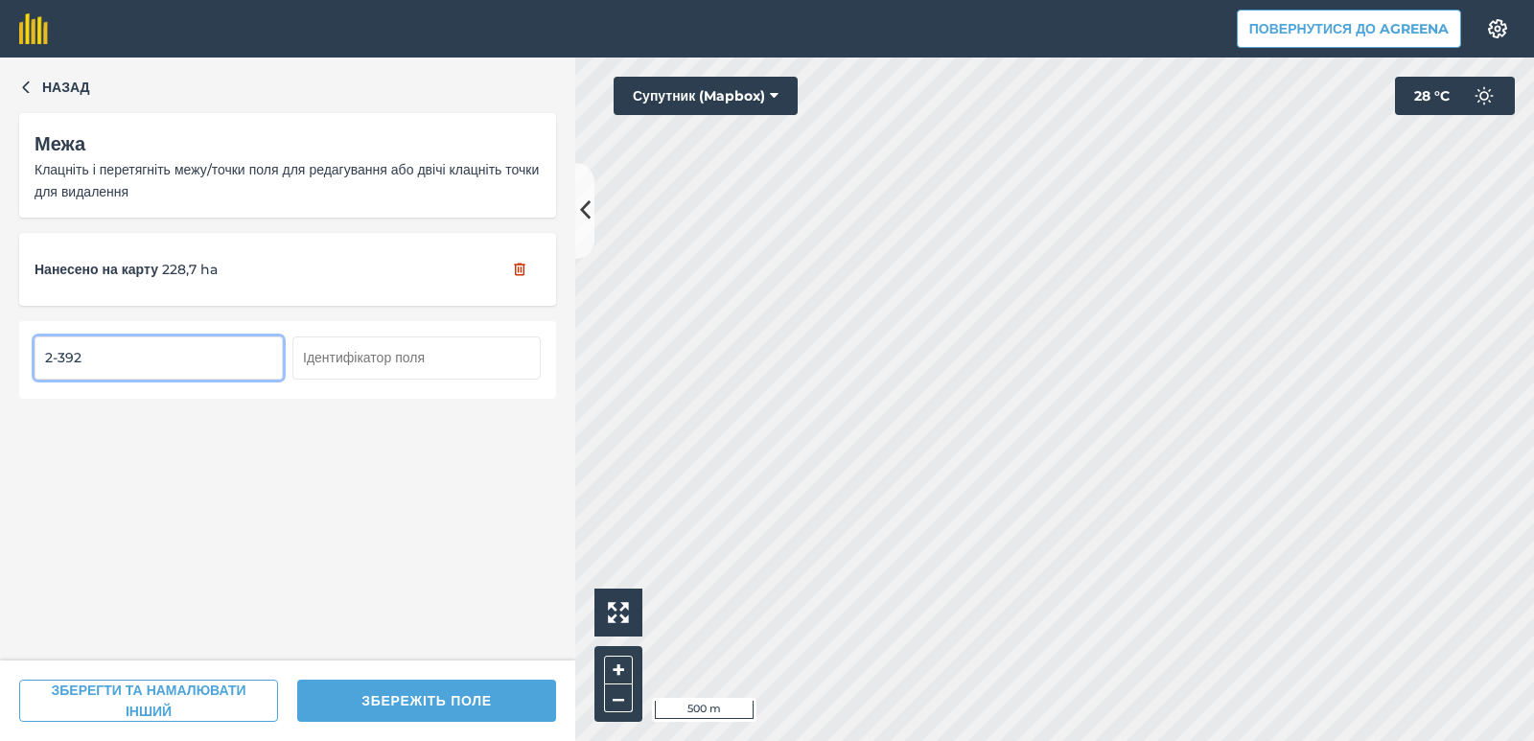
type input "2-392"
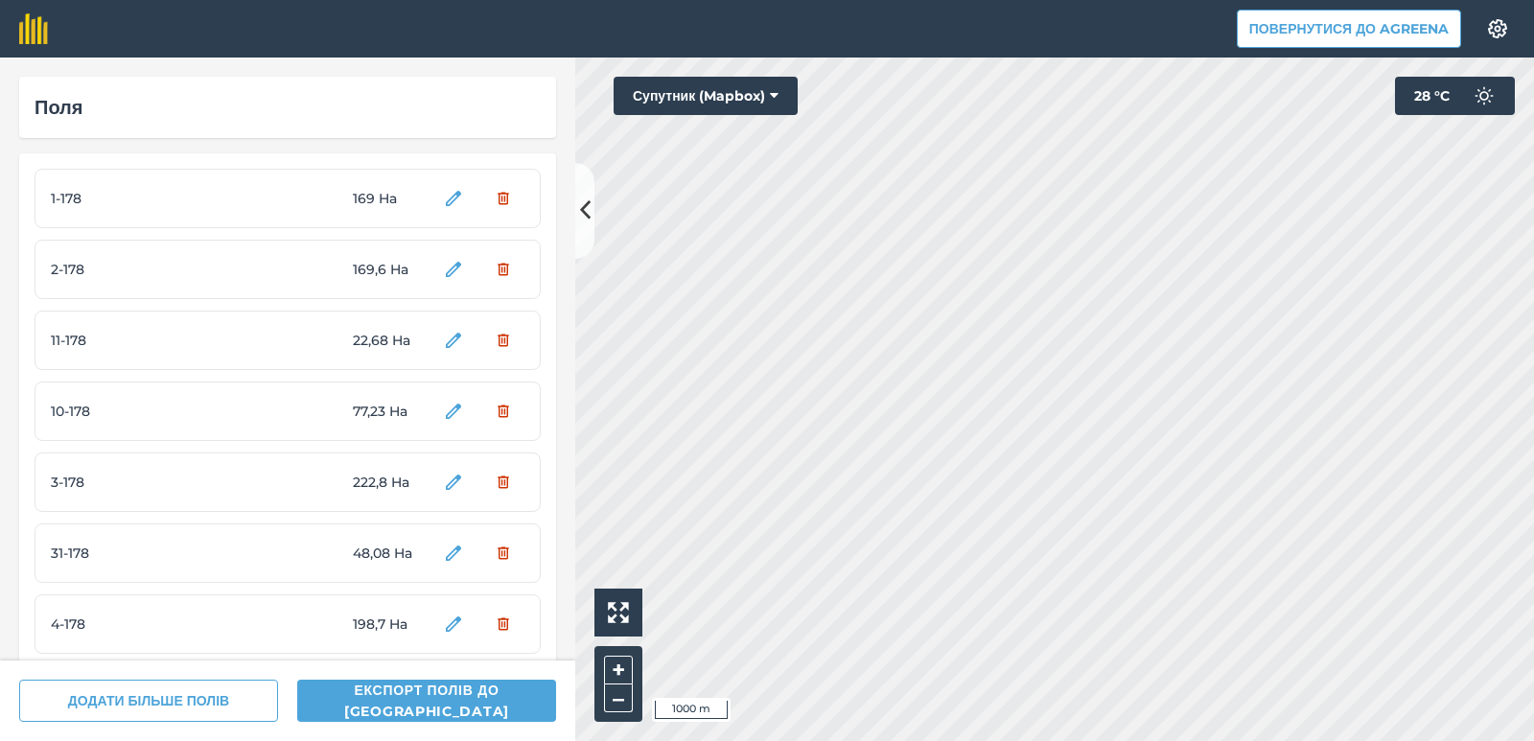
click at [1010, 740] on html "Повернутися до Agreena Налаштування Map printing is not available on our free p…" at bounding box center [767, 370] width 1534 height 741
click at [959, 740] on html "Повернутися до Agreena Налаштування Map printing is not available on our free p…" at bounding box center [767, 370] width 1534 height 741
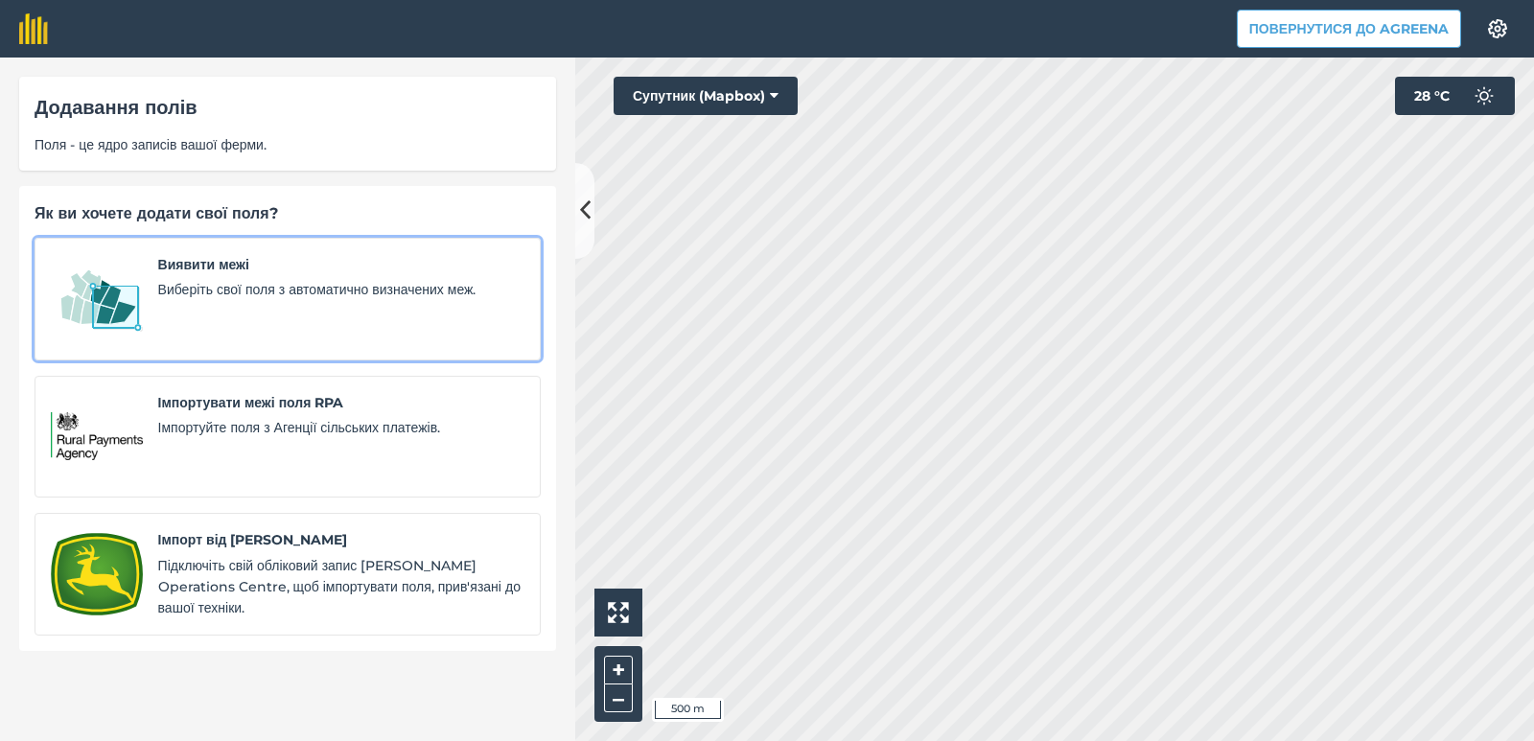
click at [229, 306] on div "Виявити межі Виберіть свої поля з автоматично визначених меж." at bounding box center [341, 299] width 366 height 90
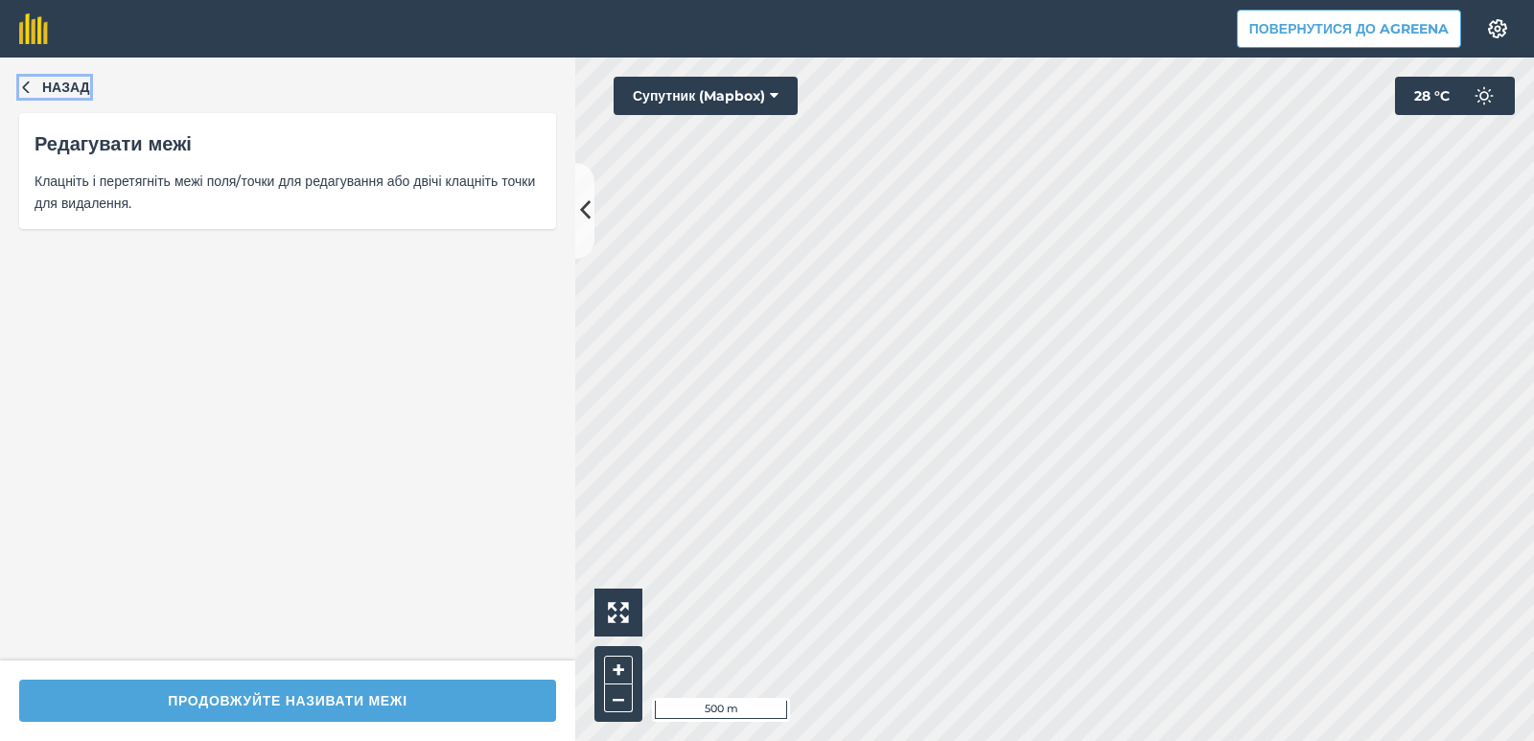
click at [30, 86] on icon "button" at bounding box center [25, 86] width 13 height 13
click at [22, 86] on icon "button" at bounding box center [25, 86] width 13 height 13
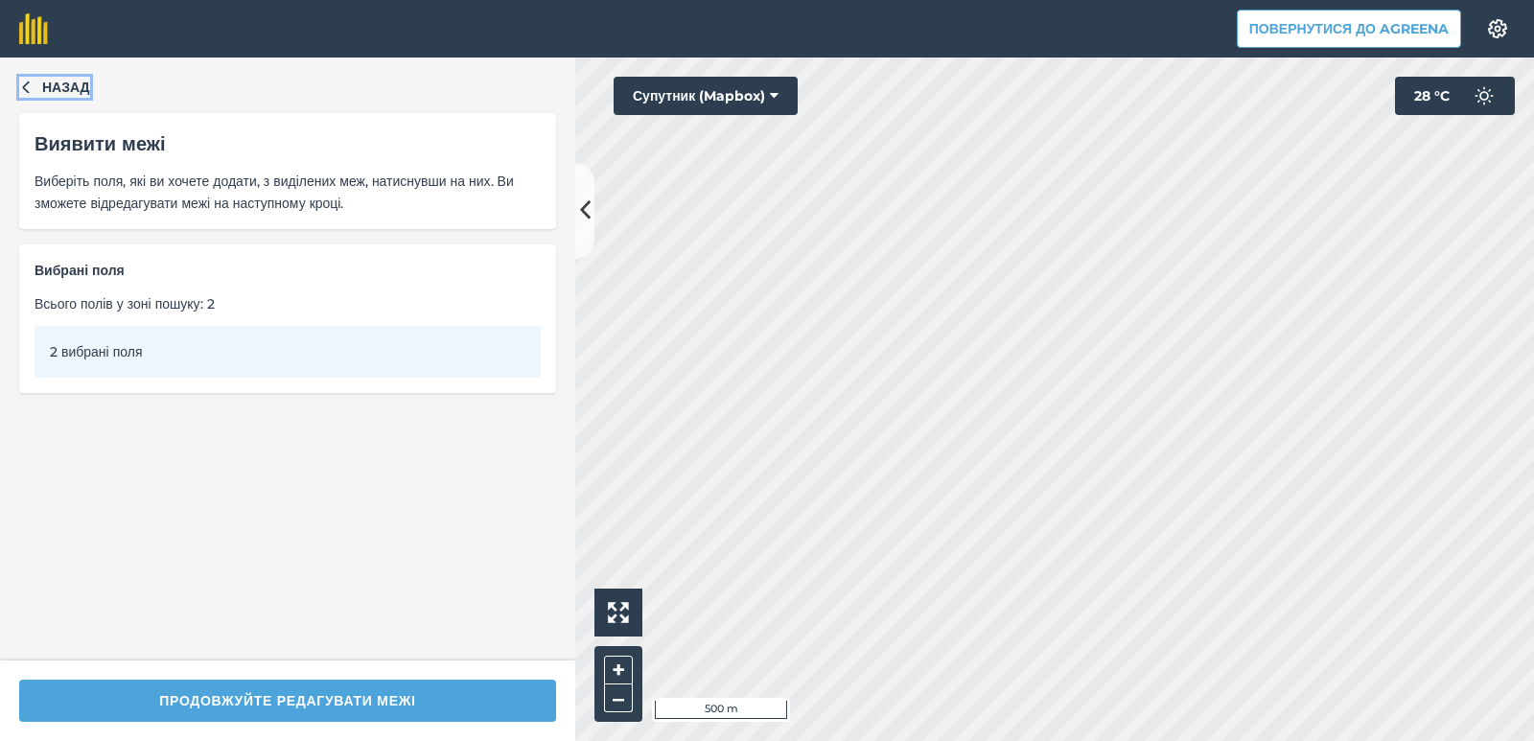
click at [22, 86] on icon "button" at bounding box center [25, 86] width 13 height 13
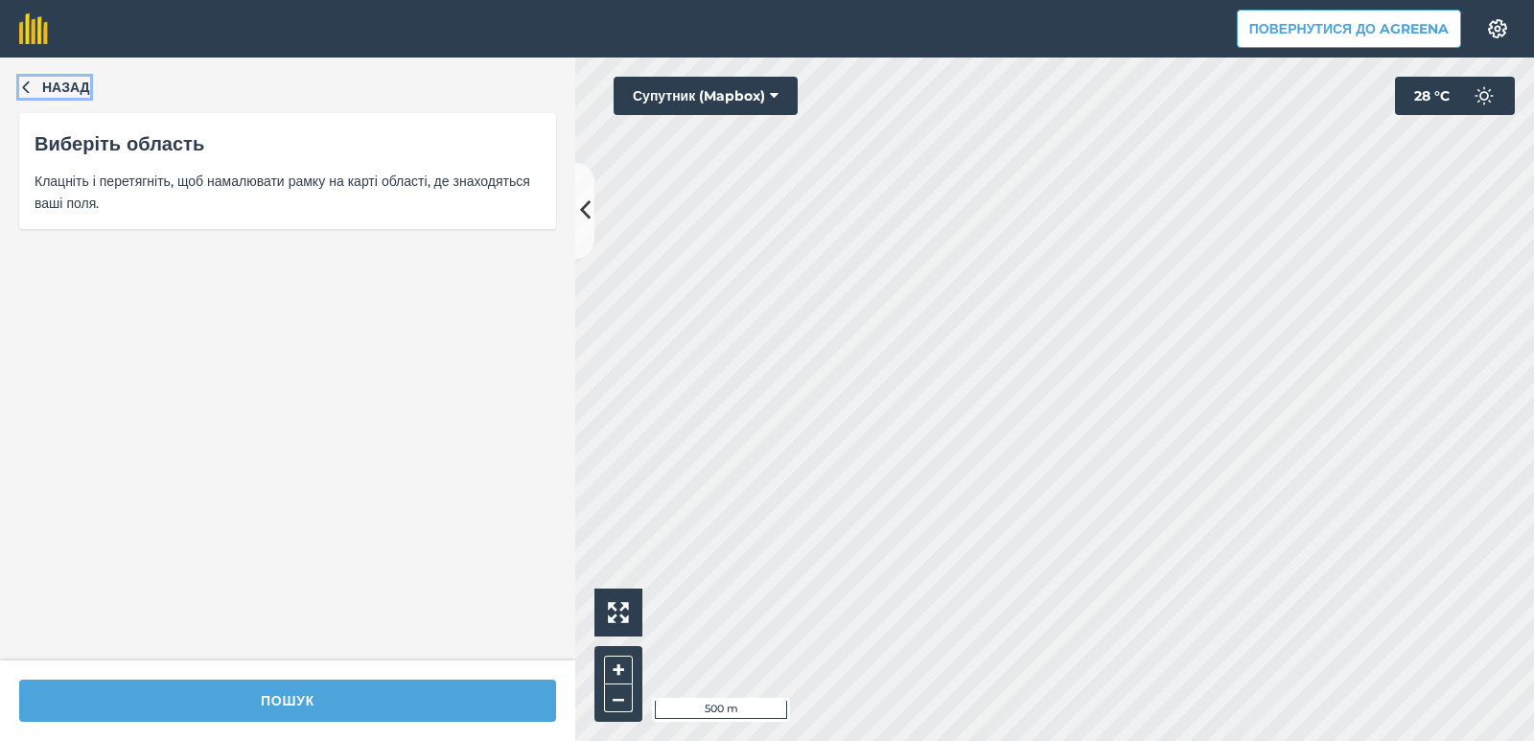
click at [22, 86] on icon "button" at bounding box center [25, 86] width 13 height 13
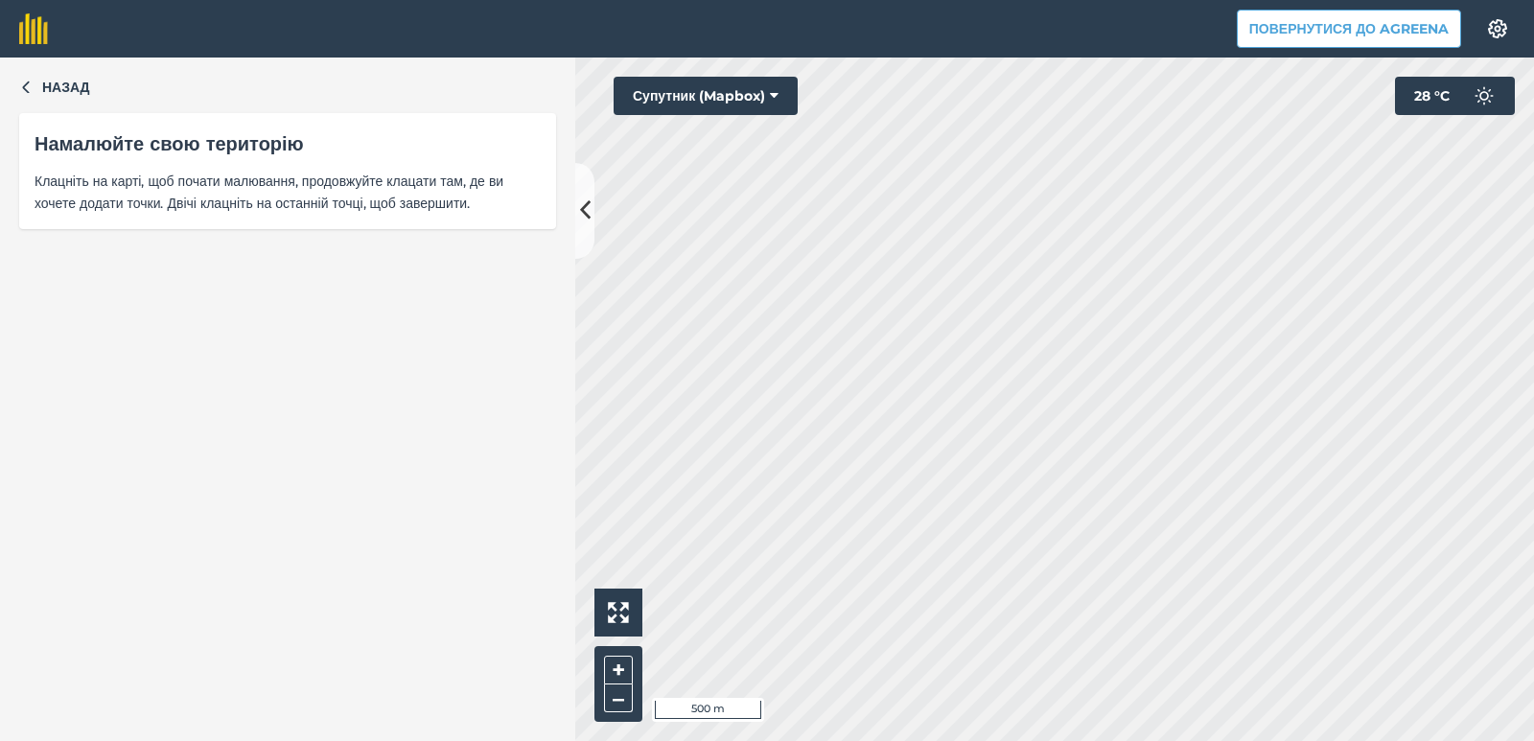
click at [26, 84] on div "Назад Намалюйте свою територію Клацніть на карті, щоб почати малювання, продовж…" at bounding box center [287, 400] width 575 height 684
click at [26, 85] on icon "button" at bounding box center [25, 88] width 7 height 12
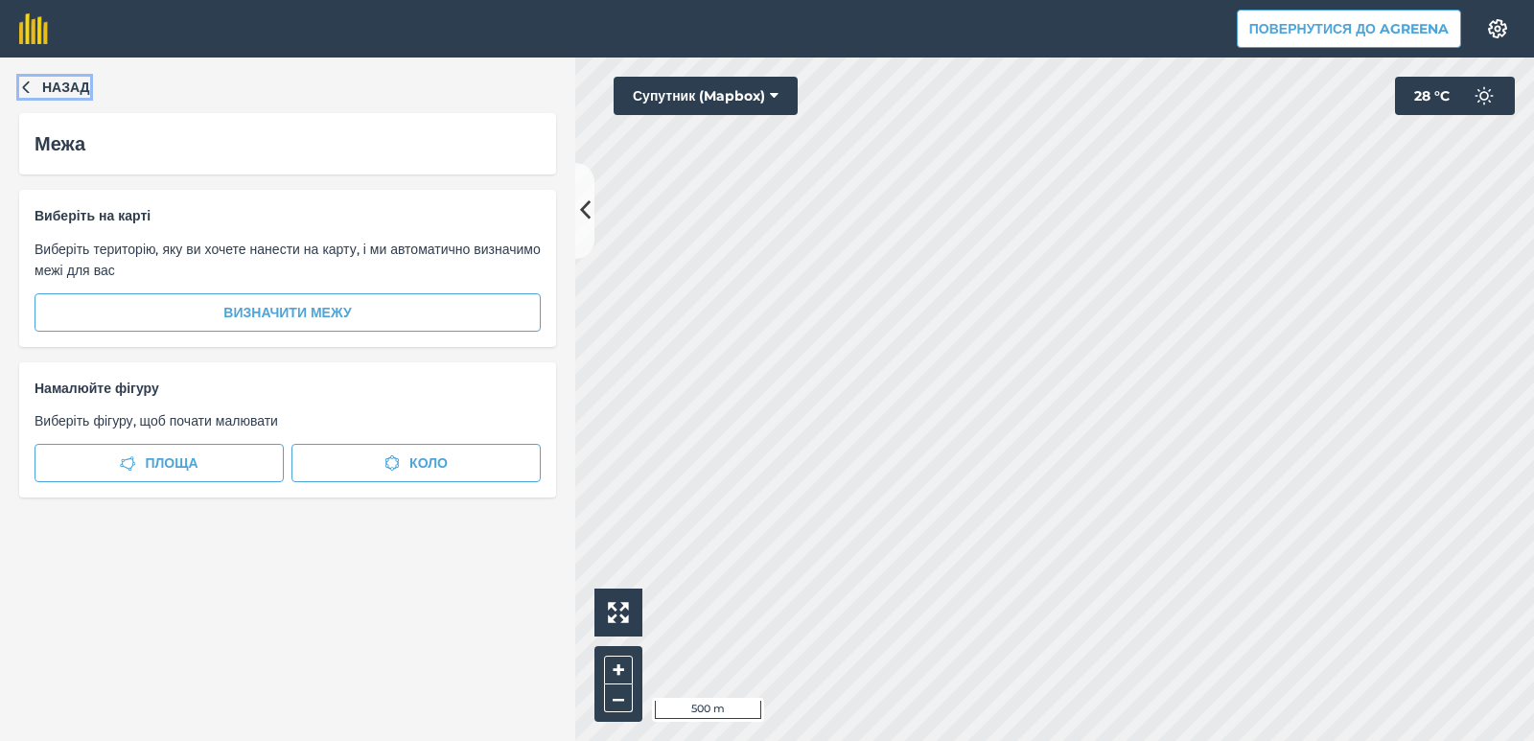
click at [26, 84] on icon "button" at bounding box center [25, 88] width 7 height 12
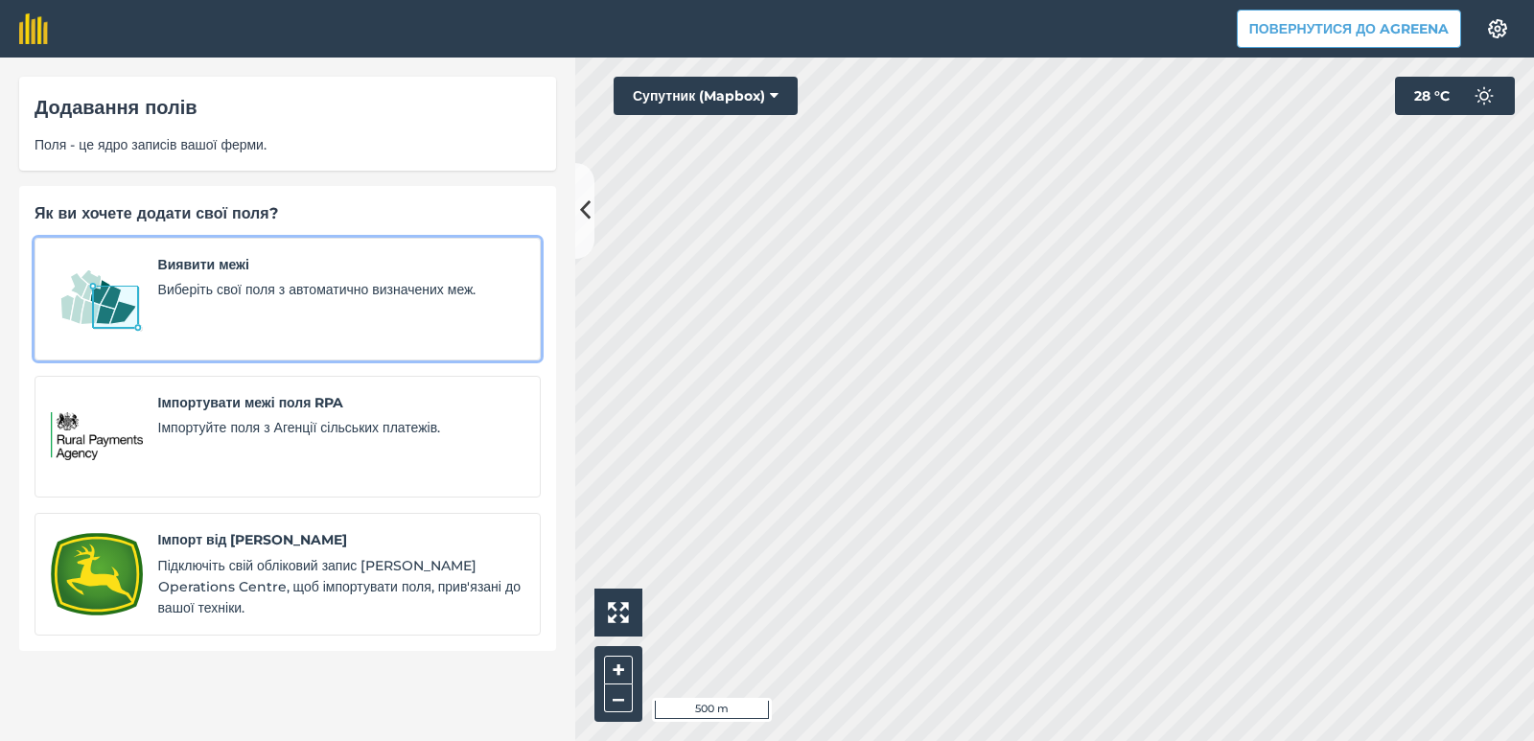
click at [200, 292] on span "Виберіть свої поля з автоматично визначених меж." at bounding box center [341, 289] width 366 height 21
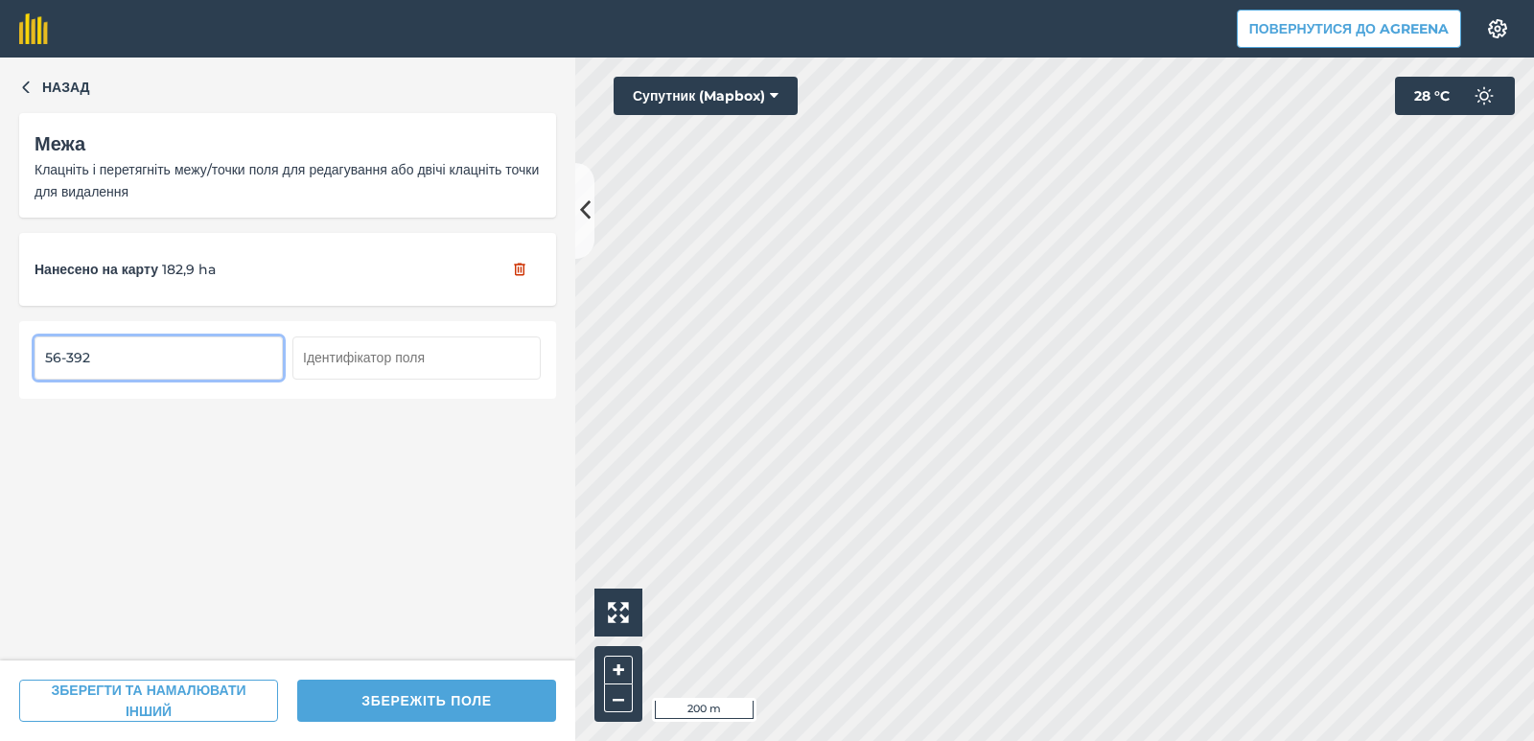
type input "56-392"
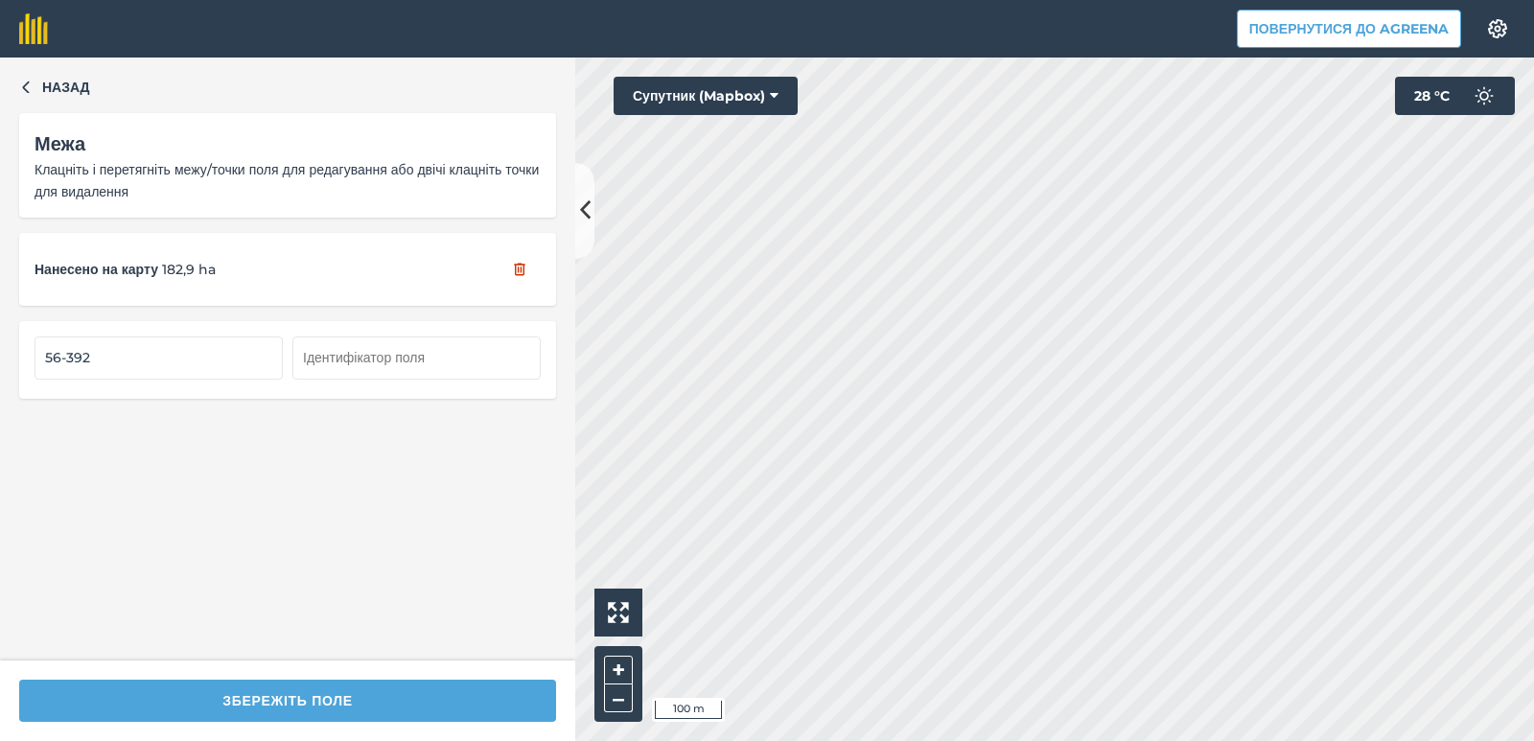
click at [969, 740] on html "Повернутися до Agreena Налаштування Map printing is not available on our free p…" at bounding box center [767, 370] width 1534 height 741
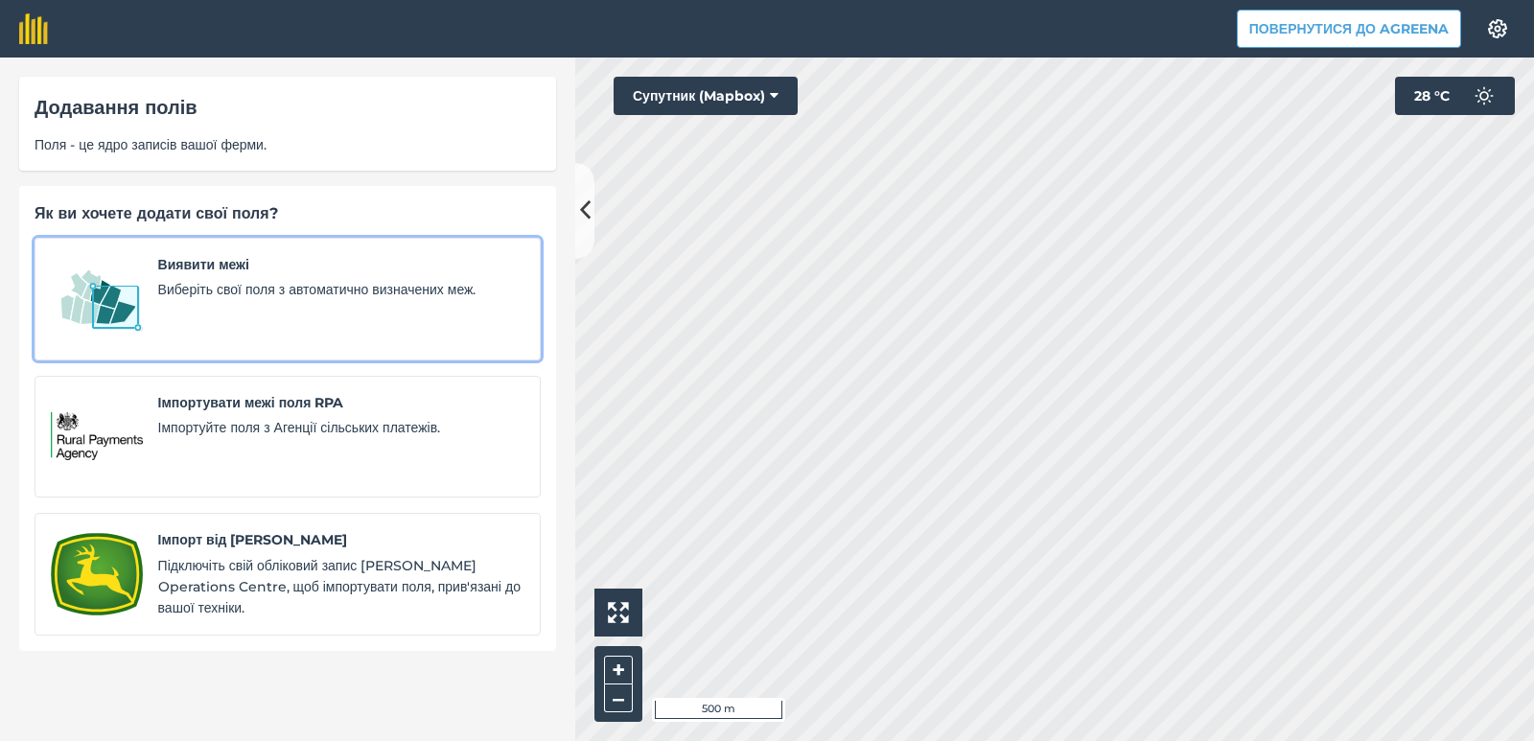
click at [173, 285] on span "Виберіть свої поля з автоматично визначених меж." at bounding box center [341, 289] width 366 height 21
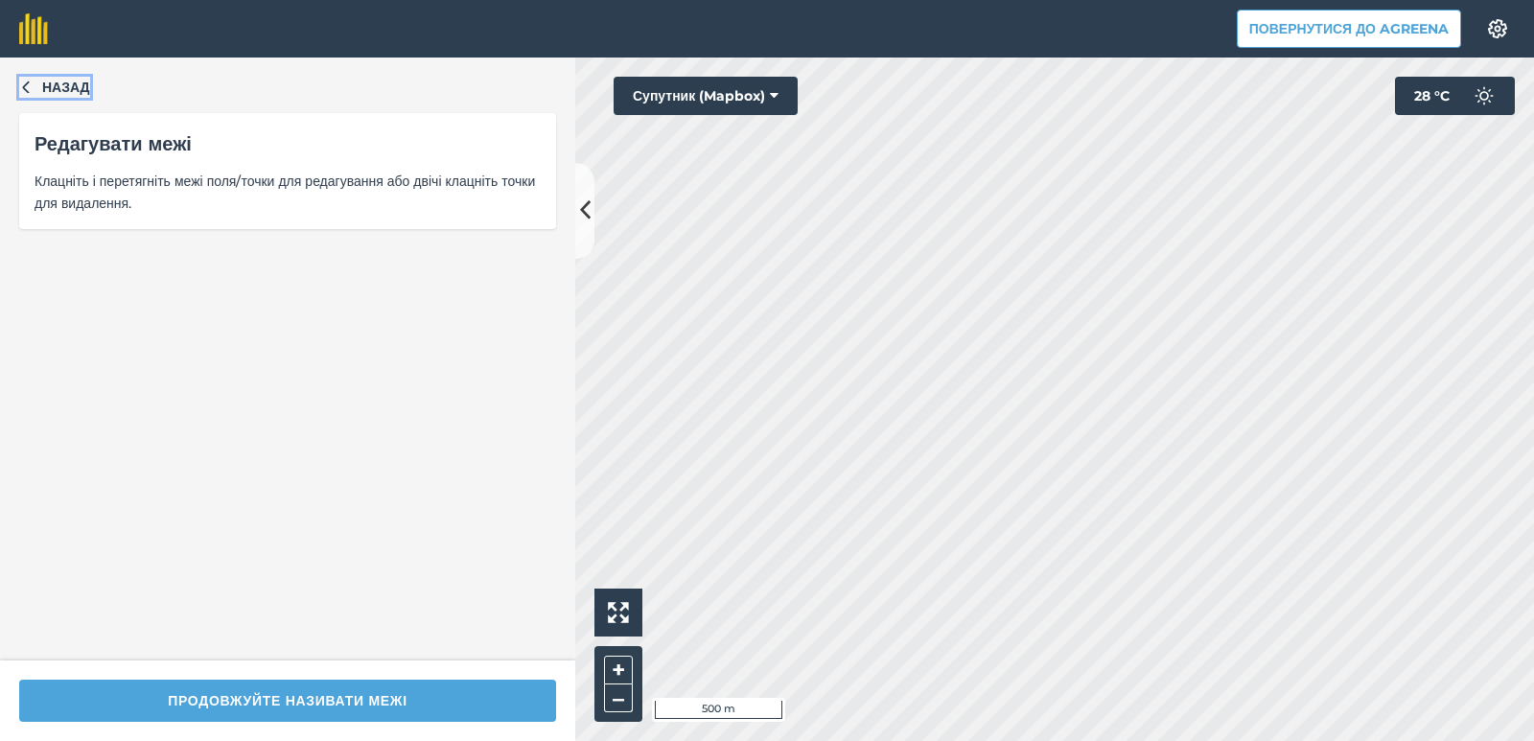
click at [33, 82] on button "Назад" at bounding box center [54, 87] width 71 height 21
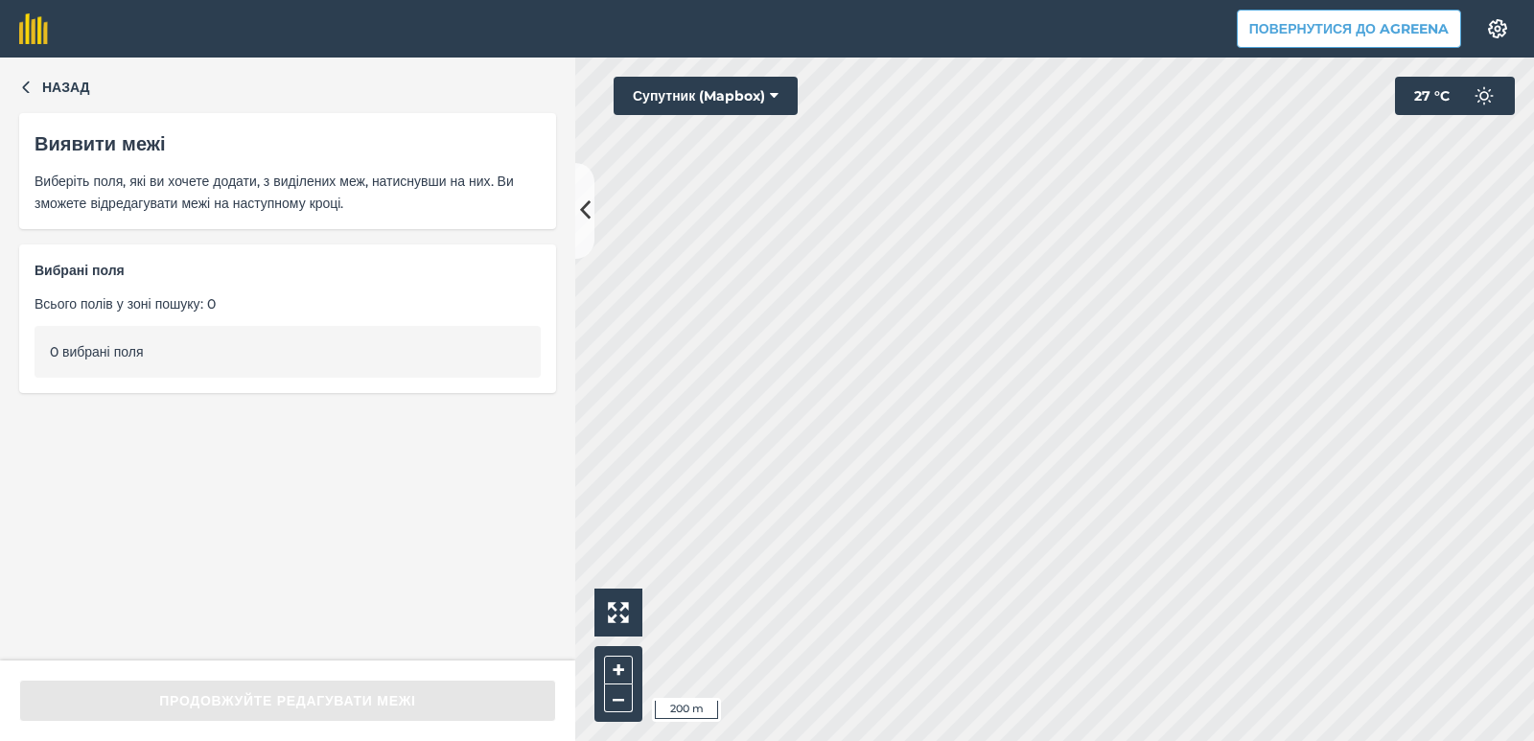
click at [183, 353] on div "0 вибрані поля" at bounding box center [288, 352] width 506 height 52
click at [31, 91] on icon "button" at bounding box center [25, 86] width 13 height 13
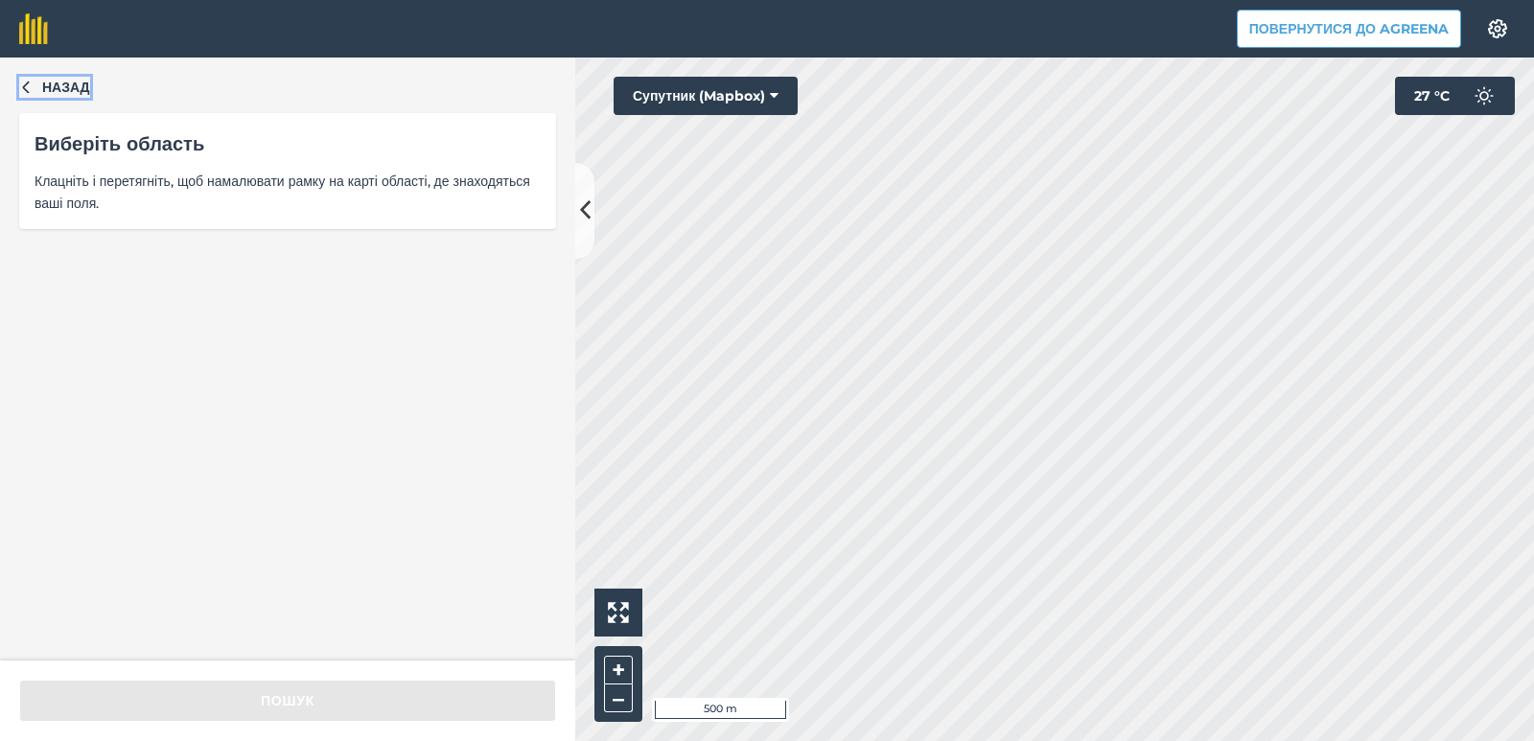
click at [32, 92] on icon "button" at bounding box center [25, 86] width 13 height 13
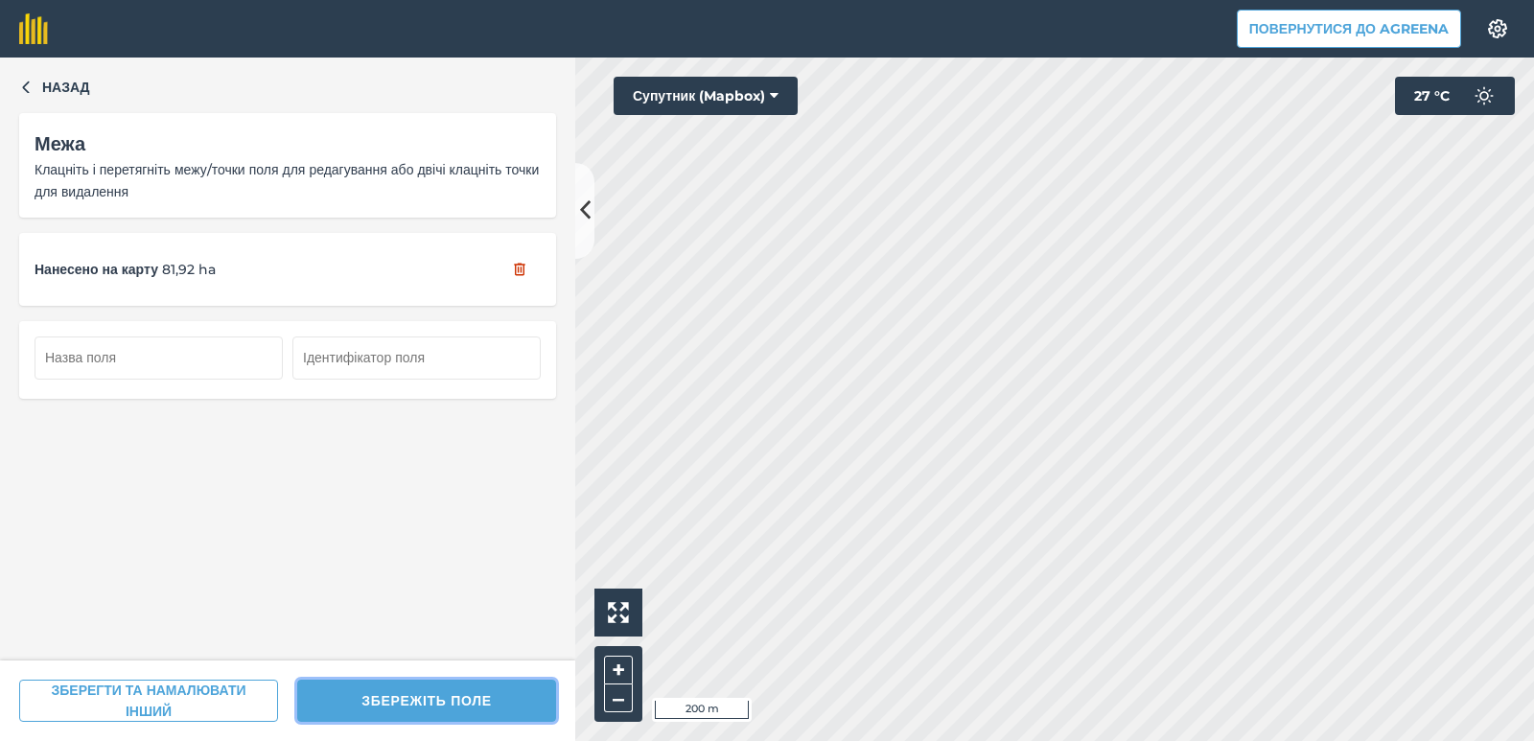
click at [349, 707] on button "ЗБЕРЕЖІТЬ ПОЛЕ" at bounding box center [426, 701] width 259 height 42
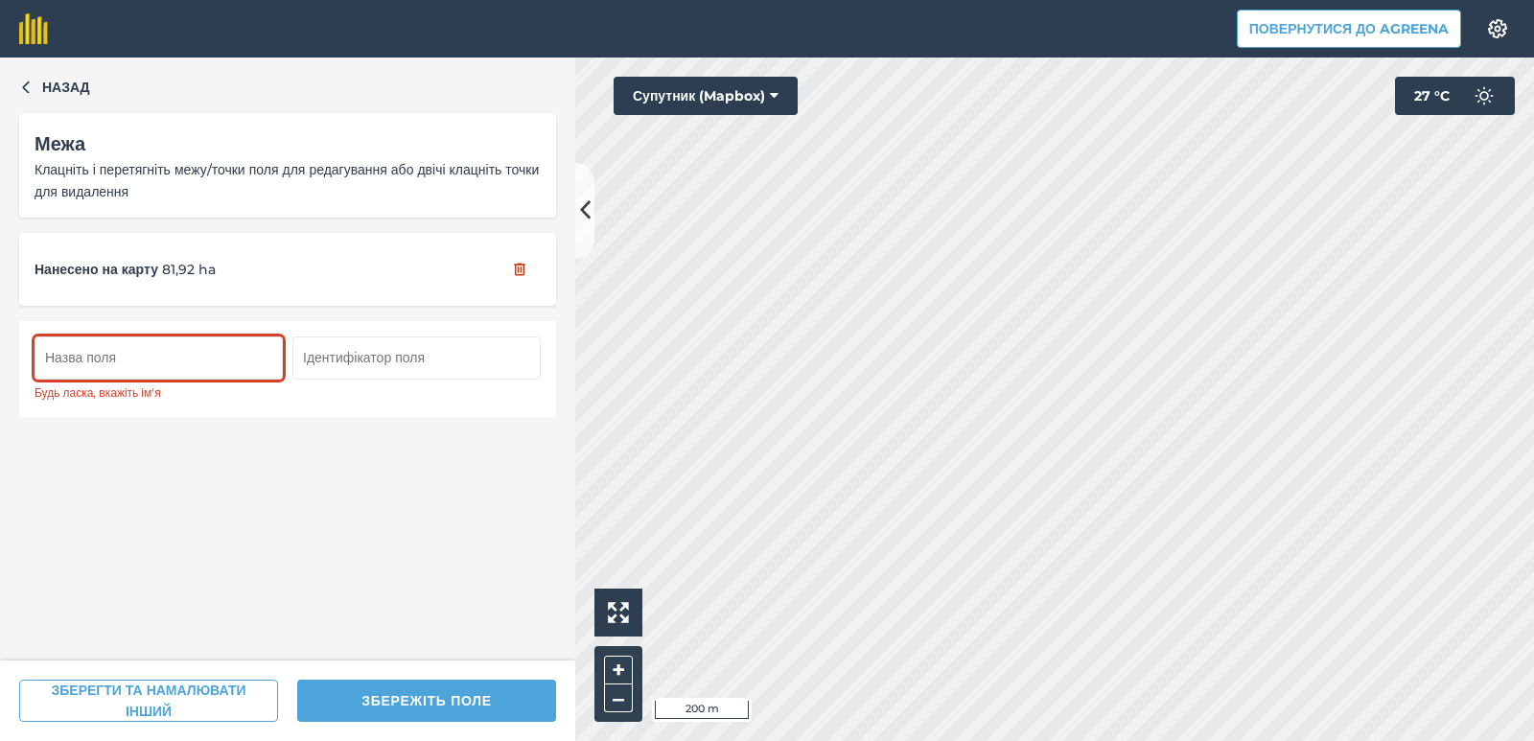
click at [122, 346] on input "text" at bounding box center [159, 358] width 248 height 42
type input "1-392"
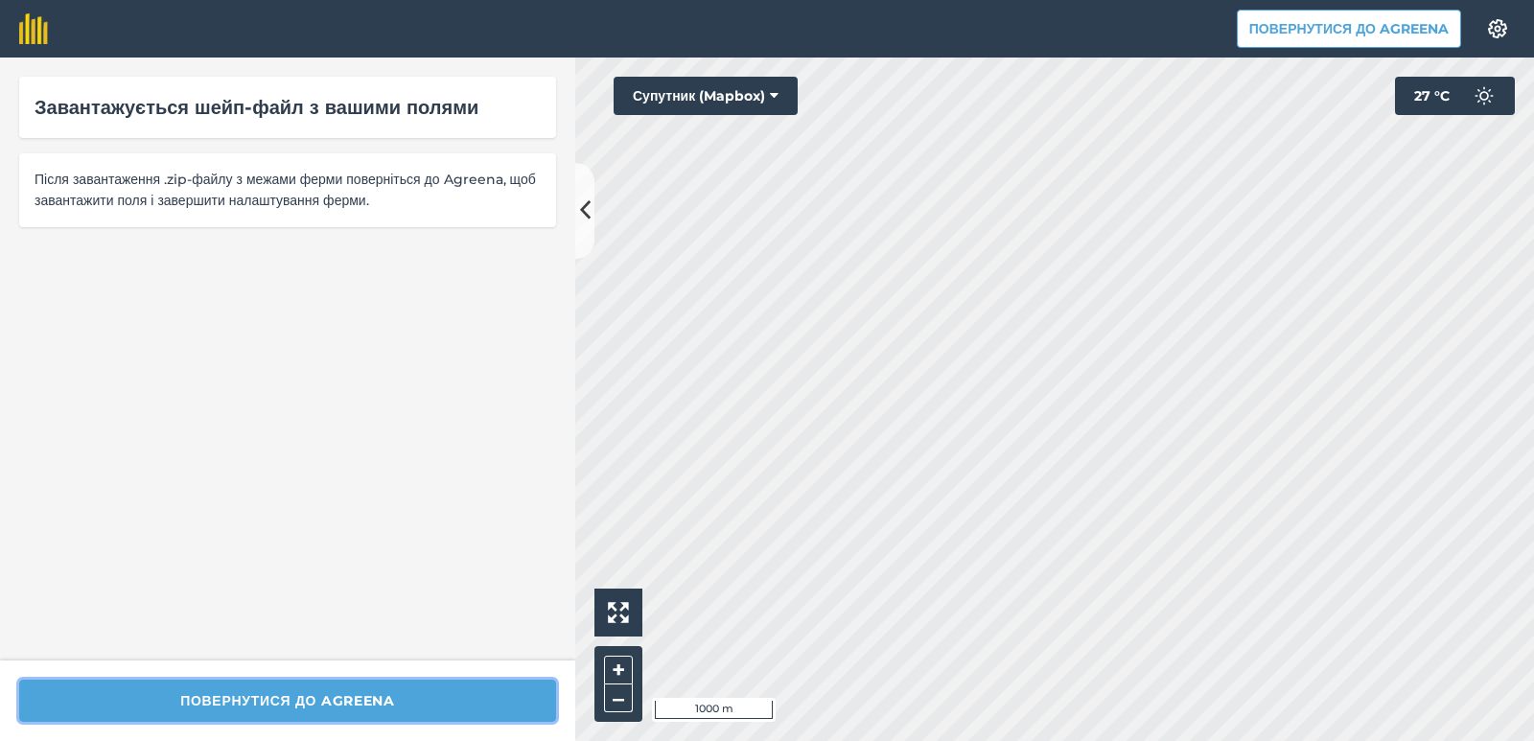
click at [337, 712] on button "Повернутися до Agreena" at bounding box center [287, 701] width 537 height 42
